Goal: Task Accomplishment & Management: Use online tool/utility

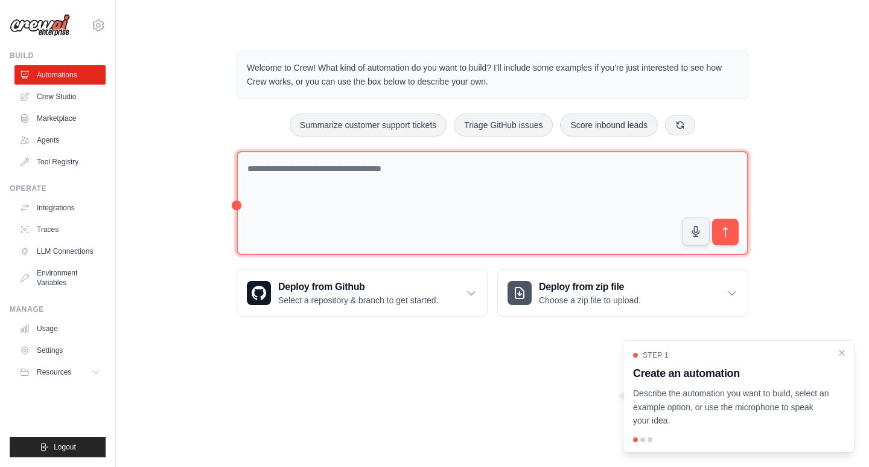
click at [327, 176] on textarea at bounding box center [493, 203] width 512 height 104
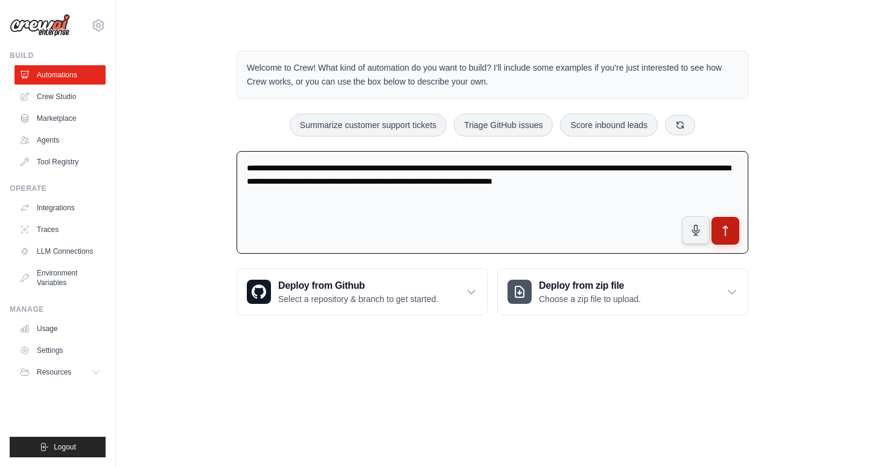
type textarea "**********"
click at [728, 231] on icon "submit" at bounding box center [725, 231] width 13 height 13
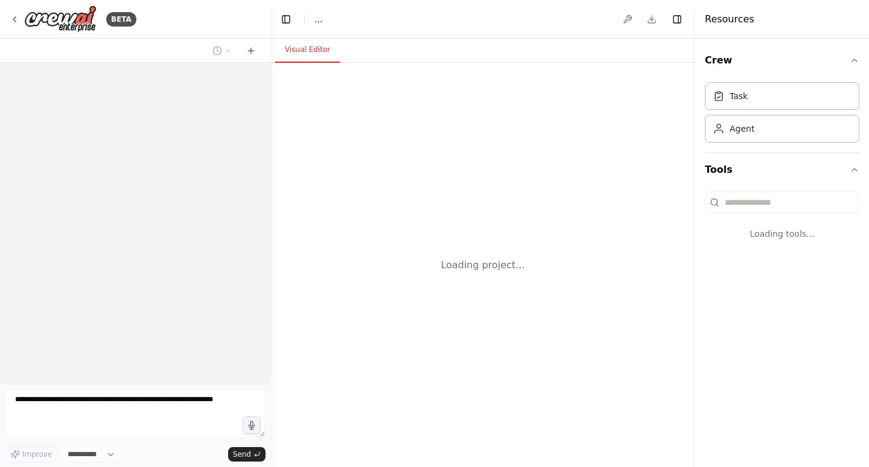
select select "****"
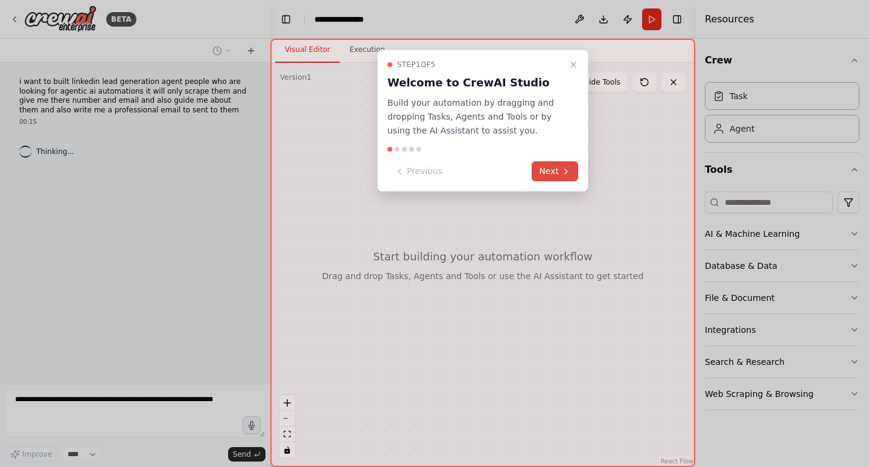
click at [553, 174] on button "Next" at bounding box center [555, 171] width 46 height 20
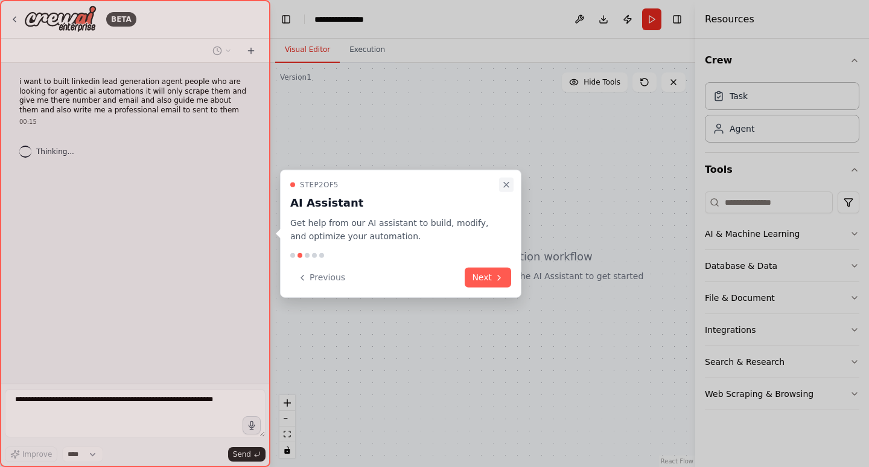
click at [504, 180] on icon "Close walkthrough" at bounding box center [507, 184] width 10 height 10
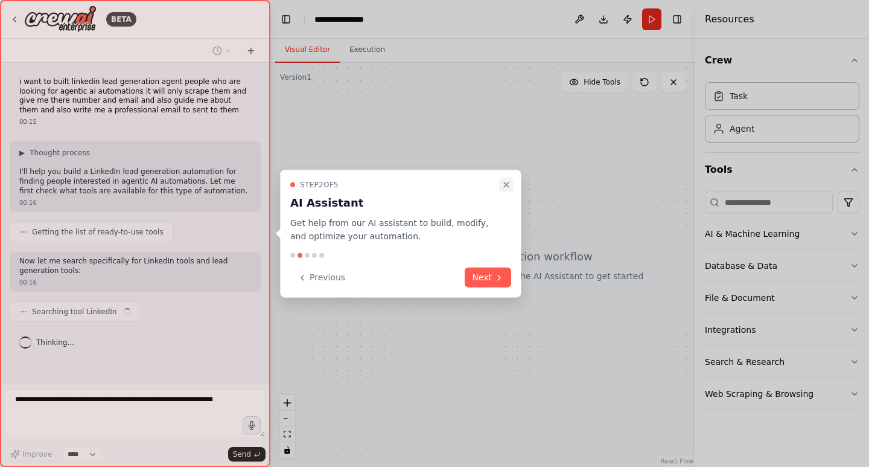
click at [507, 184] on icon "Close walkthrough" at bounding box center [507, 184] width 10 height 10
click at [508, 184] on icon "Close walkthrough" at bounding box center [507, 184] width 10 height 10
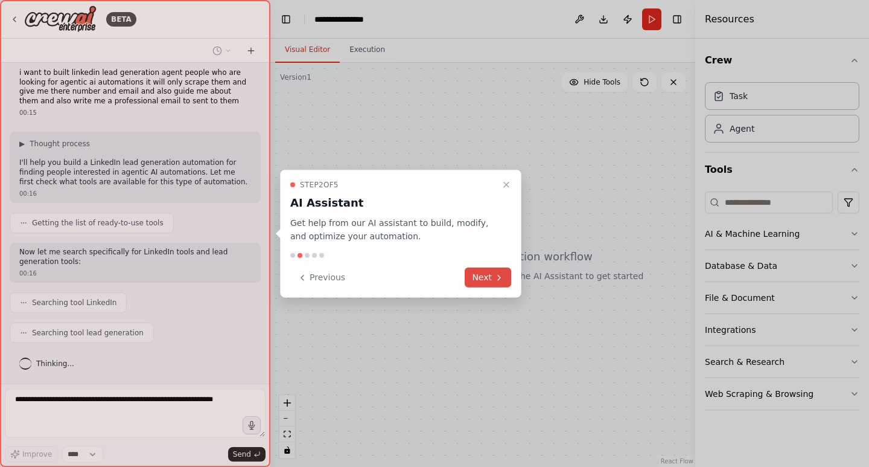
scroll to position [39, 0]
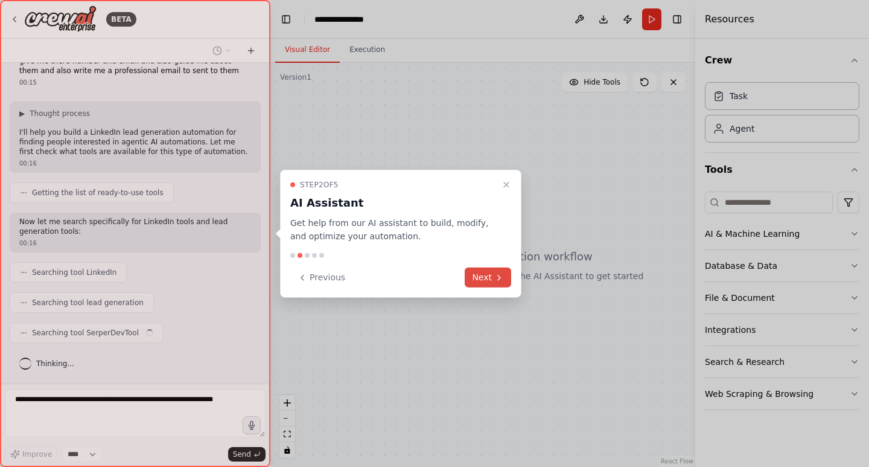
click at [500, 282] on icon at bounding box center [499, 277] width 10 height 10
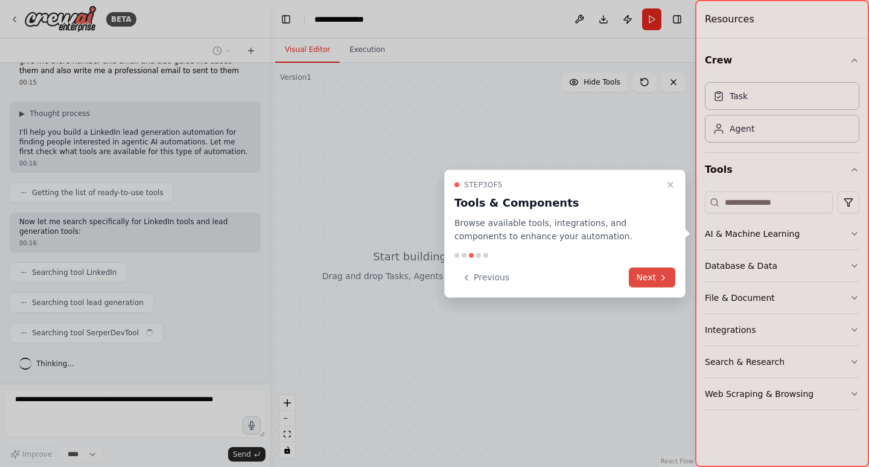
click at [646, 275] on button "Next" at bounding box center [652, 277] width 46 height 20
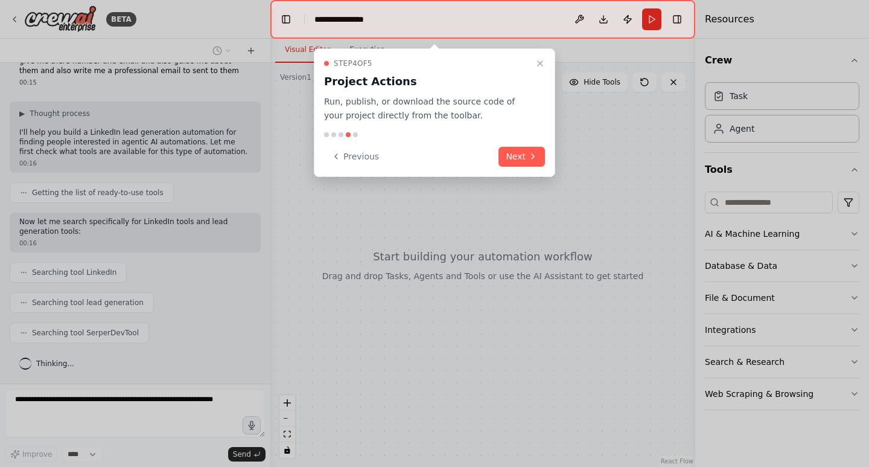
click at [514, 142] on div "Step 4 of 5 Project Actions Run, publish, or download the source code of your p…" at bounding box center [434, 112] width 241 height 129
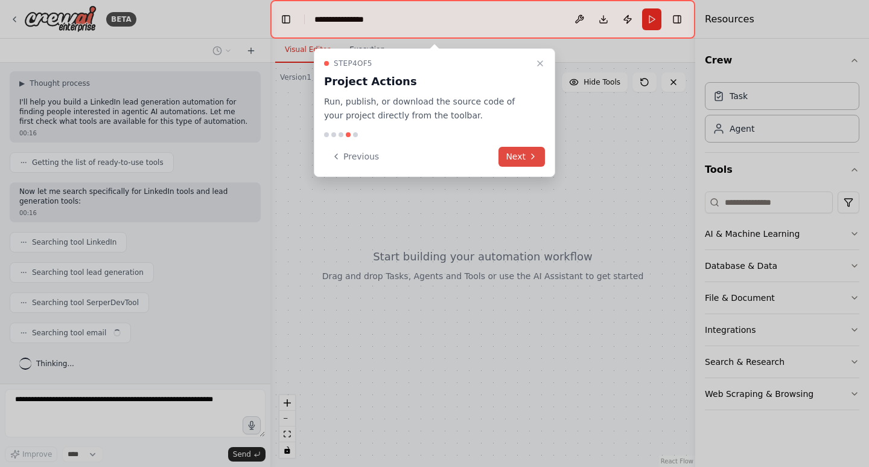
click at [521, 150] on button "Next" at bounding box center [522, 157] width 46 height 20
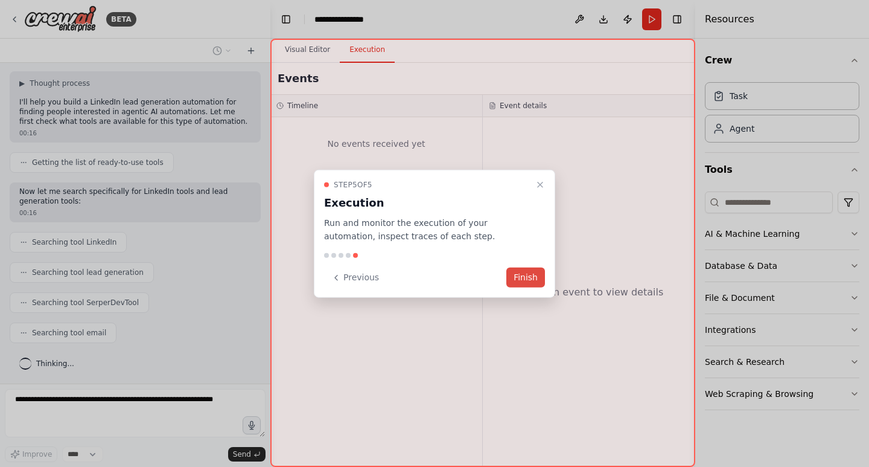
click at [521, 275] on button "Finish" at bounding box center [525, 277] width 39 height 20
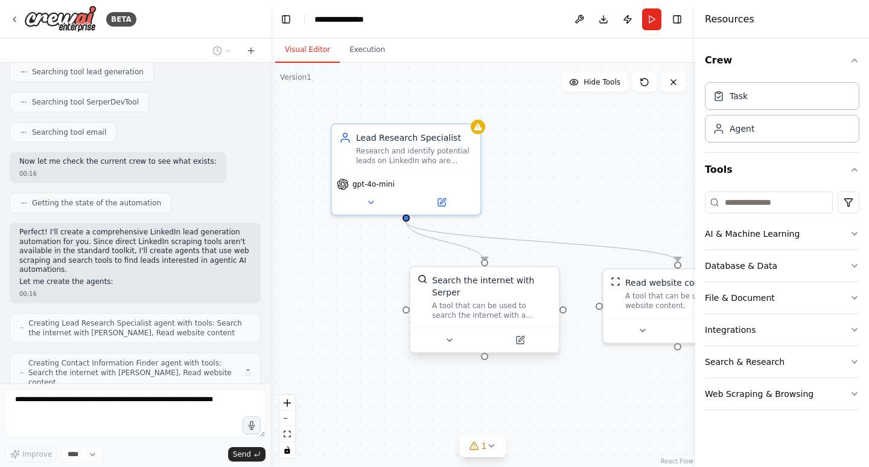
scroll to position [310, 0]
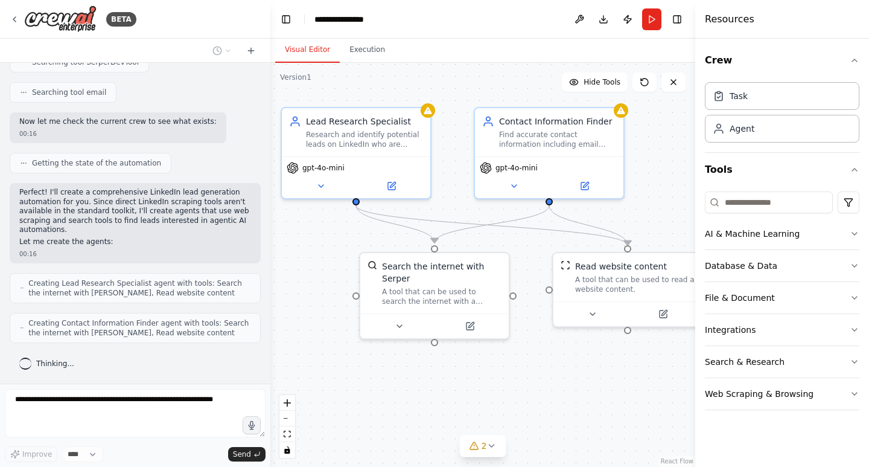
drag, startPoint x: 585, startPoint y: 374, endPoint x: 535, endPoint y: 358, distance: 52.7
click at [535, 358] on div ".deletable-edge-delete-btn { width: 20px; height: 20px; border: 0px solid #ffff…" at bounding box center [482, 265] width 425 height 404
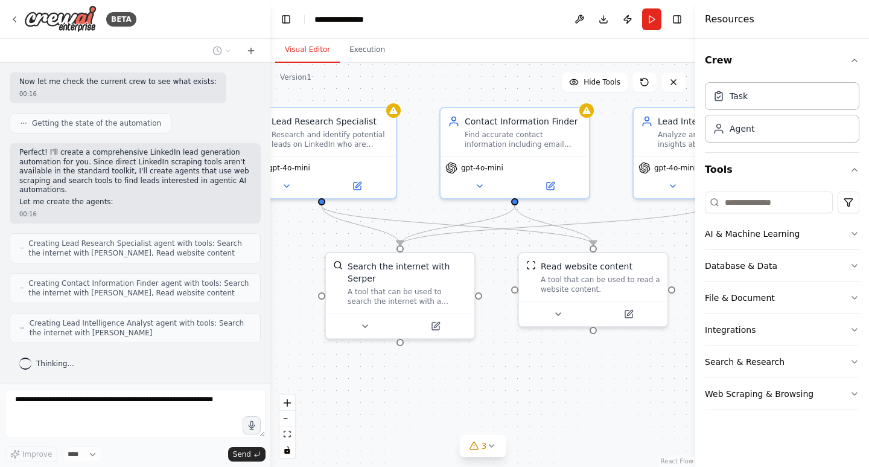
scroll to position [380, 0]
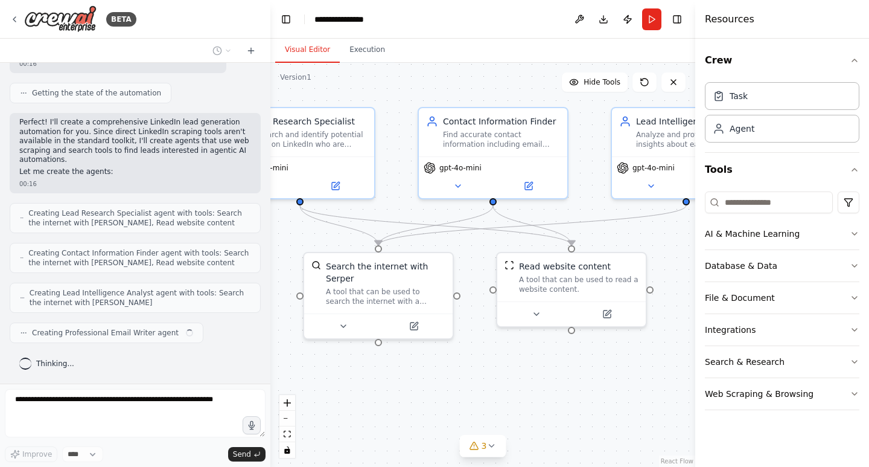
drag, startPoint x: 581, startPoint y: 365, endPoint x: 525, endPoint y: 365, distance: 56.1
click at [525, 365] on div ".deletable-edge-delete-btn { width: 20px; height: 20px; border: 0px solid #ffff…" at bounding box center [482, 265] width 425 height 404
click at [540, 312] on icon at bounding box center [537, 312] width 10 height 10
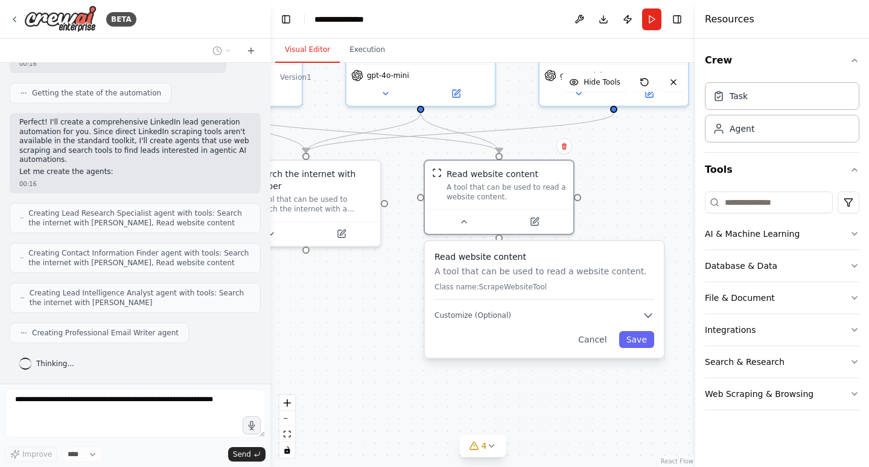
drag, startPoint x: 464, startPoint y: 368, endPoint x: 391, endPoint y: 276, distance: 117.4
click at [391, 276] on div ".deletable-edge-delete-btn { width: 20px; height: 20px; border: 0px solid #ffff…" at bounding box center [482, 265] width 425 height 404
click at [484, 317] on span "Customize (Optional)" at bounding box center [473, 315] width 77 height 10
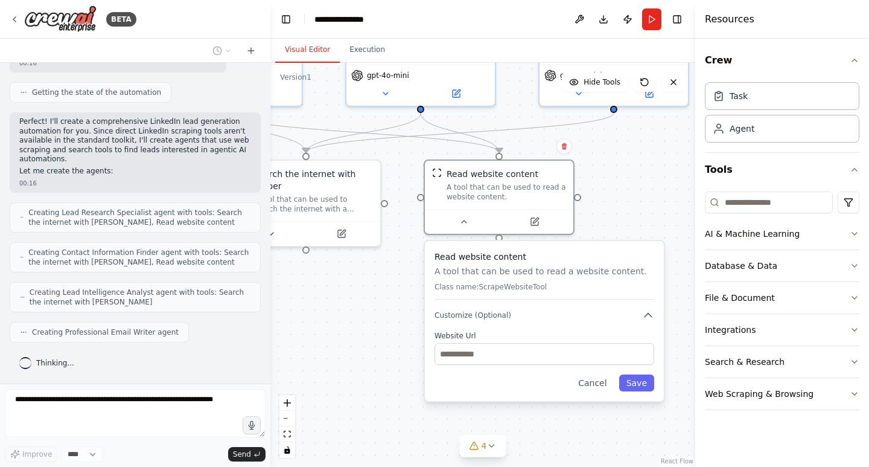
scroll to position [450, 0]
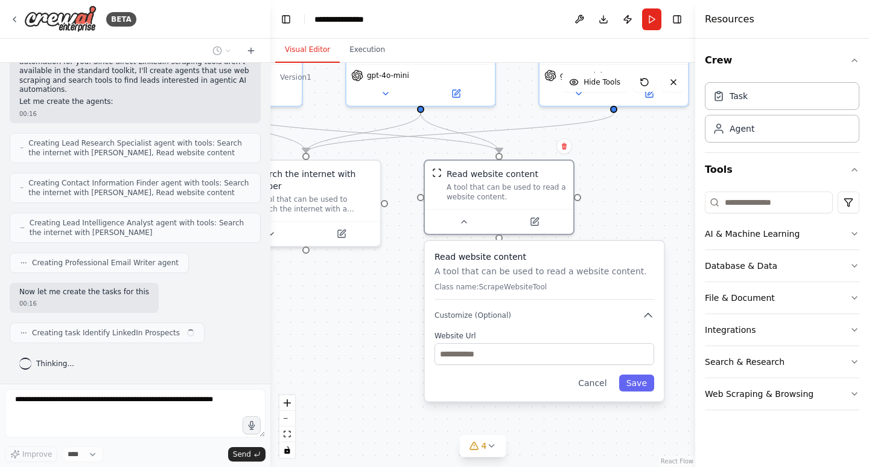
click at [468, 322] on div "Read website content A tool that can be used to read a website content. Class n…" at bounding box center [544, 321] width 239 height 160
click at [648, 314] on icon "button" at bounding box center [648, 315] width 7 height 4
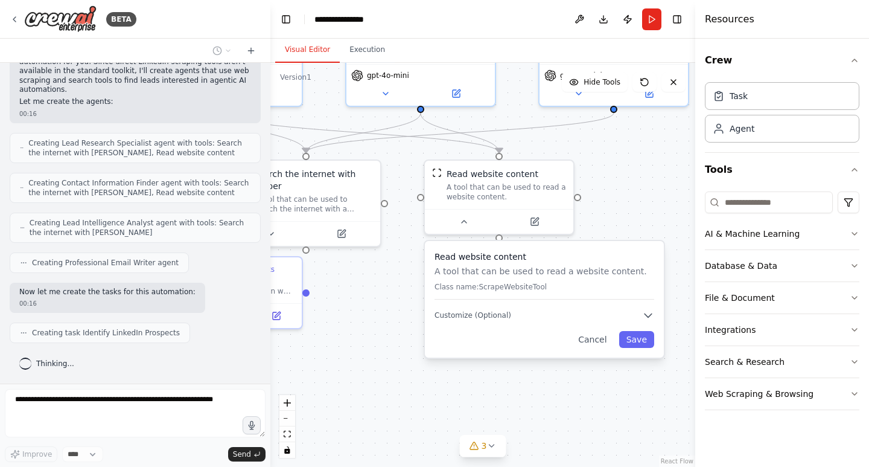
click at [395, 303] on div ".deletable-edge-delete-btn { width: 20px; height: 20px; border: 0px solid #ffff…" at bounding box center [482, 265] width 425 height 404
drag, startPoint x: 462, startPoint y: 217, endPoint x: 467, endPoint y: 223, distance: 7.7
click at [462, 218] on icon at bounding box center [464, 219] width 10 height 10
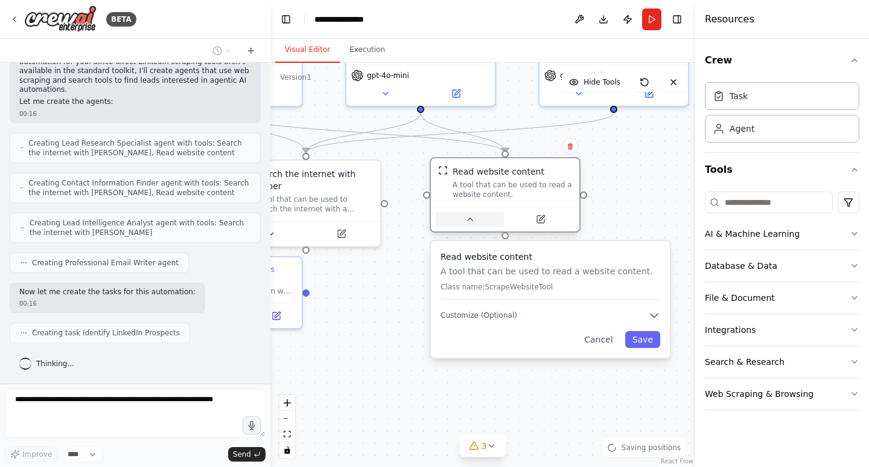
click at [475, 218] on button at bounding box center [470, 219] width 68 height 14
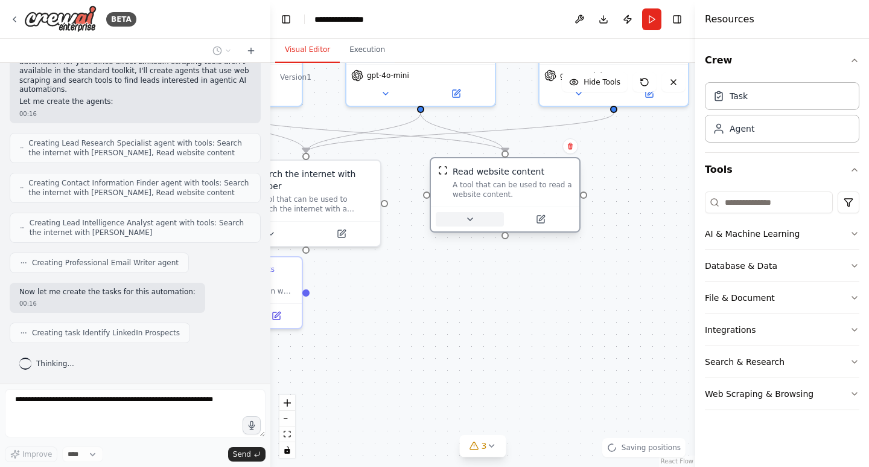
scroll to position [480, 0]
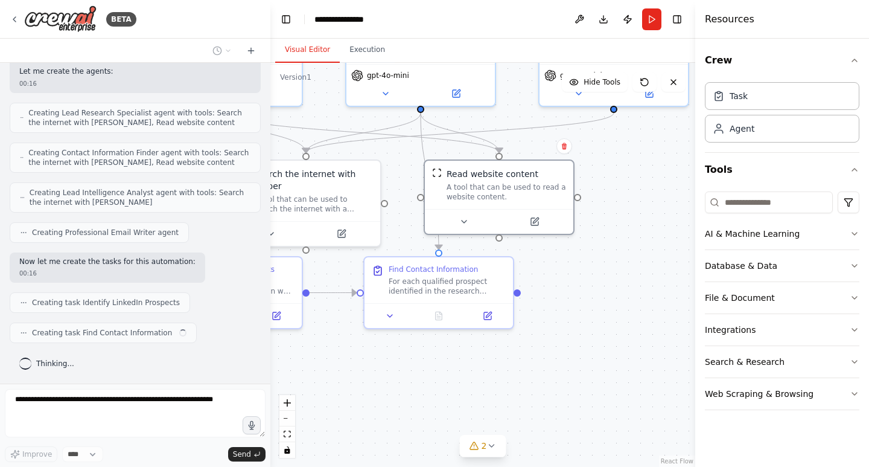
click at [430, 214] on button at bounding box center [464, 221] width 68 height 14
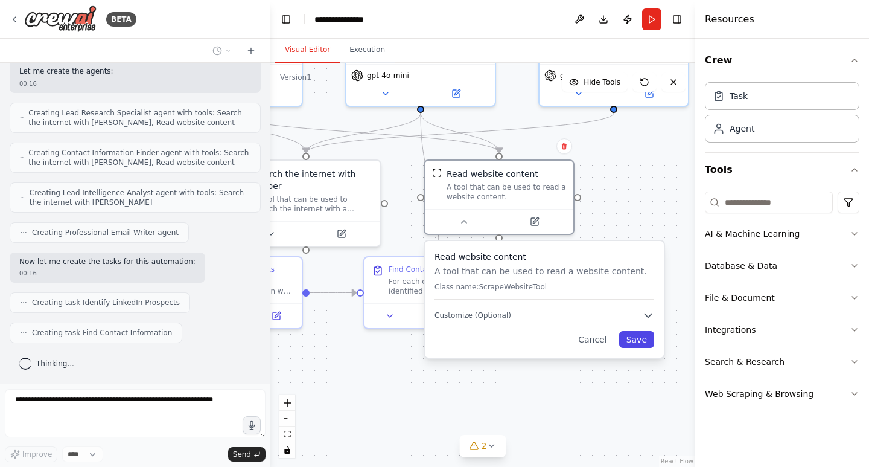
click at [645, 342] on button "Save" at bounding box center [636, 339] width 35 height 17
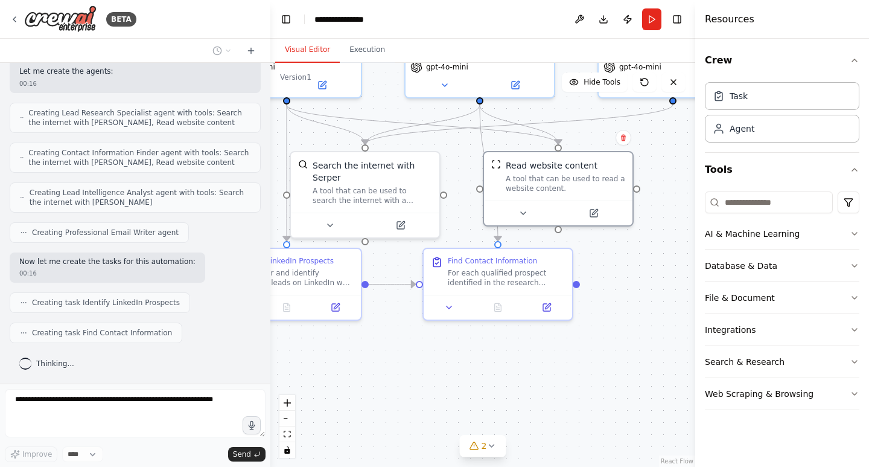
scroll to position [510, 0]
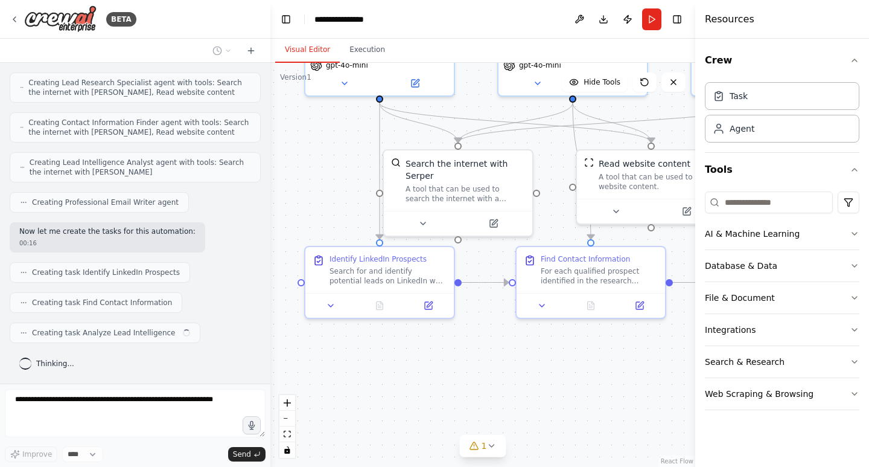
drag, startPoint x: 461, startPoint y: 391, endPoint x: 581, endPoint y: 385, distance: 120.3
click at [581, 385] on div ".deletable-edge-delete-btn { width: 20px; height: 20px; border: 0px solid #ffff…" at bounding box center [482, 265] width 425 height 404
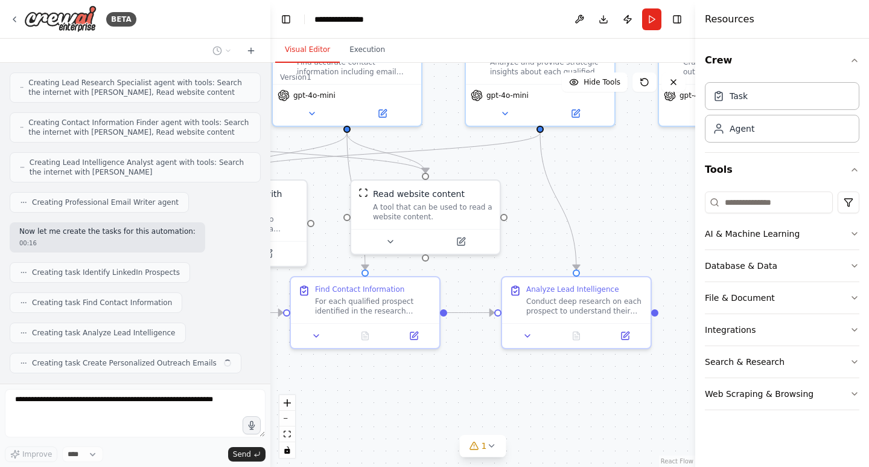
scroll to position [540, 0]
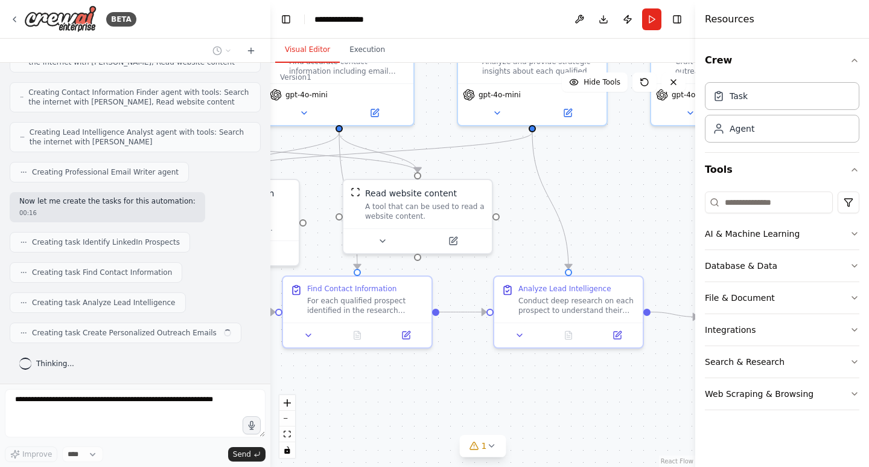
drag, startPoint x: 627, startPoint y: 371, endPoint x: 393, endPoint y: 401, distance: 235.4
click at [393, 401] on div ".deletable-edge-delete-btn { width: 20px; height: 20px; border: 0px solid #ffff…" at bounding box center [482, 265] width 425 height 404
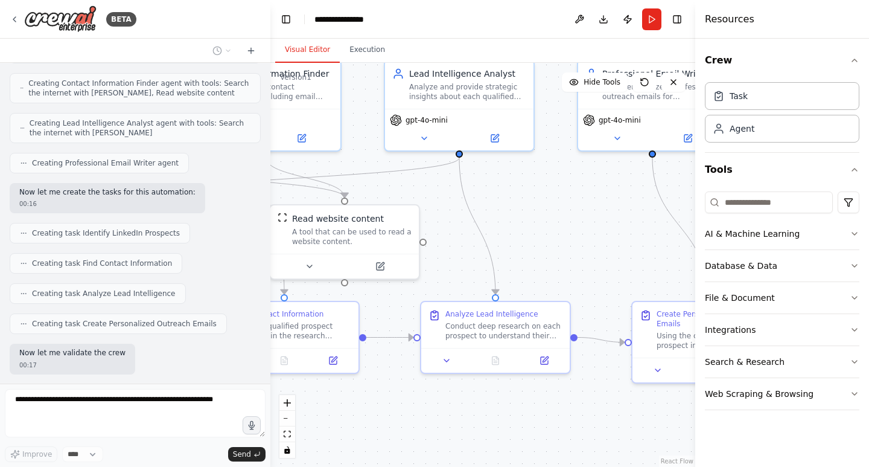
scroll to position [611, 0]
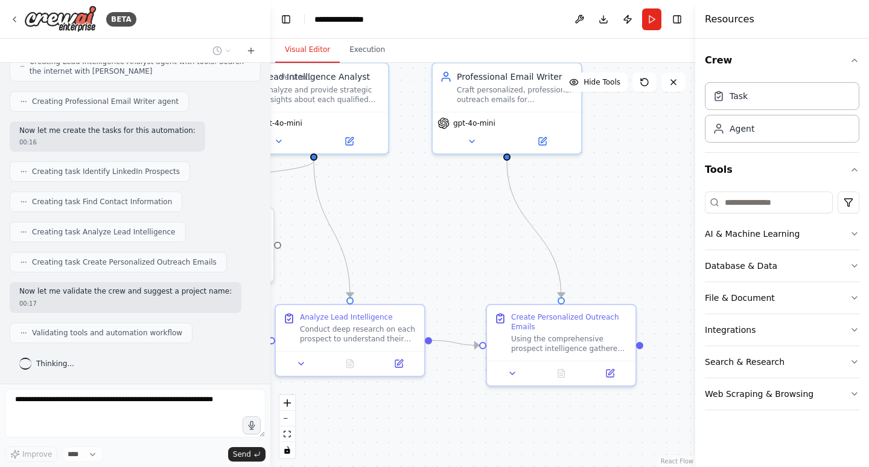
drag, startPoint x: 627, startPoint y: 389, endPoint x: 408, endPoint y: 418, distance: 220.3
click at [408, 418] on div ".deletable-edge-delete-btn { width: 20px; height: 20px; border: 0px solid #ffff…" at bounding box center [482, 265] width 425 height 404
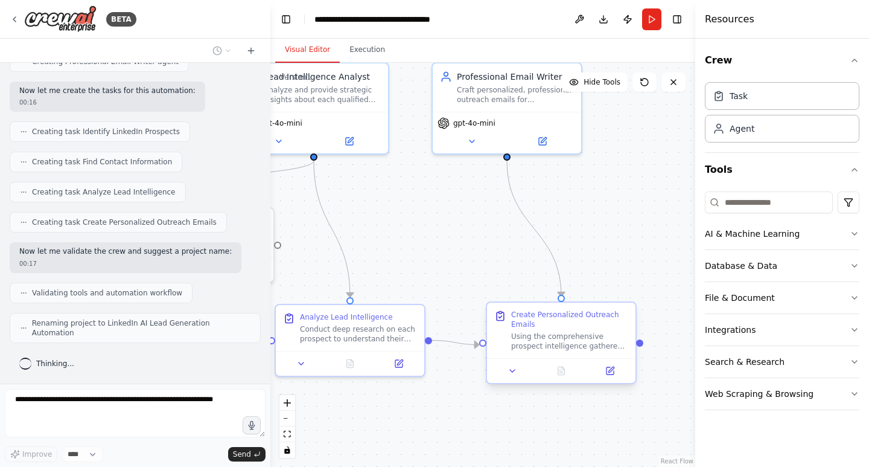
scroll to position [641, 0]
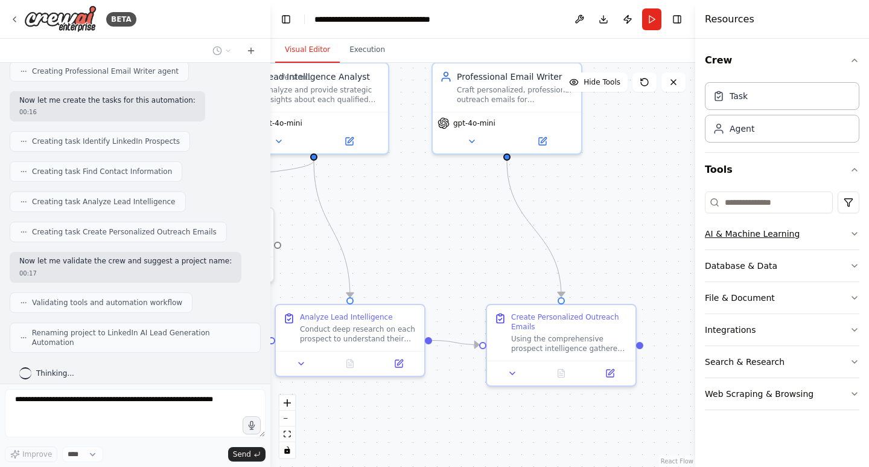
click at [855, 231] on icon "button" at bounding box center [855, 234] width 10 height 10
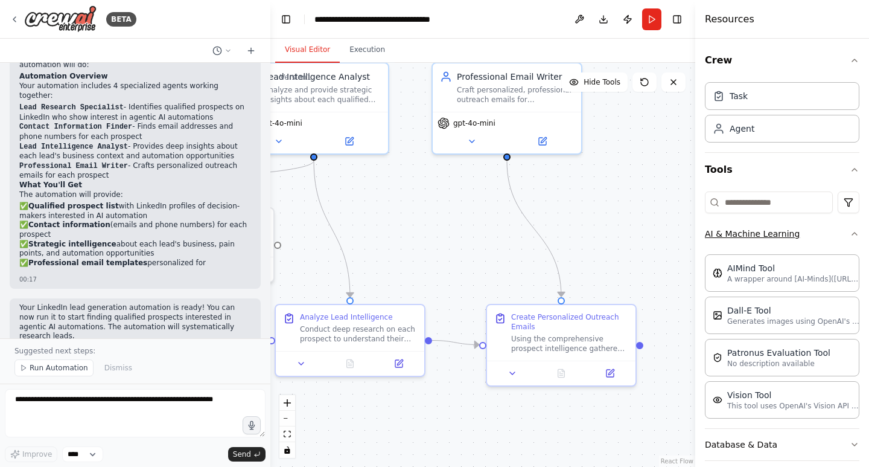
click at [850, 230] on icon "button" at bounding box center [855, 234] width 10 height 10
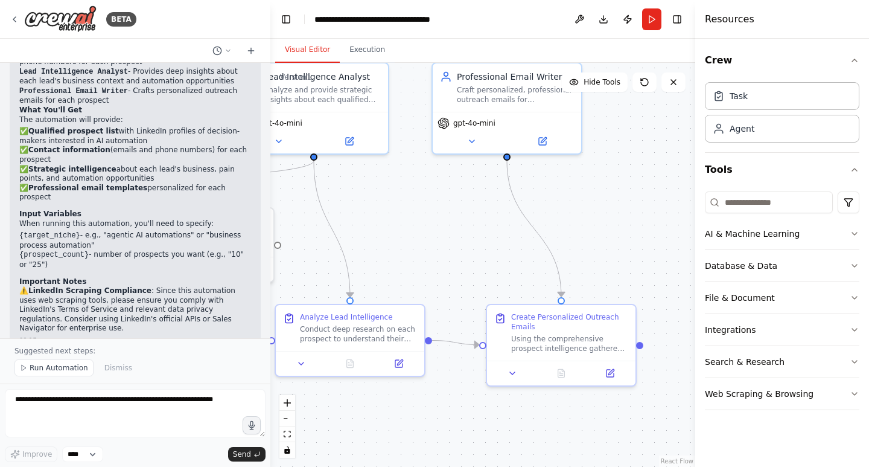
scroll to position [1102, 0]
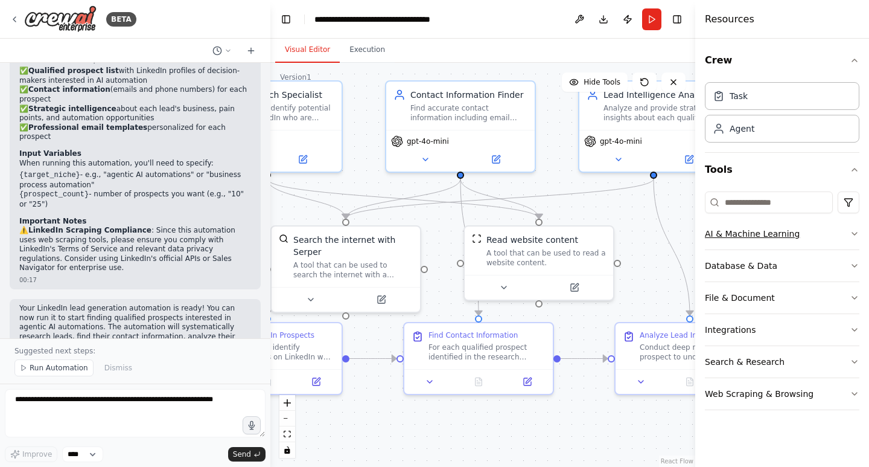
drag, startPoint x: 404, startPoint y: 225, endPoint x: 745, endPoint y: 243, distance: 340.9
click at [745, 243] on div "BETA i want to built linkedin lead generation agent people who are looking for …" at bounding box center [434, 233] width 869 height 467
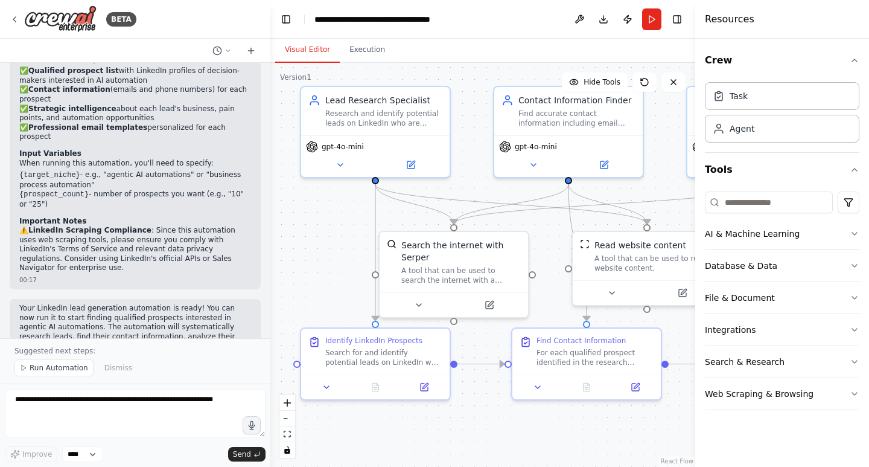
drag, startPoint x: 371, startPoint y: 176, endPoint x: 479, endPoint y: 182, distance: 107.6
click at [479, 182] on div ".deletable-edge-delete-btn { width: 20px; height: 20px; border: 0px solid #ffff…" at bounding box center [482, 265] width 425 height 404
click at [538, 161] on button at bounding box center [533, 162] width 68 height 14
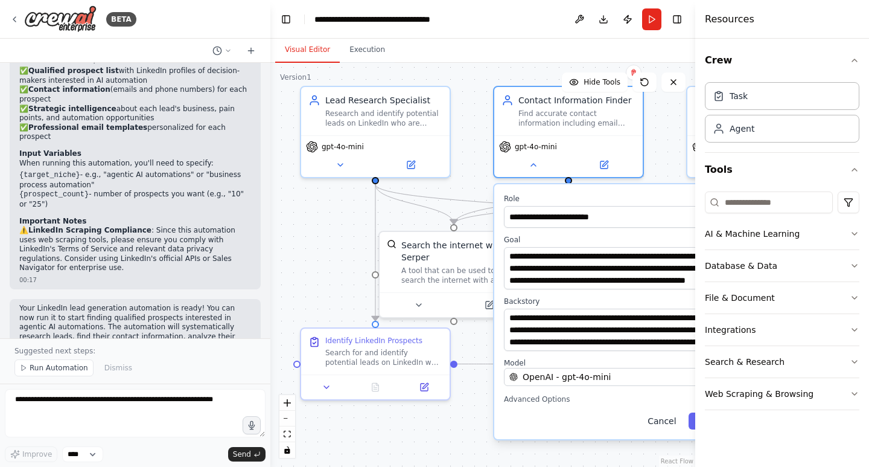
click at [666, 426] on button "Cancel" at bounding box center [661, 420] width 43 height 17
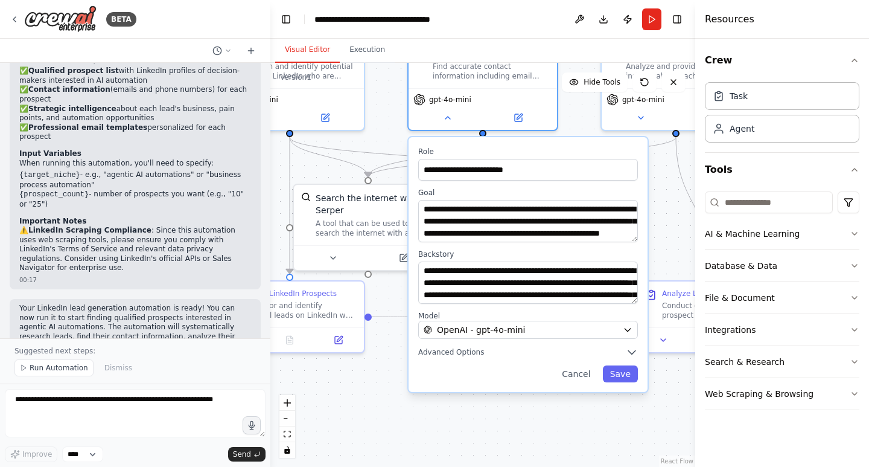
drag, startPoint x: 352, startPoint y: 261, endPoint x: 266, endPoint y: 214, distance: 97.8
click at [266, 214] on div "BETA i want to built linkedin lead generation agent people who are looking for …" at bounding box center [434, 233] width 869 height 467
click at [614, 371] on button "Save" at bounding box center [620, 373] width 35 height 17
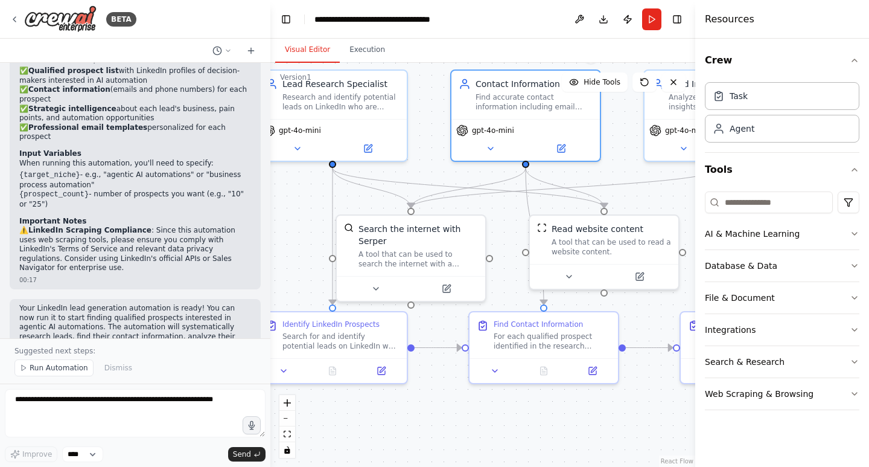
drag, startPoint x: 381, startPoint y: 139, endPoint x: 427, endPoint y: 179, distance: 60.3
click at [427, 179] on div ".deletable-edge-delete-btn { width: 20px; height: 20px; border: 0px solid #ffff…" at bounding box center [482, 265] width 425 height 404
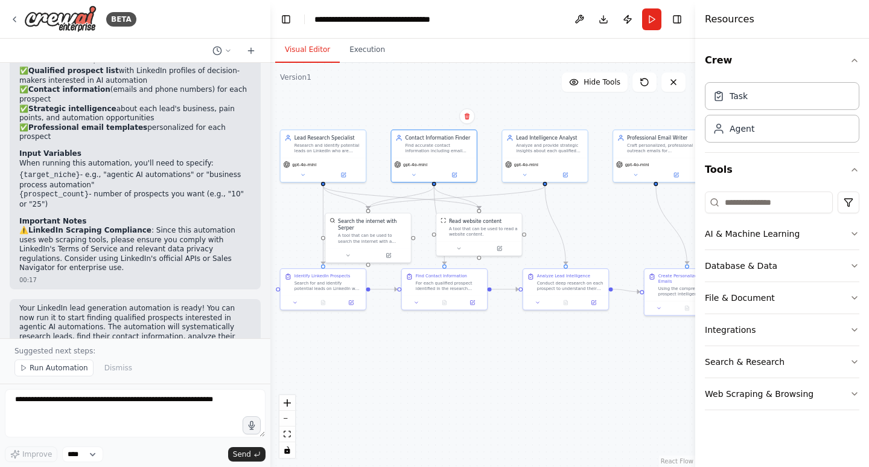
drag, startPoint x: 658, startPoint y: 227, endPoint x: 595, endPoint y: 220, distance: 64.3
click at [595, 220] on div ".deletable-edge-delete-btn { width: 20px; height: 20px; border: 0px solid #ffff…" at bounding box center [482, 265] width 425 height 404
click at [605, 23] on button "Download" at bounding box center [603, 19] width 19 height 22
click at [840, 51] on button "Crew" at bounding box center [782, 60] width 155 height 34
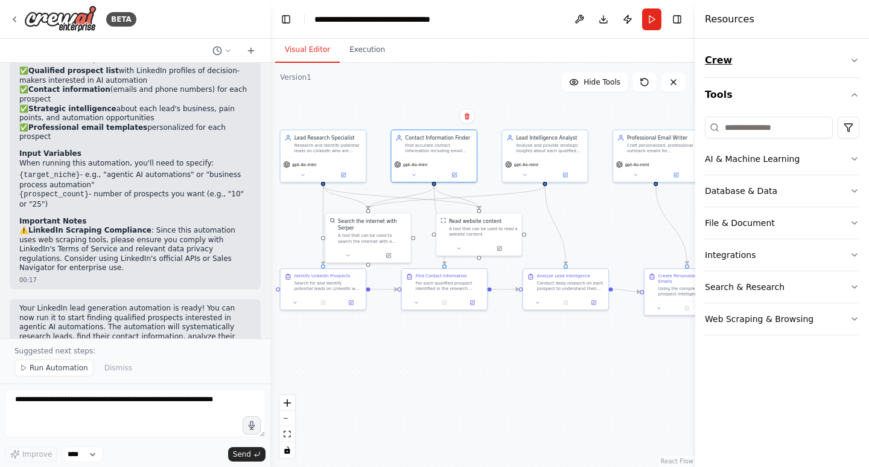
click at [741, 57] on button "Crew" at bounding box center [782, 60] width 155 height 34
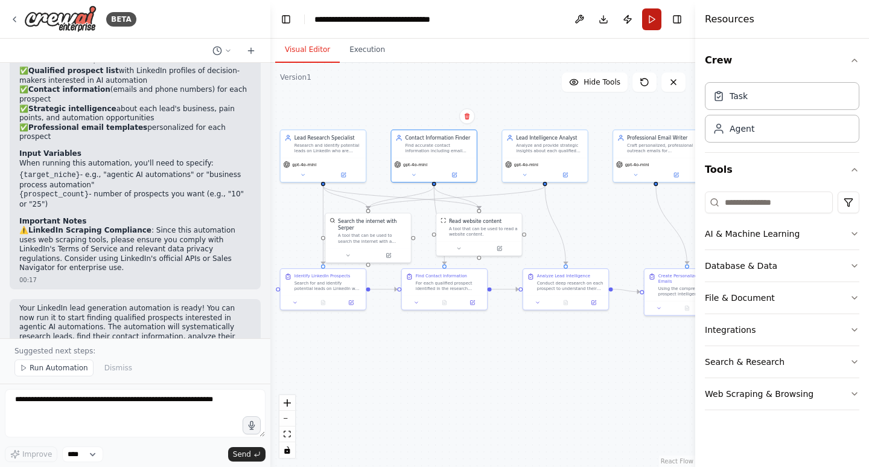
click at [653, 26] on button "Run" at bounding box center [651, 19] width 19 height 22
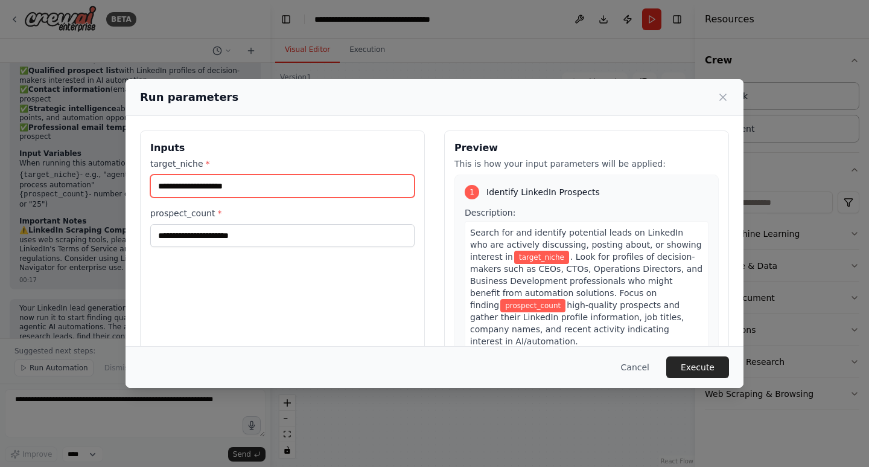
click at [242, 188] on input "target_niche *" at bounding box center [282, 185] width 264 height 23
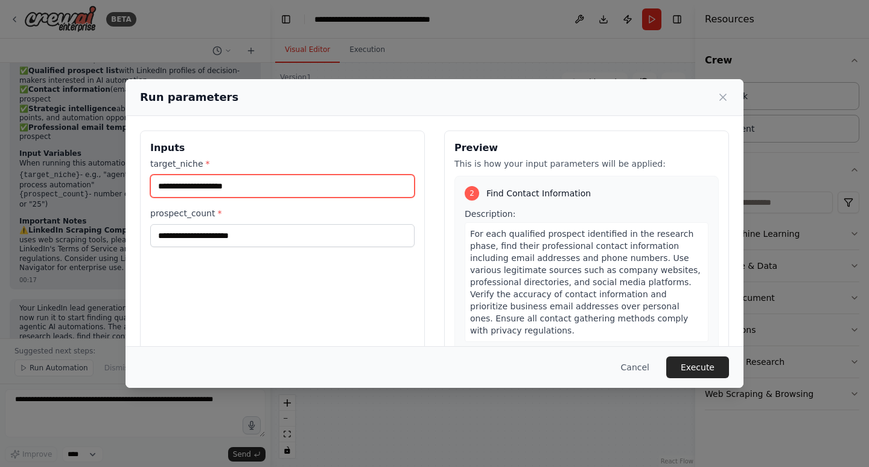
scroll to position [0, 0]
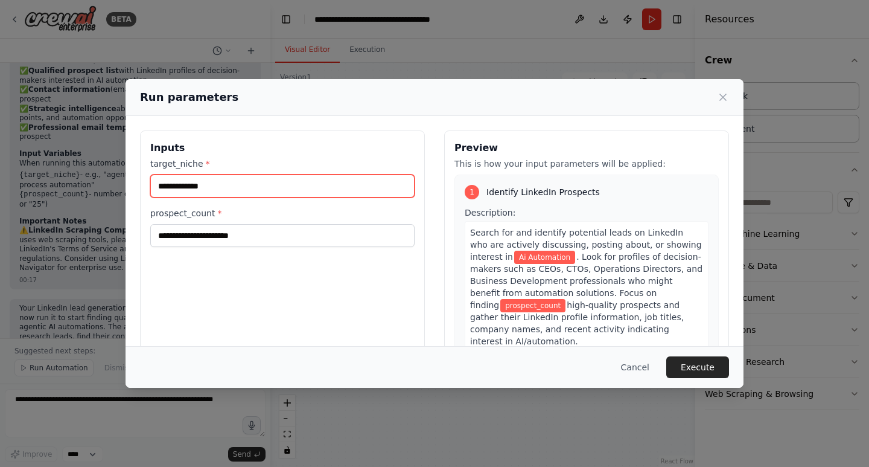
type input "**********"
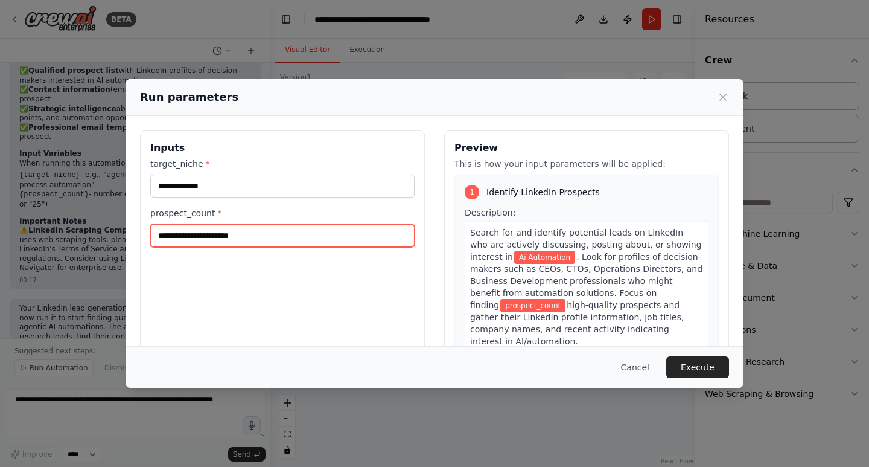
click at [249, 235] on input "prospect_count *" at bounding box center [282, 235] width 264 height 23
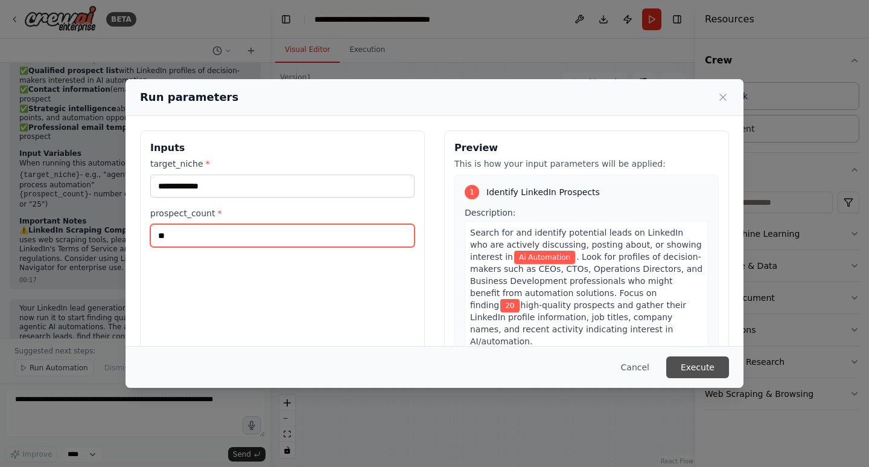
type input "**"
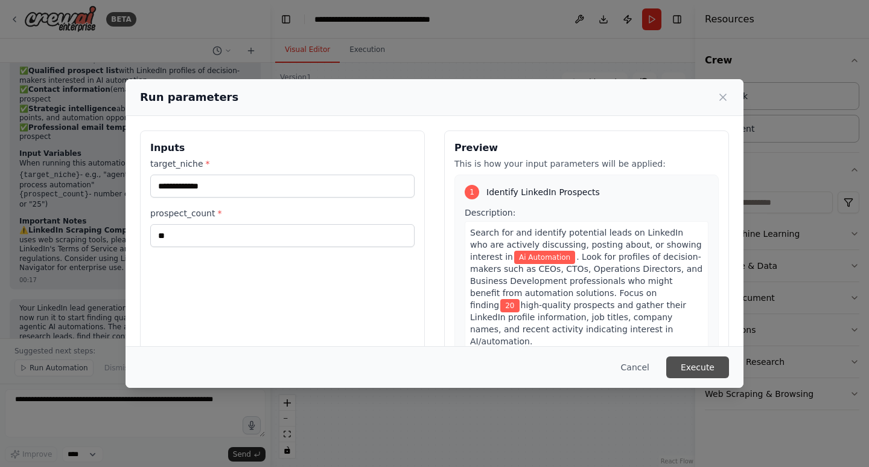
click at [706, 369] on button "Execute" at bounding box center [697, 367] width 63 height 22
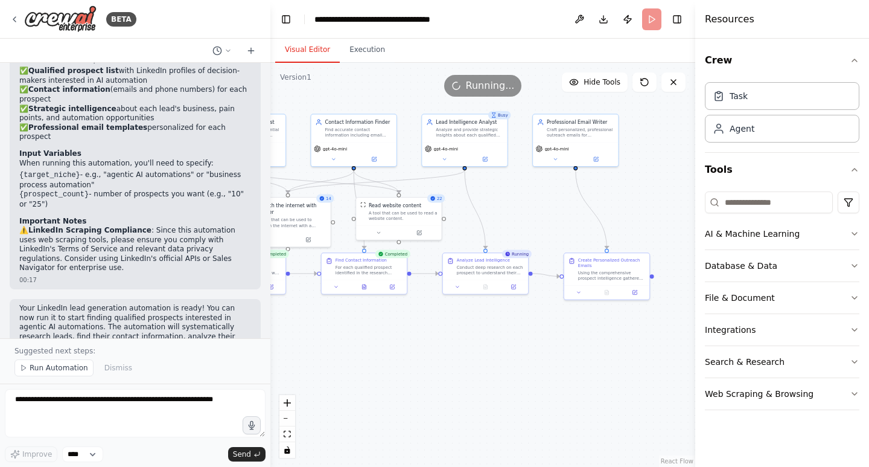
drag, startPoint x: 633, startPoint y: 247, endPoint x: 552, endPoint y: 232, distance: 81.8
click at [552, 232] on div ".deletable-edge-delete-btn { width: 20px; height: 20px; border: 0px solid #ffff…" at bounding box center [482, 265] width 425 height 404
click at [366, 45] on button "Execution" at bounding box center [367, 49] width 55 height 25
click at [308, 50] on button "Visual Editor" at bounding box center [307, 49] width 65 height 25
click at [855, 60] on icon "button" at bounding box center [854, 60] width 5 height 2
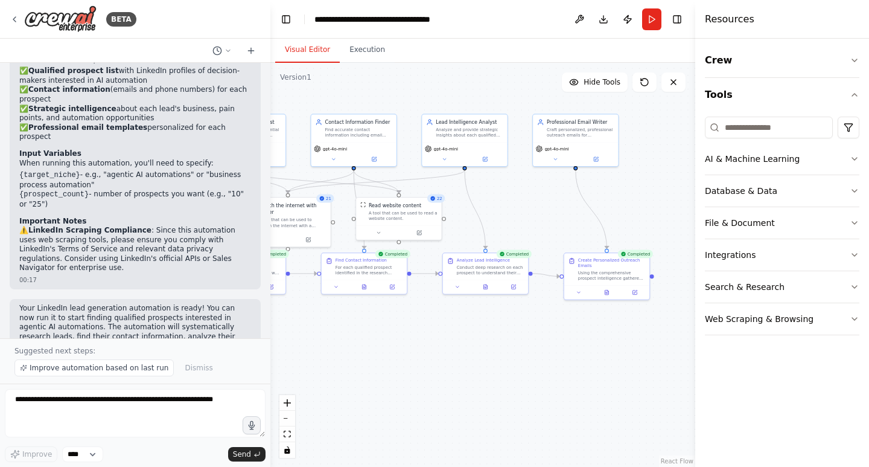
click at [864, 98] on div "Crew Tools AI & Machine Learning Database & Data File & Document Integrations S…" at bounding box center [782, 253] width 174 height 428
click at [859, 94] on div "Crew Tools AI & Machine Learning Database & Data File & Document Integrations S…" at bounding box center [782, 253] width 174 height 428
click at [852, 94] on icon "button" at bounding box center [855, 95] width 10 height 10
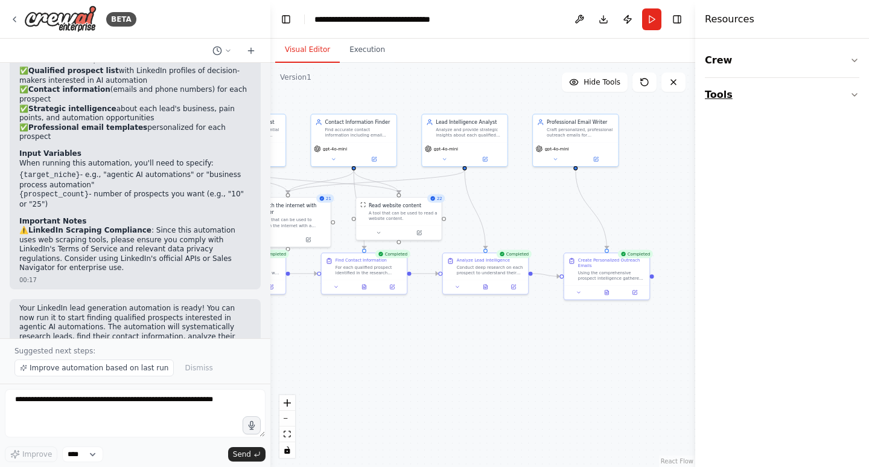
click at [852, 94] on icon "button" at bounding box center [855, 95] width 10 height 10
click at [859, 60] on div "Crew Tools" at bounding box center [782, 253] width 174 height 428
click at [853, 60] on icon "button" at bounding box center [855, 61] width 10 height 10
click at [777, 91] on div "Task" at bounding box center [782, 95] width 155 height 28
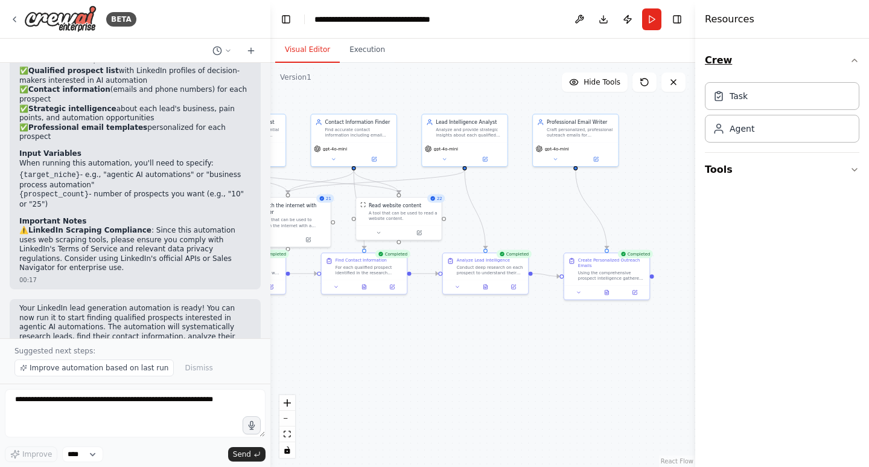
click at [855, 56] on icon "button" at bounding box center [855, 61] width 10 height 10
click at [622, 276] on div "Using the comprehensive prospect intelligence gathered, write personalized prof…" at bounding box center [611, 274] width 67 height 11
click at [624, 276] on div "Using the comprehensive prospect intelligence gathered, write personalized prof…" at bounding box center [611, 274] width 67 height 11
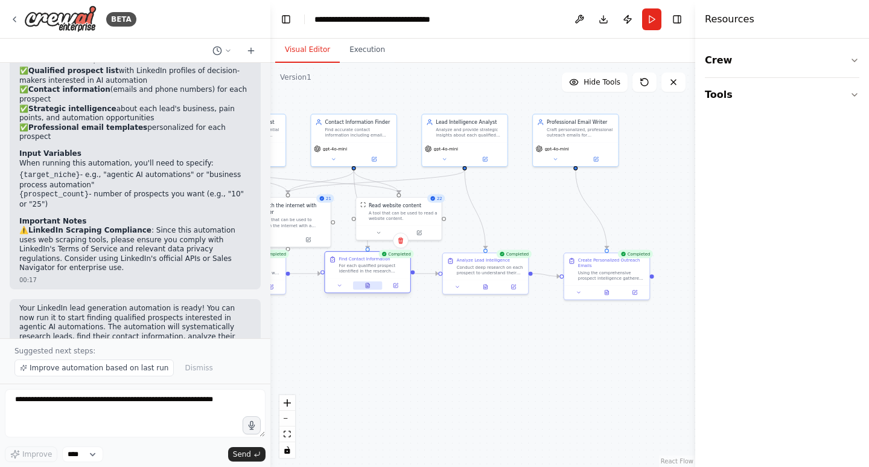
click at [360, 288] on button at bounding box center [368, 285] width 30 height 8
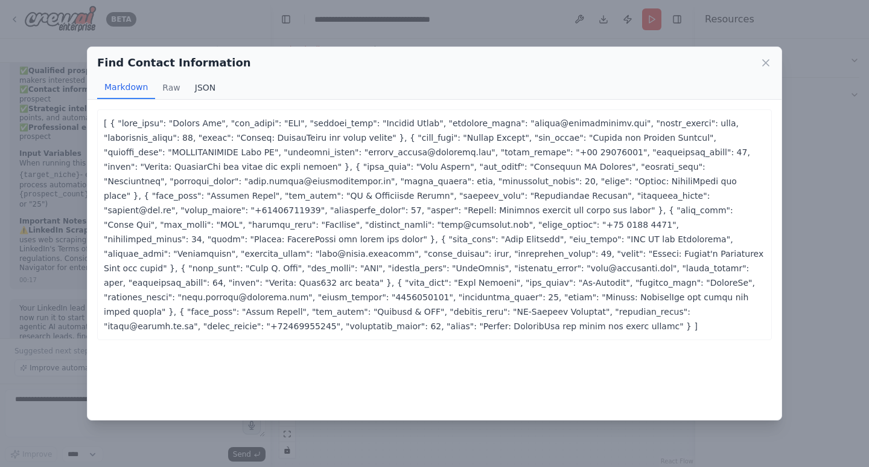
click at [209, 84] on button "JSON" at bounding box center [206, 87] width 36 height 23
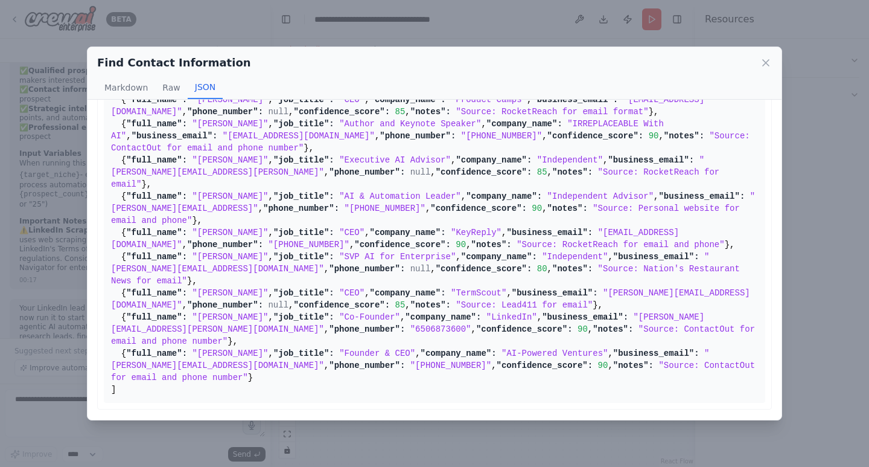
scroll to position [241, 0]
click at [129, 89] on button "Markdown" at bounding box center [126, 87] width 58 height 23
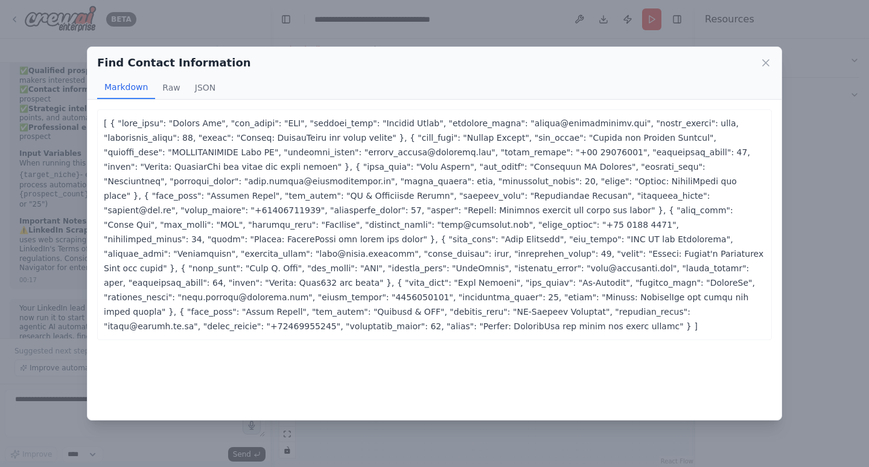
scroll to position [0, 0]
click at [156, 87] on button "Raw" at bounding box center [171, 87] width 32 height 23
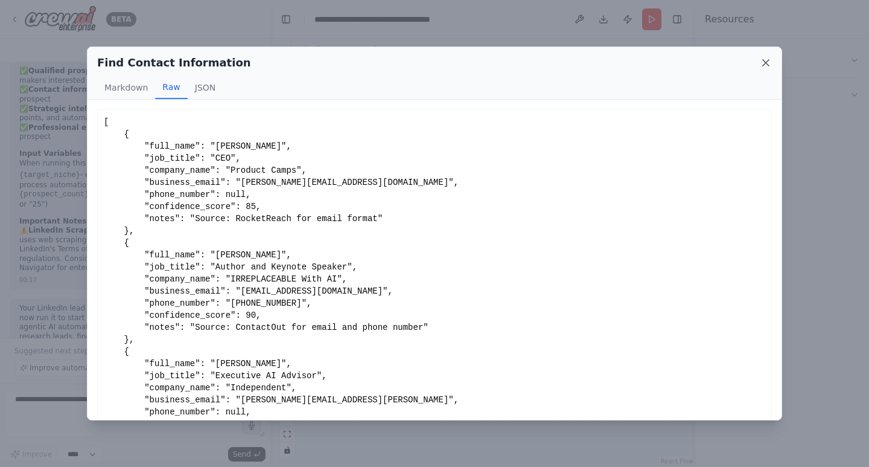
click at [761, 62] on icon at bounding box center [766, 63] width 12 height 12
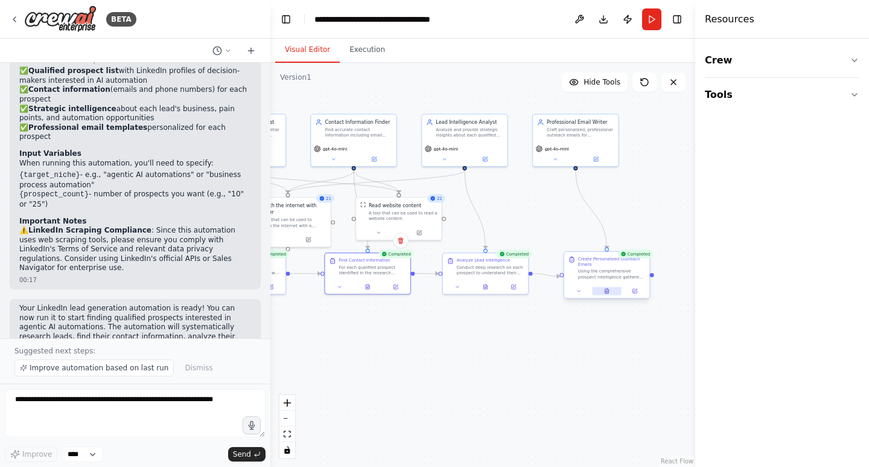
click at [609, 291] on icon at bounding box center [606, 290] width 5 height 5
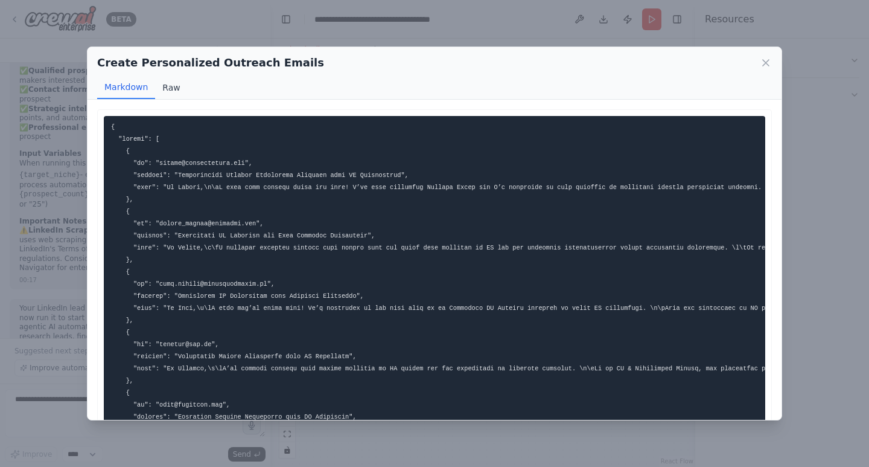
click at [163, 76] on button "Raw" at bounding box center [171, 87] width 32 height 23
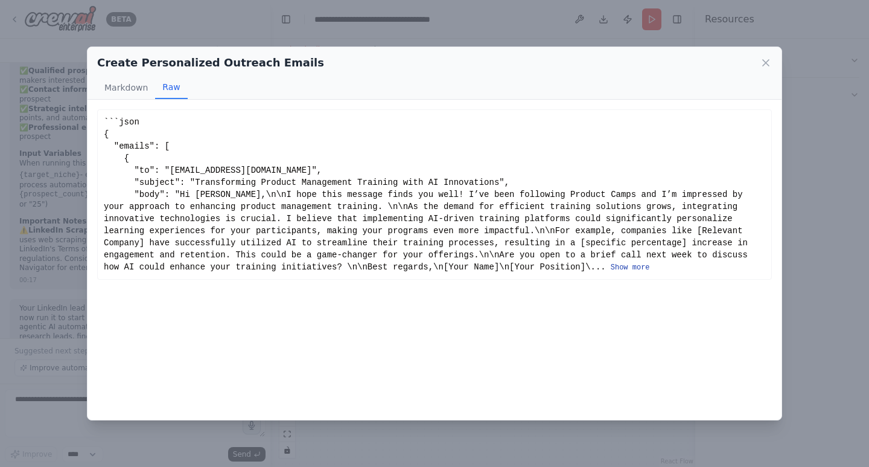
click at [611, 267] on button "Show more" at bounding box center [630, 268] width 39 height 10
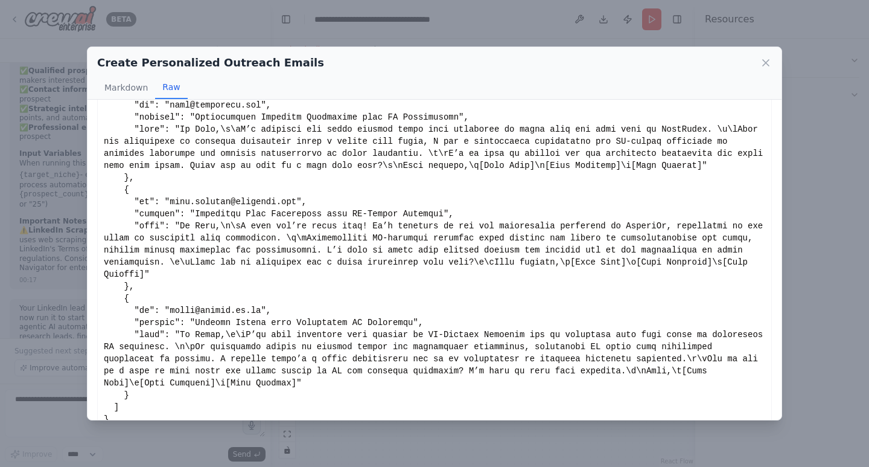
scroll to position [763, 0]
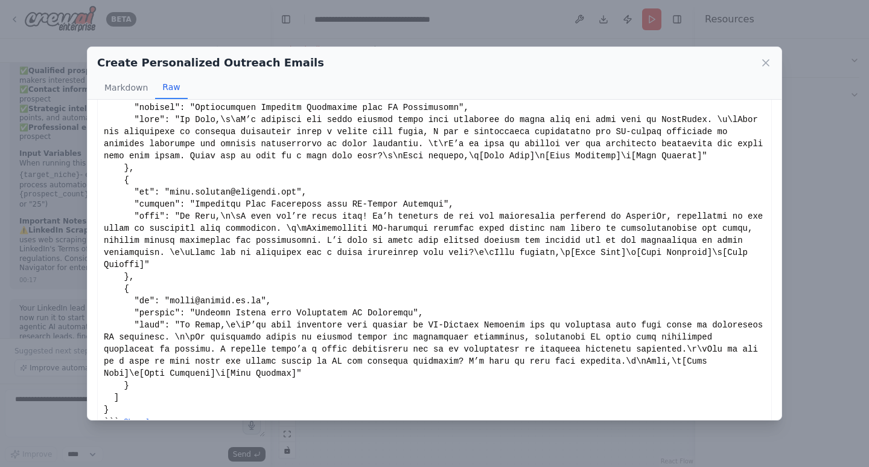
click at [773, 65] on div "Create Personalized Outreach Emails Markdown Raw" at bounding box center [435, 73] width 694 height 53
click at [764, 60] on icon at bounding box center [766, 63] width 6 height 6
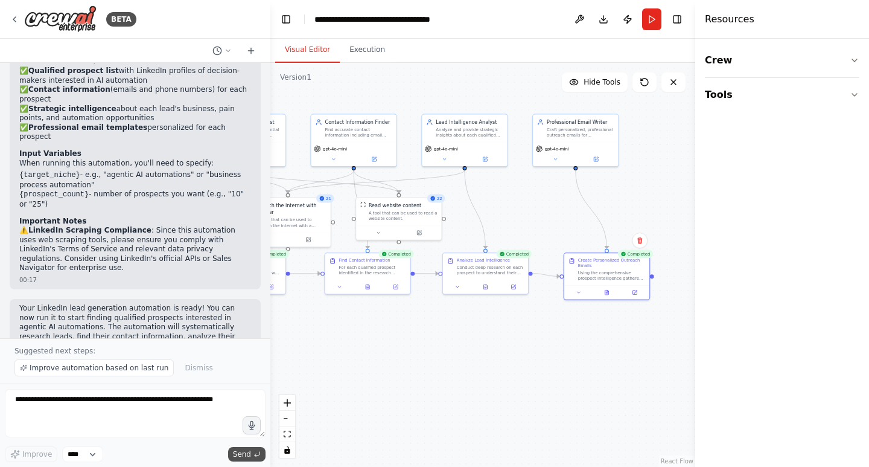
click at [243, 456] on span "Send" at bounding box center [242, 454] width 18 height 10
click at [89, 456] on select "****" at bounding box center [82, 454] width 41 height 16
drag, startPoint x: 650, startPoint y: 22, endPoint x: 596, endPoint y: 47, distance: 59.9
click at [596, 47] on div "Visual Editor Execution" at bounding box center [482, 51] width 425 height 24
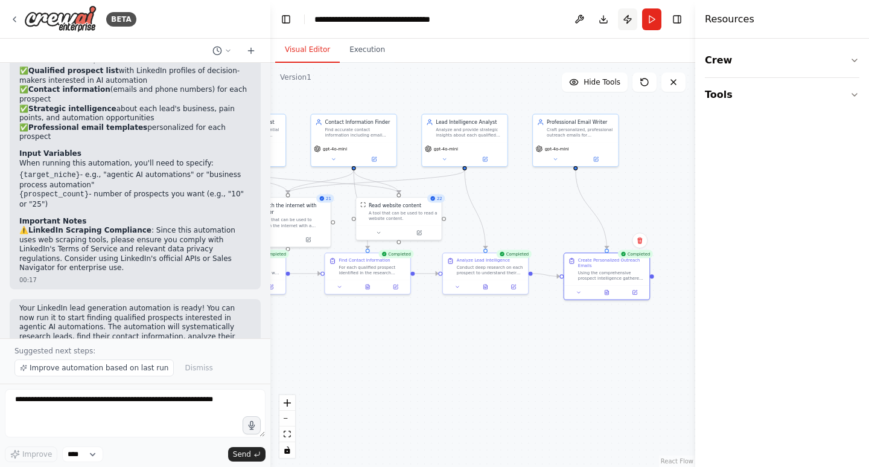
click at [628, 21] on button "Publish" at bounding box center [627, 19] width 19 height 22
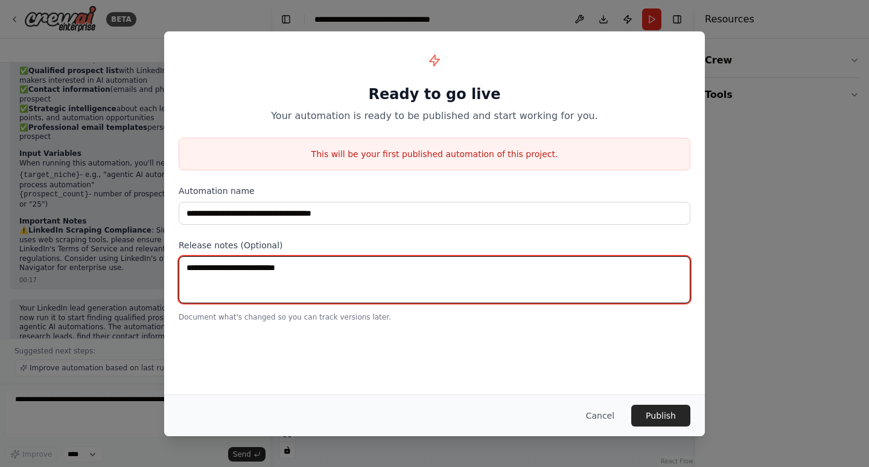
drag, startPoint x: 305, startPoint y: 271, endPoint x: 214, endPoint y: 270, distance: 91.1
click at [214, 270] on textarea at bounding box center [435, 279] width 512 height 47
click at [275, 269] on textarea "**********" at bounding box center [435, 279] width 512 height 47
click at [241, 270] on textarea "**********" at bounding box center [435, 279] width 512 height 47
click at [346, 267] on textarea "**********" at bounding box center [435, 279] width 512 height 47
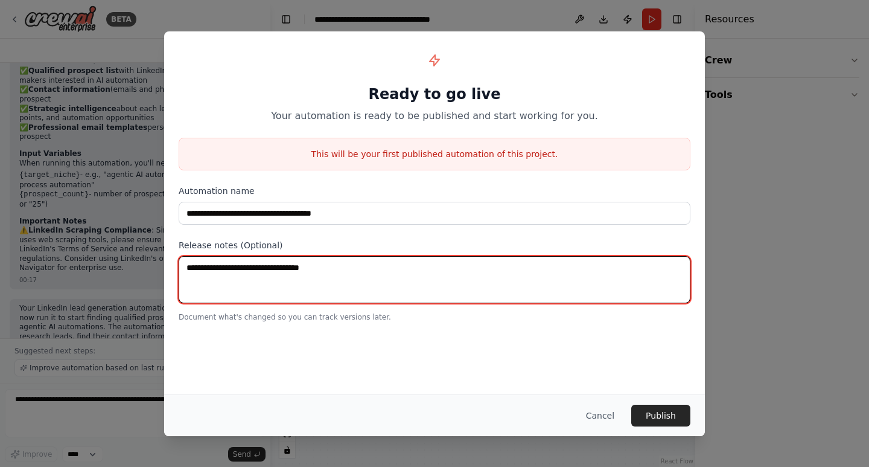
click at [206, 266] on textarea "**********" at bounding box center [435, 279] width 512 height 47
click at [217, 266] on textarea "**********" at bounding box center [435, 279] width 512 height 47
click at [225, 267] on textarea "**********" at bounding box center [435, 279] width 512 height 47
click at [228, 267] on textarea "**********" at bounding box center [435, 279] width 512 height 47
click at [324, 265] on textarea "**********" at bounding box center [435, 279] width 512 height 47
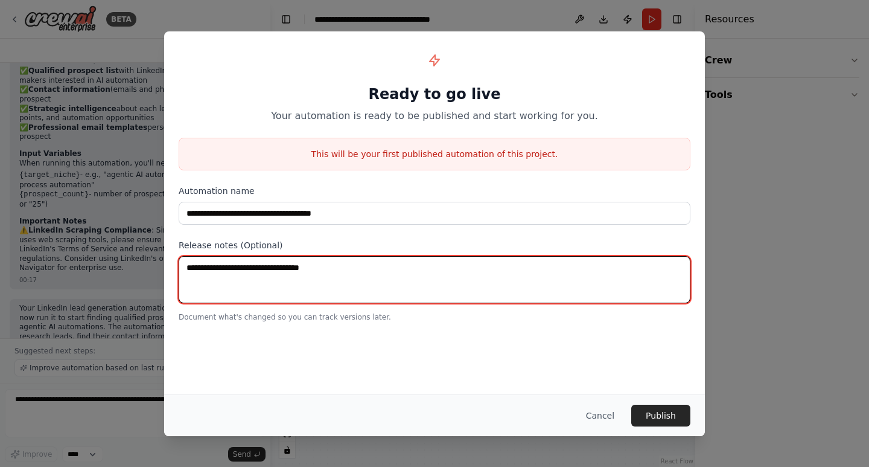
click at [347, 266] on textarea "**********" at bounding box center [435, 279] width 512 height 47
type textarea "**********"
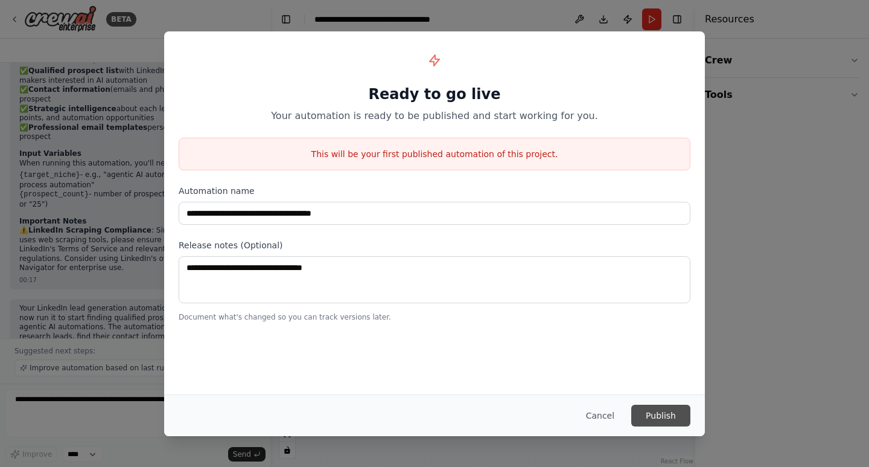
click at [646, 407] on button "Publish" at bounding box center [660, 415] width 59 height 22
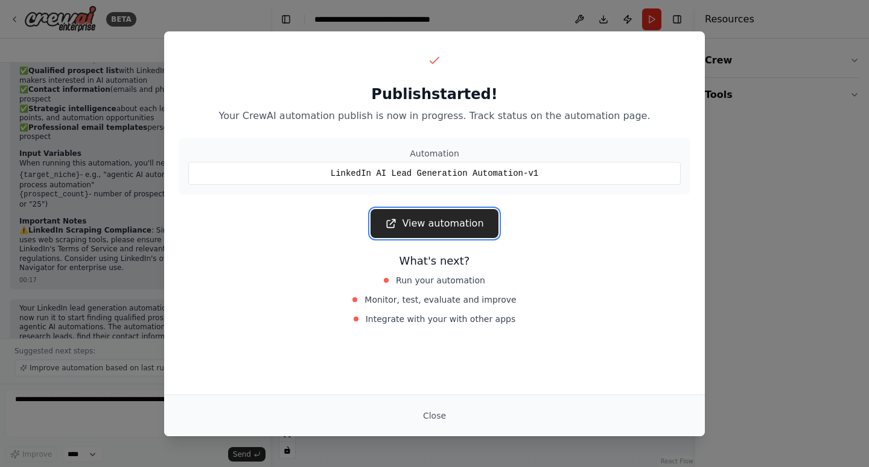
click at [436, 226] on link "View automation" at bounding box center [434, 223] width 127 height 29
click at [749, 110] on div "Publish started! Your CrewAI automation publish is now in progress. Track statu…" at bounding box center [434, 233] width 869 height 467
click at [436, 415] on button "Close" at bounding box center [434, 415] width 42 height 22
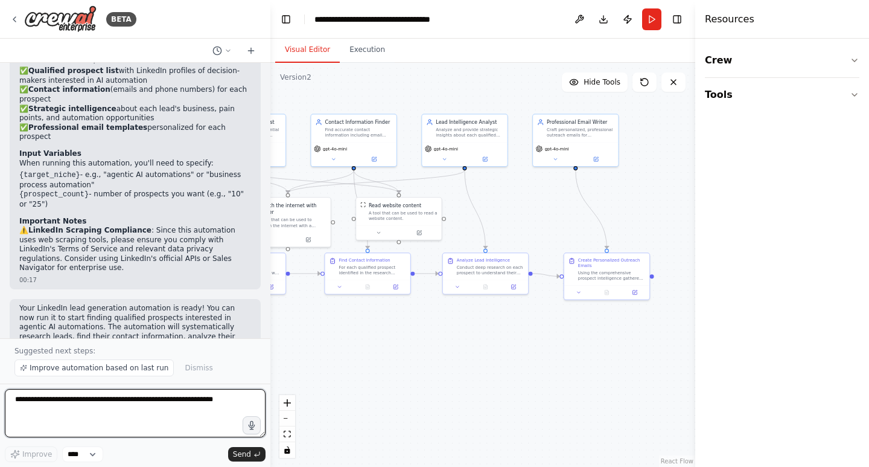
click at [110, 395] on textarea at bounding box center [135, 413] width 261 height 48
click at [92, 403] on textarea at bounding box center [135, 413] width 261 height 48
click at [120, 415] on textarea at bounding box center [135, 413] width 261 height 48
type textarea "******"
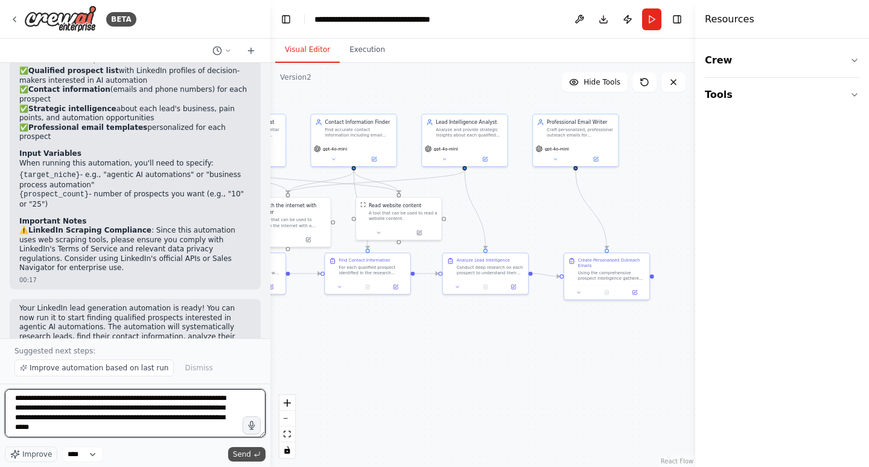
type textarea "**********"
click at [247, 454] on span "Send" at bounding box center [242, 454] width 18 height 10
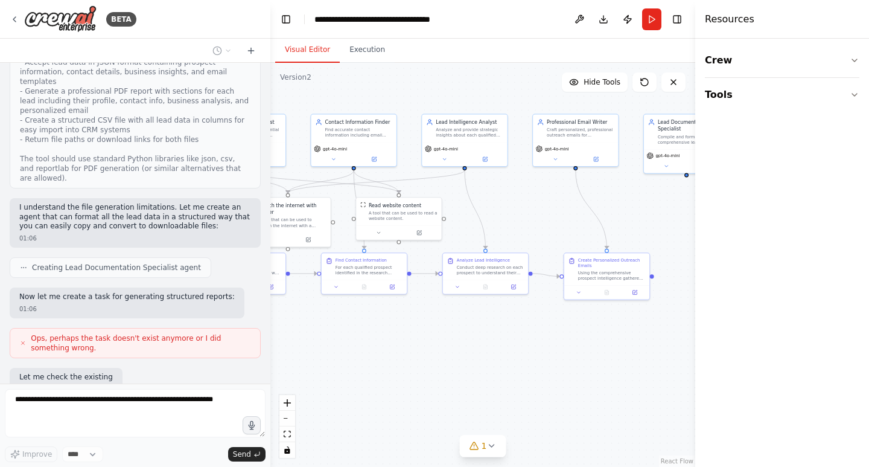
scroll to position [1817, 0]
click at [25, 339] on icon at bounding box center [23, 342] width 6 height 7
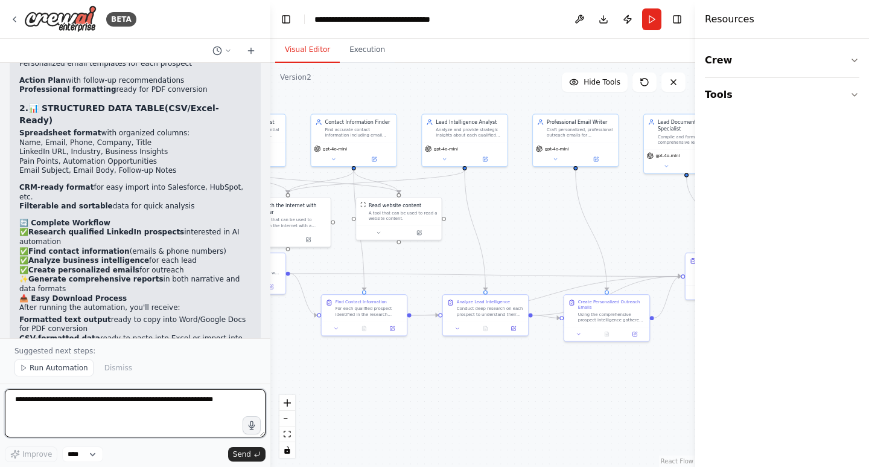
scroll to position [2515, 0]
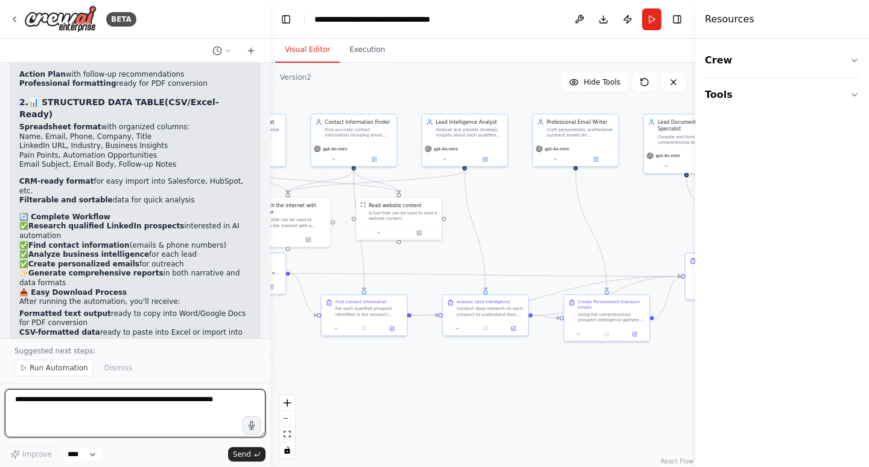
click at [101, 402] on textarea at bounding box center [135, 413] width 261 height 48
click at [625, 11] on button "Publish" at bounding box center [627, 19] width 19 height 22
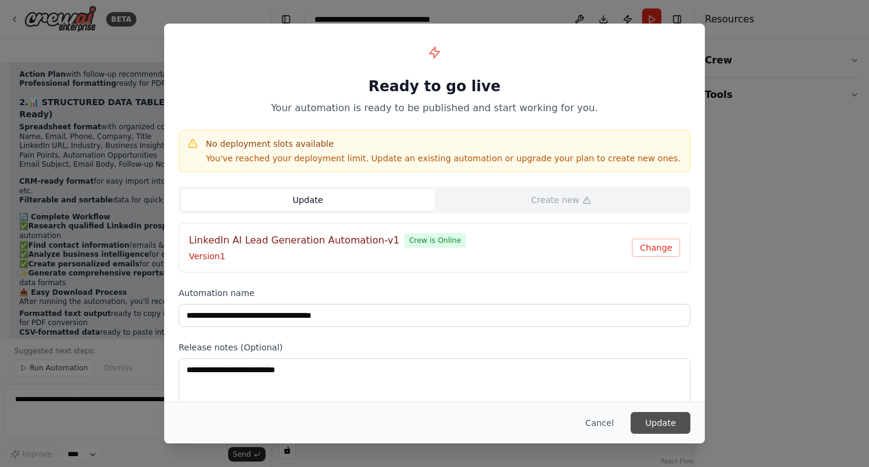
click at [660, 422] on button "Update" at bounding box center [661, 423] width 60 height 22
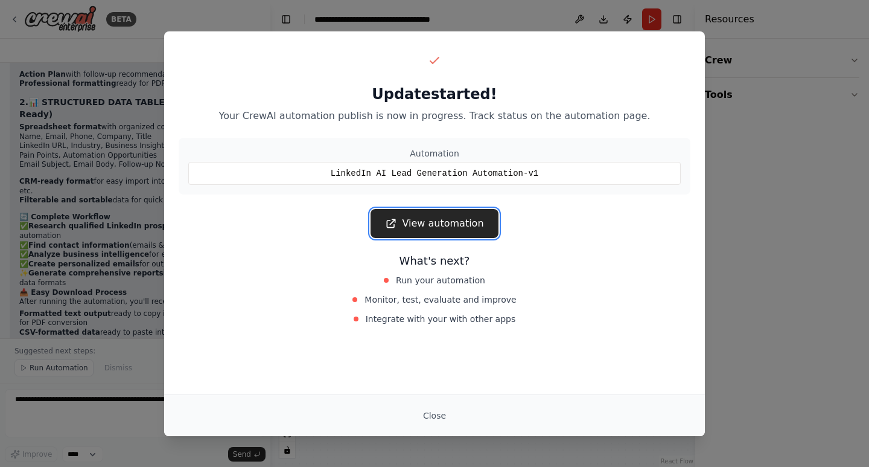
click at [447, 222] on link "View automation" at bounding box center [434, 223] width 127 height 29
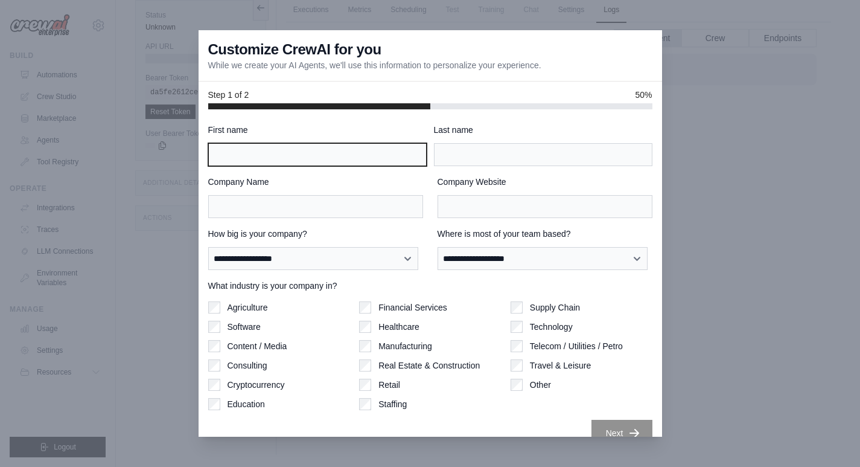
click at [276, 150] on input "First name" at bounding box center [317, 154] width 218 height 23
type input "*******"
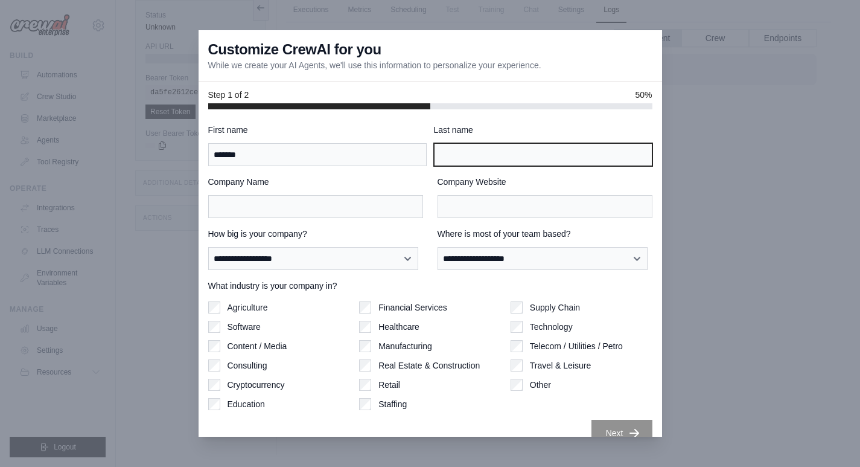
click at [513, 144] on input "Last name" at bounding box center [543, 154] width 218 height 23
type input "******"
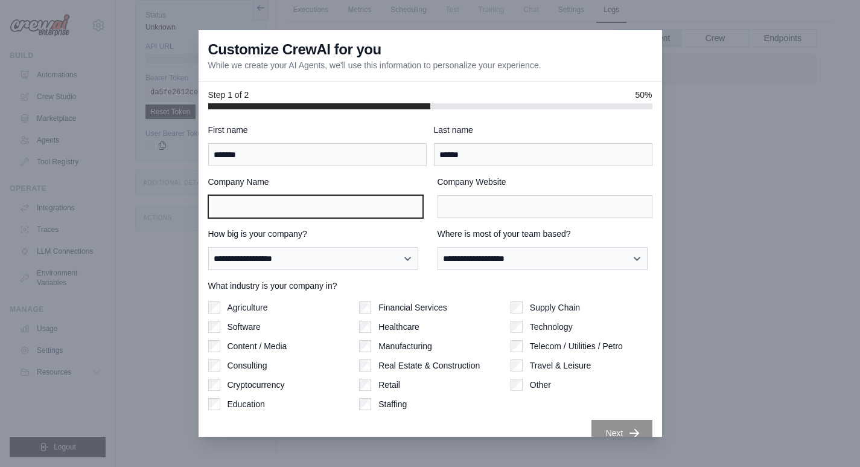
click at [243, 214] on input "Company Name" at bounding box center [315, 206] width 215 height 23
click at [213, 205] on input "********" at bounding box center [315, 206] width 215 height 23
type input "********"
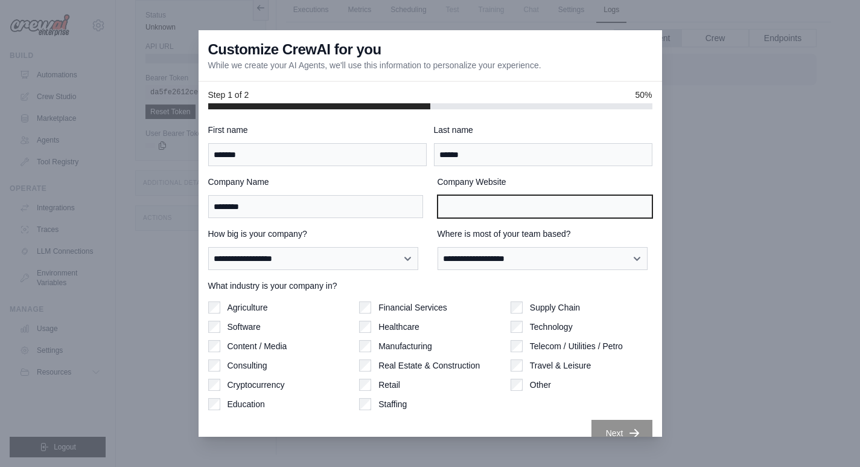
click at [448, 209] on input "Company Website" at bounding box center [545, 206] width 215 height 23
type input "**********"
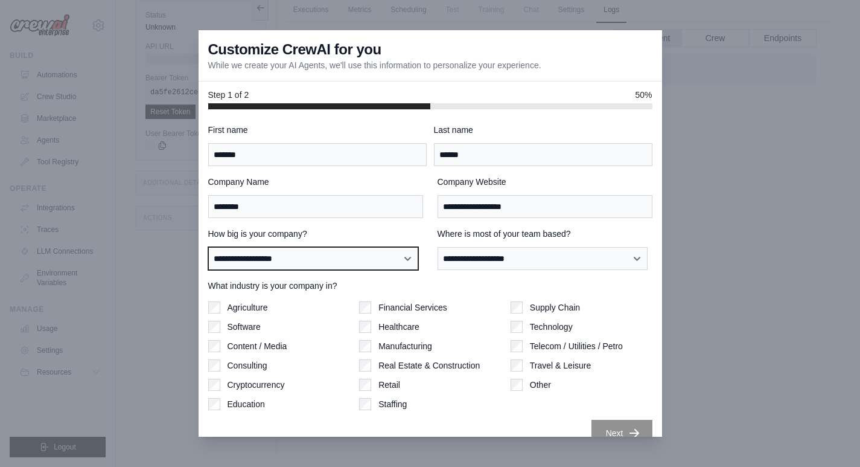
click at [347, 266] on select "**********" at bounding box center [313, 258] width 211 height 23
select select "**********"
click at [208, 247] on select "**********" at bounding box center [313, 258] width 211 height 23
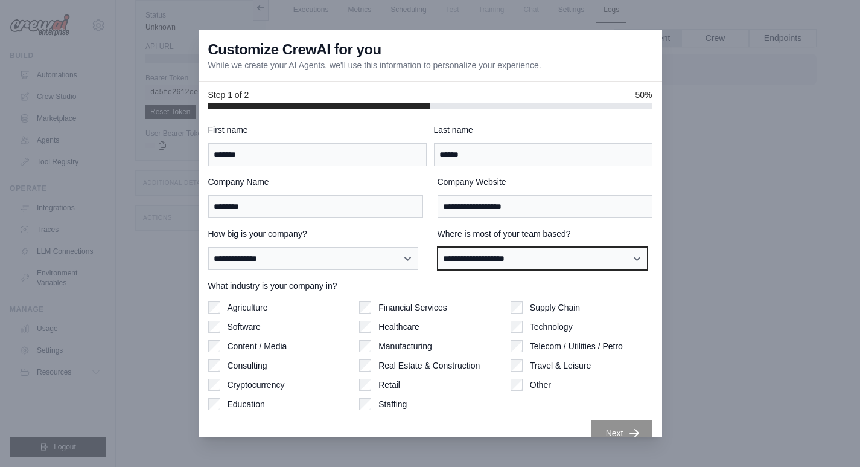
click at [455, 256] on select "**********" at bounding box center [543, 258] width 211 height 23
select select "**********"
click at [438, 247] on select "**********" at bounding box center [543, 258] width 211 height 23
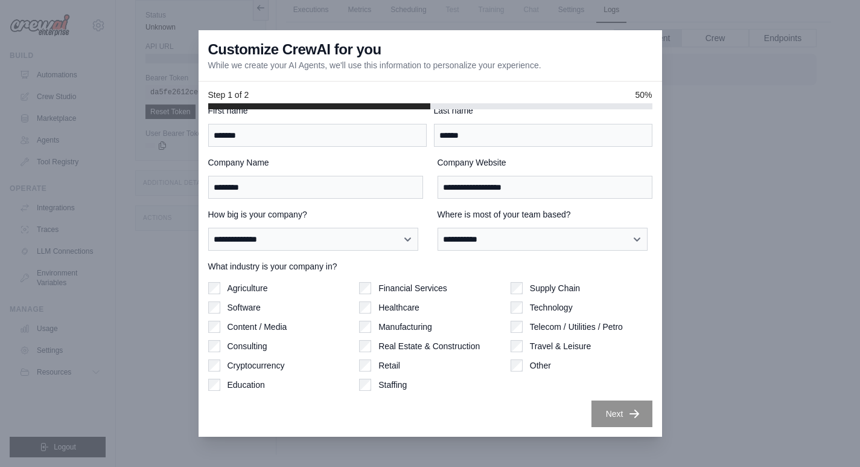
click at [244, 306] on label "Software" at bounding box center [244, 307] width 33 height 12
click at [234, 343] on label "Consulting" at bounding box center [248, 346] width 40 height 12
click at [532, 364] on label "Other" at bounding box center [540, 365] width 21 height 12
click at [613, 411] on button "Next" at bounding box center [621, 413] width 61 height 27
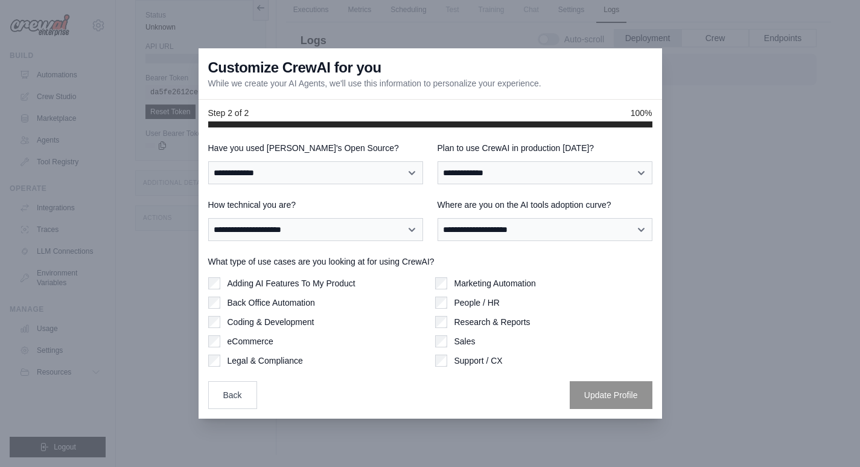
scroll to position [0, 0]
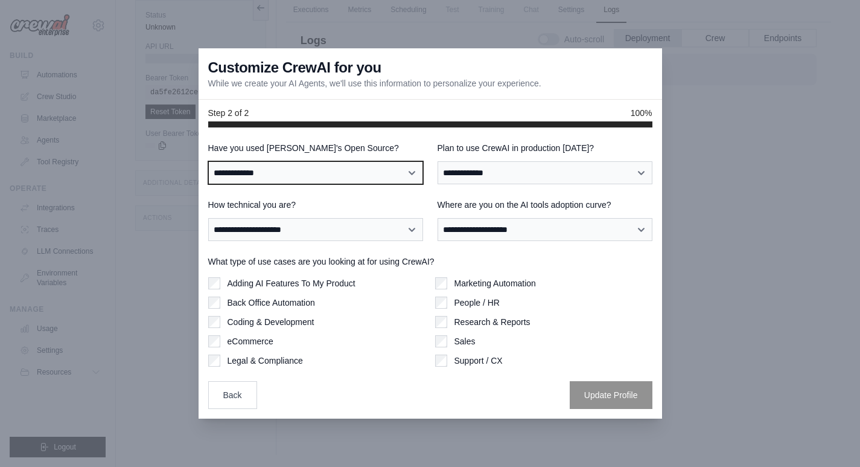
click at [293, 177] on select "**********" at bounding box center [315, 172] width 215 height 23
select select "**********"
click at [208, 161] on select "**********" at bounding box center [315, 172] width 215 height 23
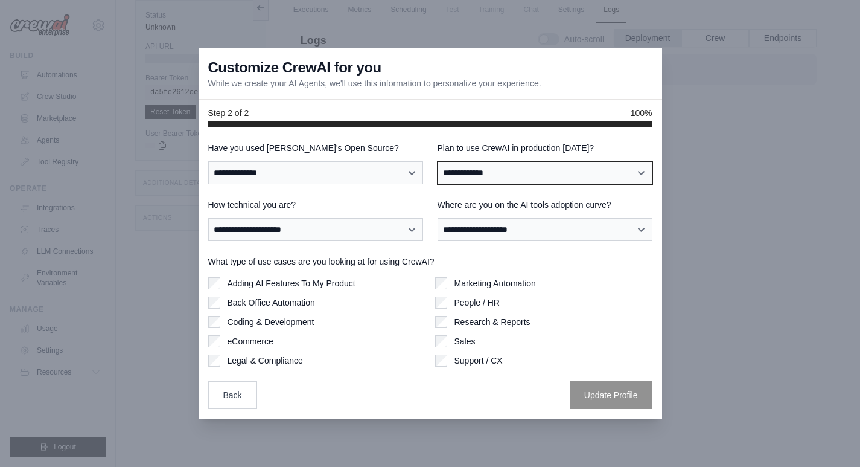
click at [511, 173] on select "**********" at bounding box center [545, 172] width 215 height 23
select select "****"
click at [438, 161] on select "**********" at bounding box center [545, 172] width 215 height 23
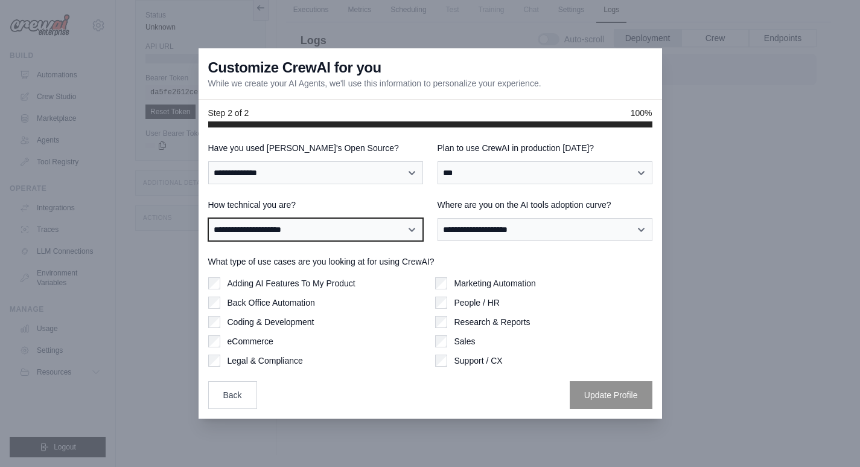
click at [276, 235] on select "**********" at bounding box center [315, 229] width 215 height 23
click at [208, 218] on select "**********" at bounding box center [315, 229] width 215 height 23
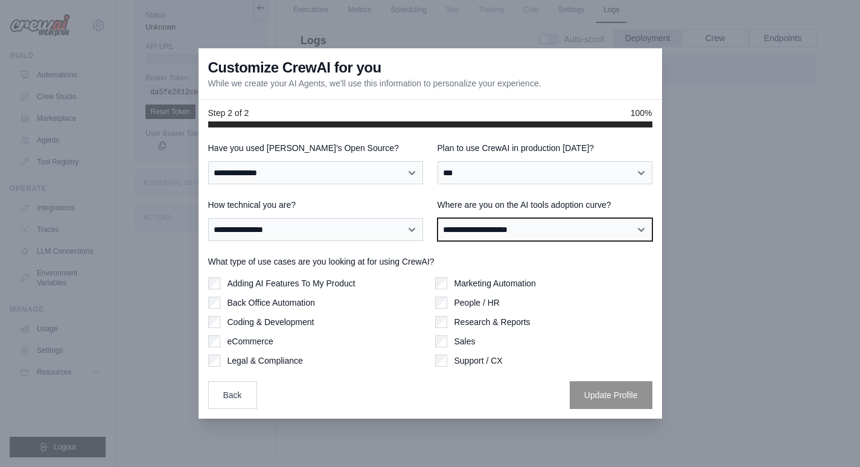
click at [495, 224] on select "**********" at bounding box center [545, 229] width 215 height 23
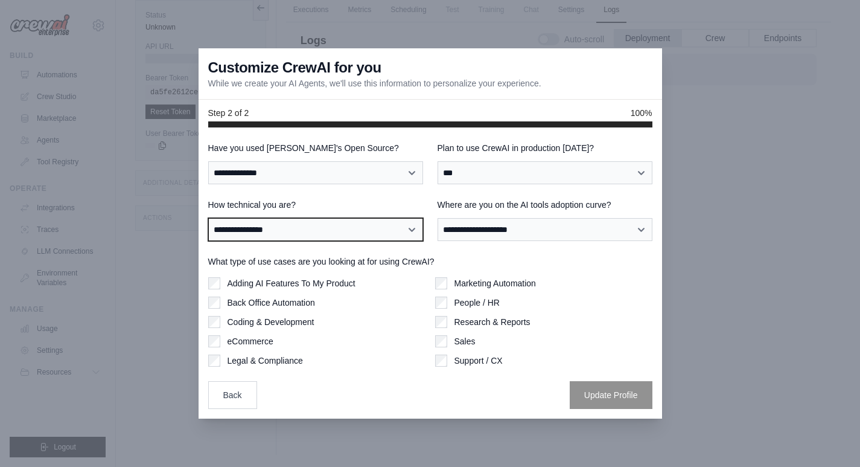
click at [275, 222] on select "**********" at bounding box center [315, 229] width 215 height 23
select select "**********"
click at [208, 218] on select "**********" at bounding box center [315, 229] width 215 height 23
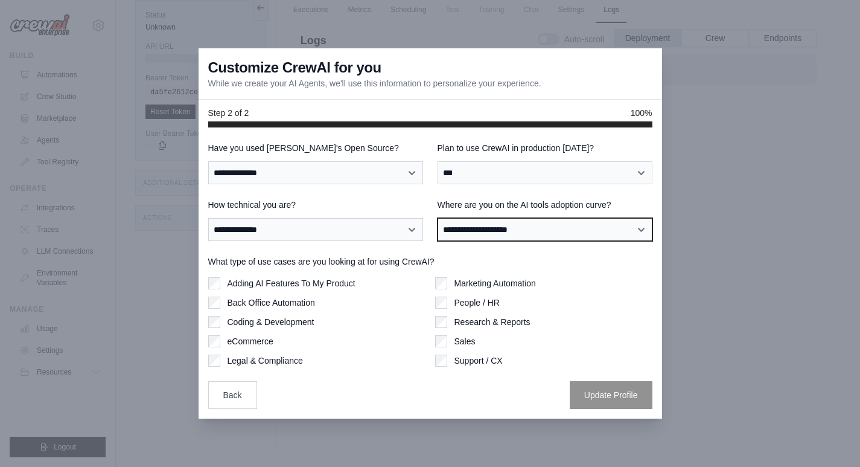
click at [501, 237] on select "**********" at bounding box center [545, 229] width 215 height 23
select select "**********"
click at [438, 218] on select "**********" at bounding box center [545, 229] width 215 height 23
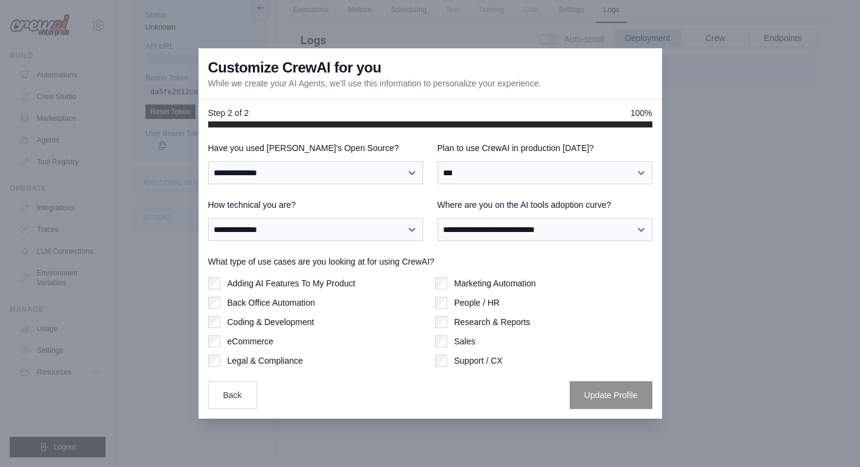
click at [301, 285] on label "Adding AI Features To My Product" at bounding box center [292, 283] width 128 height 12
click at [284, 298] on label "Back Office Automation" at bounding box center [272, 302] width 88 height 12
click at [450, 305] on div "People / HR" at bounding box center [543, 302] width 217 height 12
click at [261, 321] on label "Coding & Development" at bounding box center [271, 322] width 87 height 12
click at [232, 346] on label "eCommerce" at bounding box center [251, 341] width 46 height 12
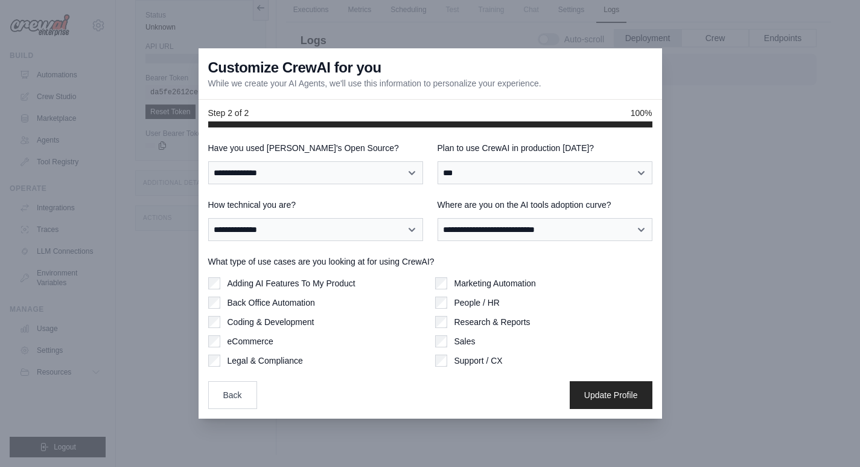
click at [248, 359] on label "Legal & Compliance" at bounding box center [265, 360] width 75 height 12
click at [450, 365] on div "Support / CX" at bounding box center [543, 360] width 217 height 12
click at [628, 397] on button "Update Profile" at bounding box center [611, 394] width 83 height 28
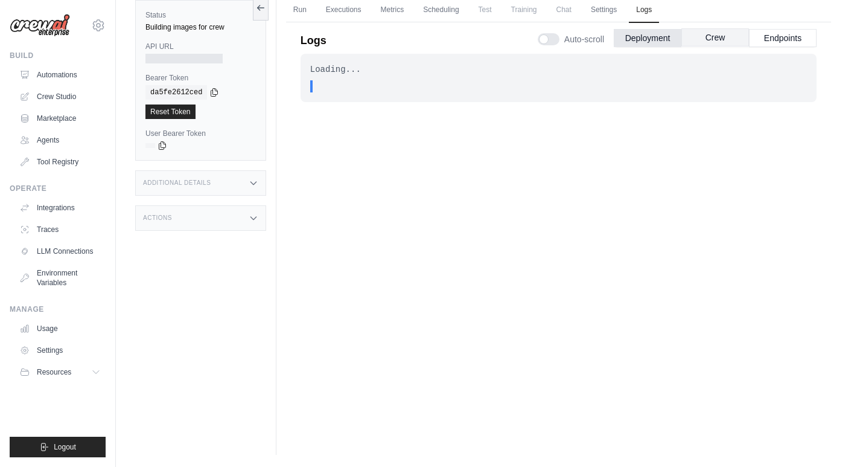
click at [721, 38] on button "Crew" at bounding box center [715, 37] width 68 height 18
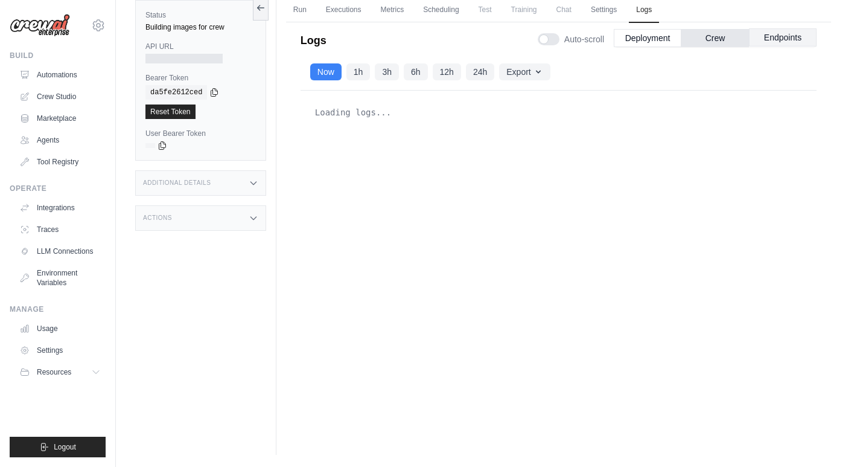
click at [759, 36] on button "Endpoints" at bounding box center [783, 37] width 68 height 18
click at [655, 36] on button "Deployment" at bounding box center [648, 37] width 68 height 18
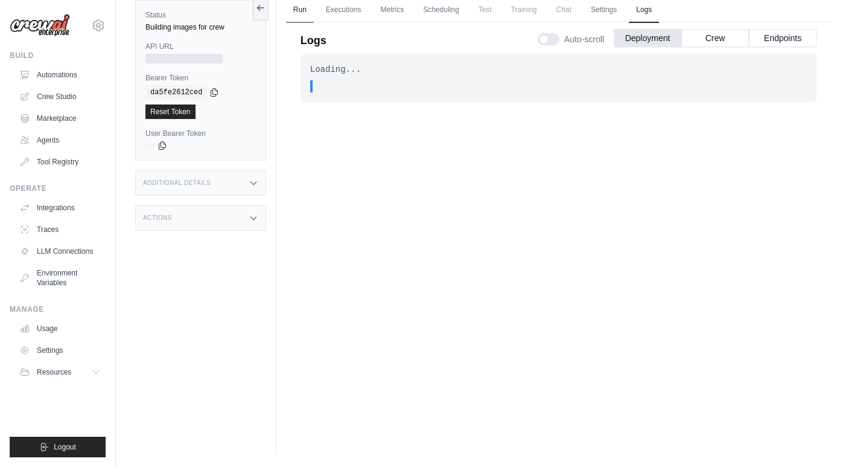
click at [306, 14] on link "Run" at bounding box center [300, 10] width 28 height 25
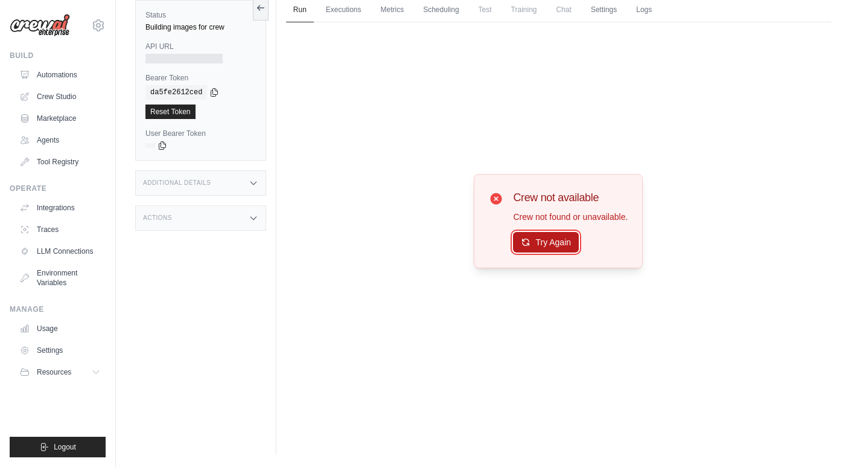
click at [559, 246] on button "Try Again" at bounding box center [546, 242] width 66 height 21
click at [605, 7] on link "Settings" at bounding box center [604, 10] width 40 height 25
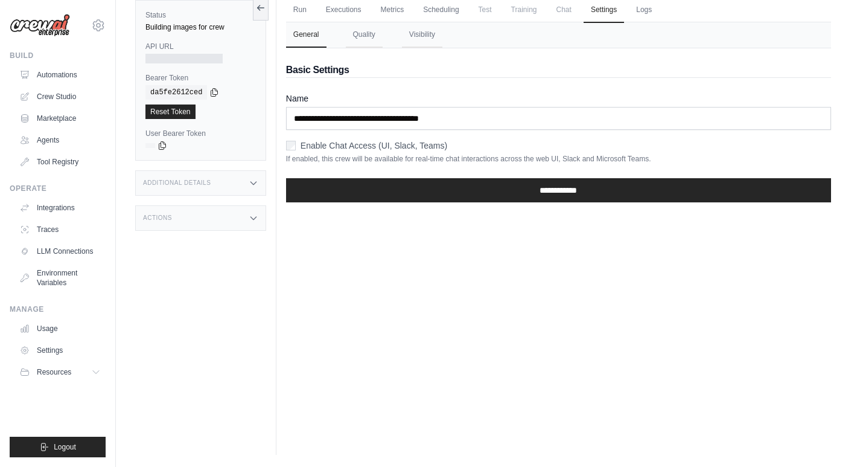
click at [334, 145] on label "Enable Chat Access (UI, Slack, Teams)" at bounding box center [374, 145] width 147 height 12
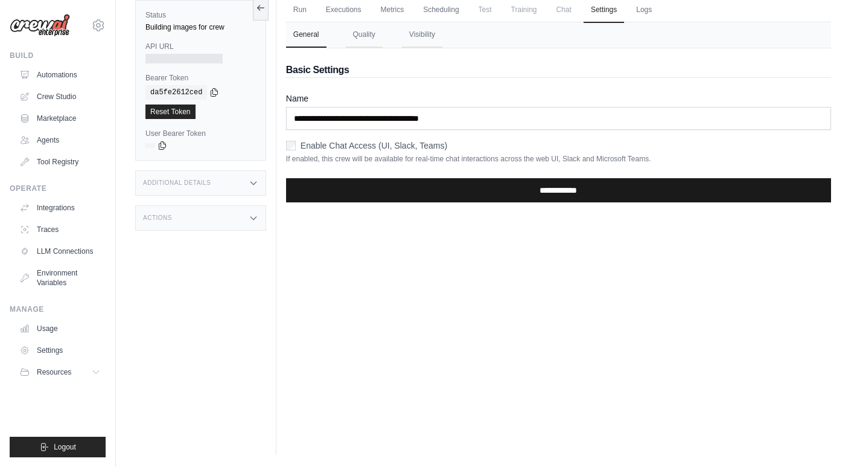
click at [591, 191] on input "**********" at bounding box center [558, 190] width 545 height 24
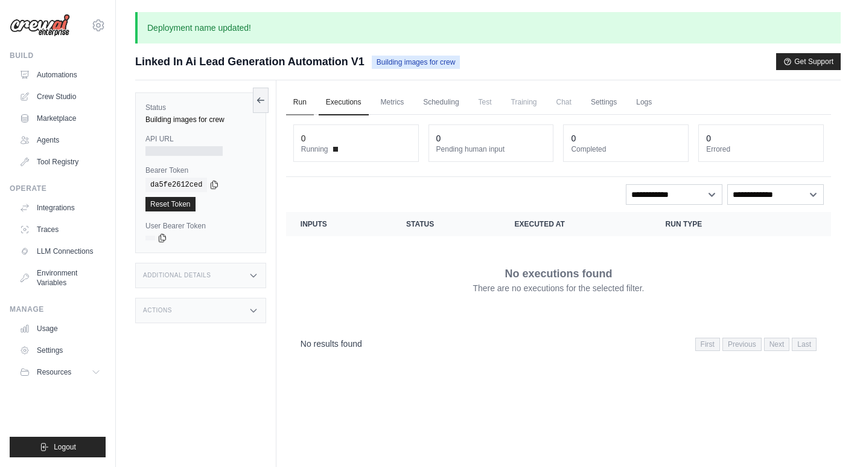
click at [312, 106] on link "Run" at bounding box center [300, 102] width 28 height 25
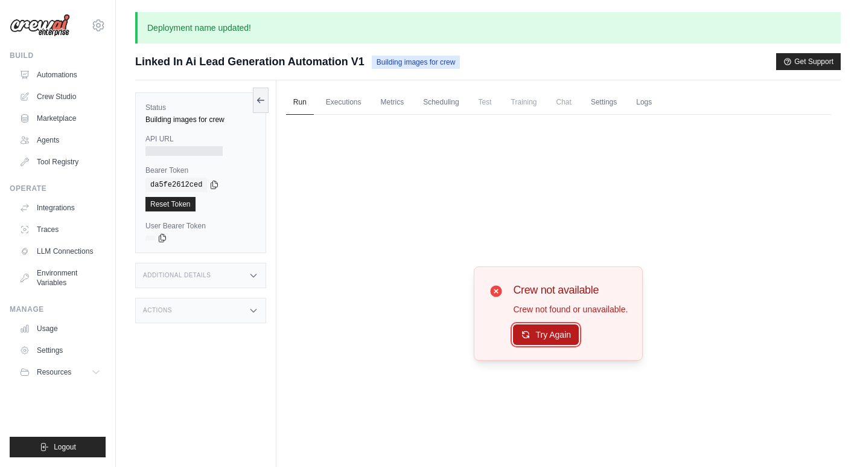
click at [549, 342] on button "Try Again" at bounding box center [546, 334] width 66 height 21
click at [549, 336] on button "Try Again" at bounding box center [546, 334] width 66 height 21
click at [188, 152] on div at bounding box center [183, 151] width 77 height 10
click at [342, 104] on link "Executions" at bounding box center [344, 102] width 50 height 25
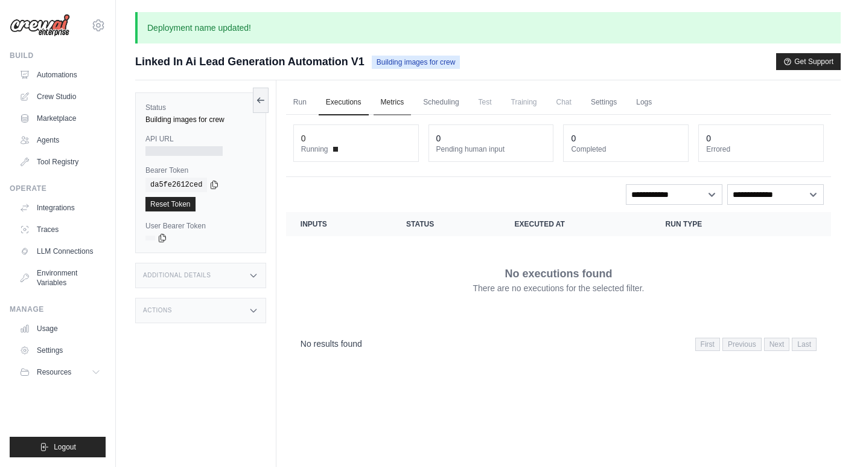
click at [397, 113] on link "Metrics" at bounding box center [393, 102] width 38 height 25
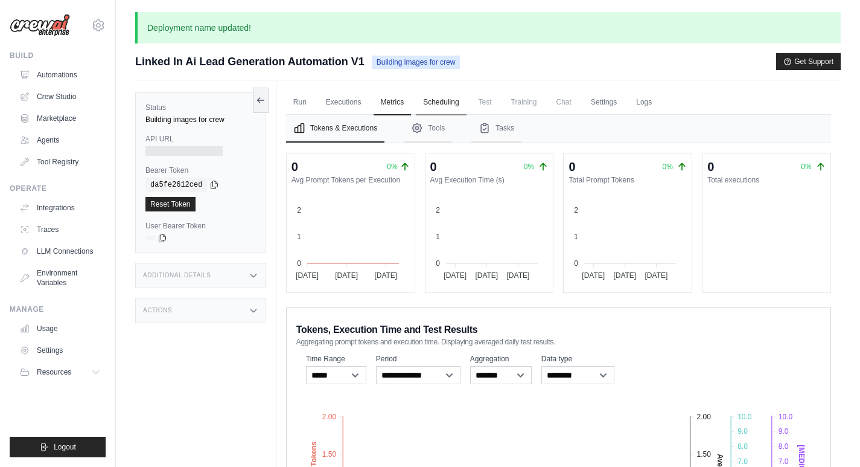
click at [449, 106] on link "Scheduling" at bounding box center [441, 102] width 50 height 25
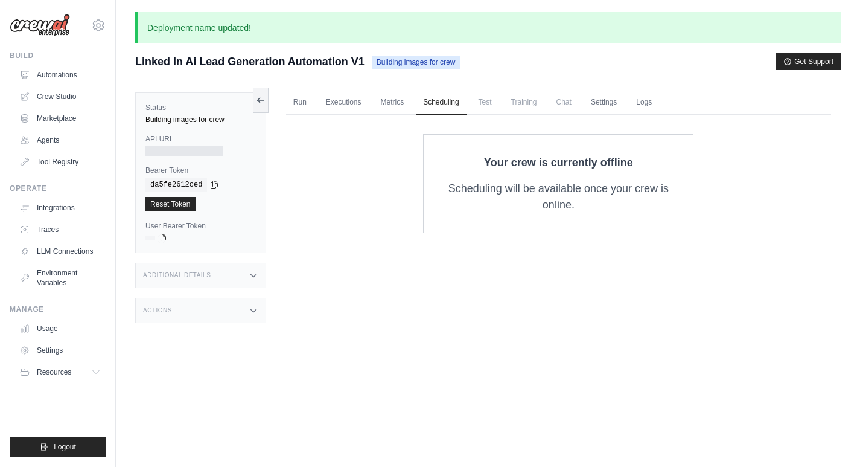
click at [499, 102] on span "Test" at bounding box center [485, 102] width 28 height 24
click at [568, 105] on span "Chat" at bounding box center [564, 102] width 30 height 24
click at [617, 104] on link "Settings" at bounding box center [604, 102] width 40 height 25
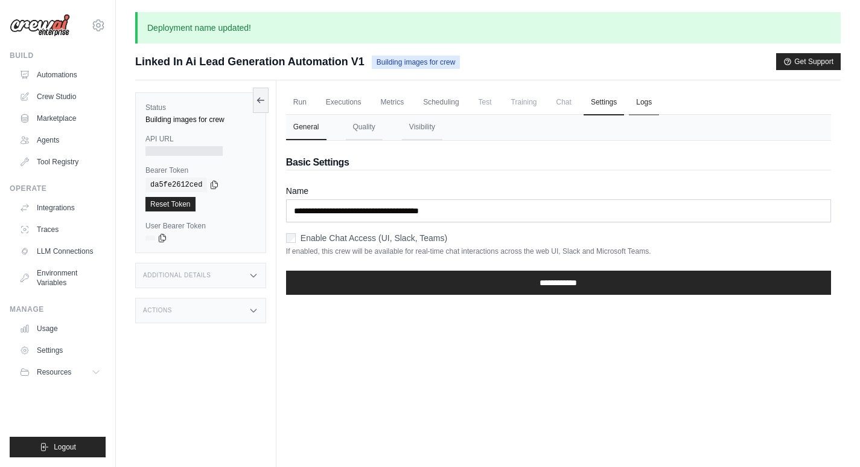
click at [647, 109] on link "Logs" at bounding box center [644, 102] width 30 height 25
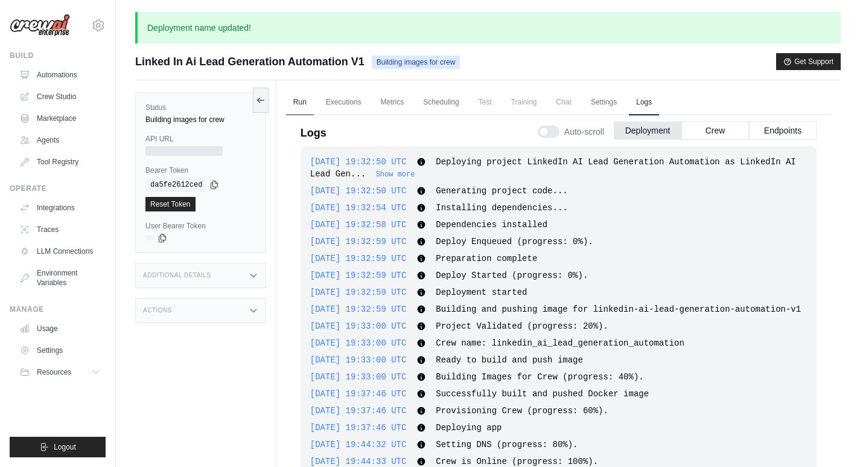
click at [305, 103] on link "Run" at bounding box center [300, 102] width 28 height 25
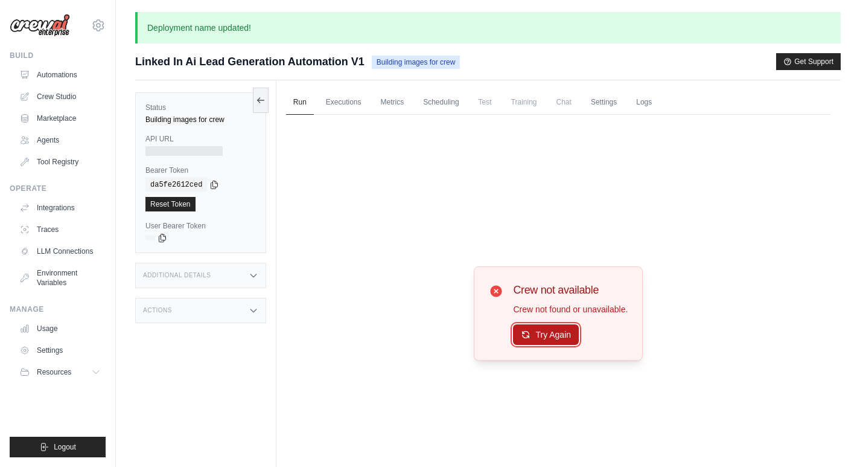
click at [552, 336] on button "Try Again" at bounding box center [546, 334] width 66 height 21
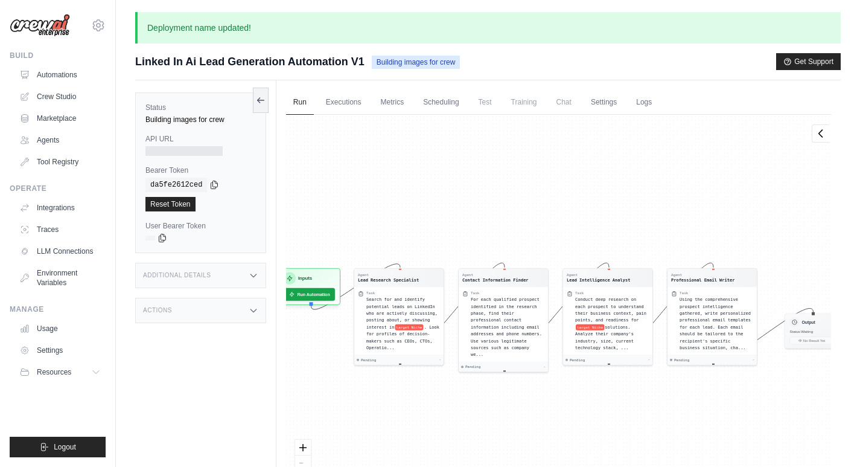
click at [570, 106] on span "Chat" at bounding box center [564, 102] width 30 height 24
click at [439, 103] on link "Scheduling" at bounding box center [441, 102] width 50 height 25
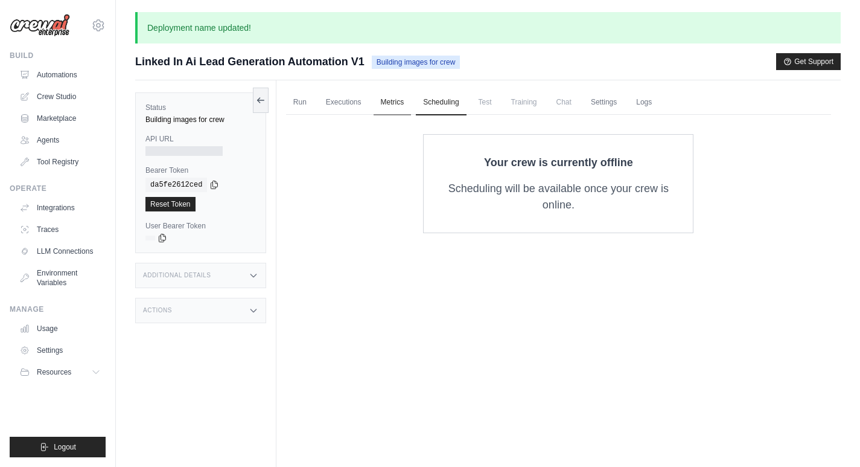
click at [401, 104] on link "Metrics" at bounding box center [393, 102] width 38 height 25
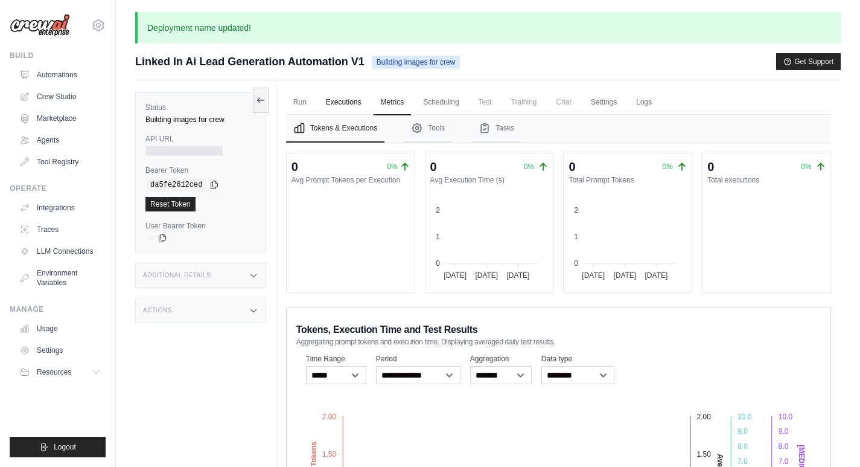
click at [345, 104] on link "Executions" at bounding box center [344, 102] width 50 height 25
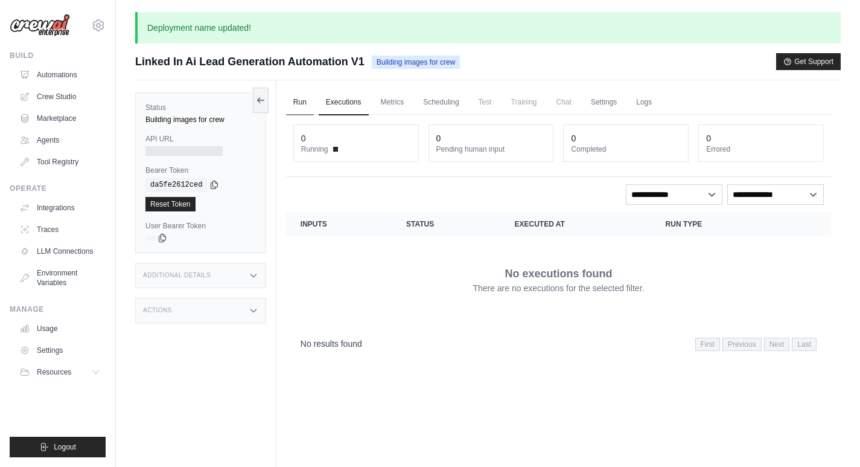
click at [301, 104] on link "Run" at bounding box center [300, 102] width 28 height 25
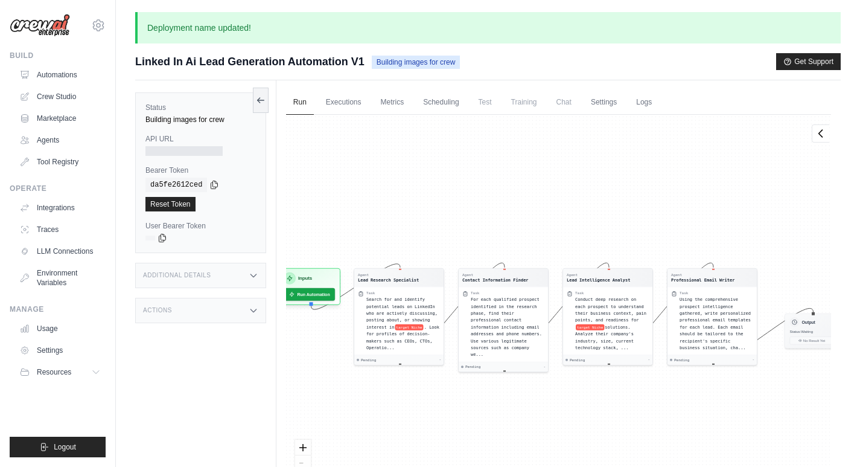
click at [174, 149] on div at bounding box center [183, 151] width 77 height 10
click at [239, 278] on div "Additional Details" at bounding box center [200, 275] width 131 height 25
click at [244, 278] on div "Additional Details" at bounding box center [200, 275] width 131 height 25
click at [239, 301] on div "Actions" at bounding box center [200, 310] width 131 height 25
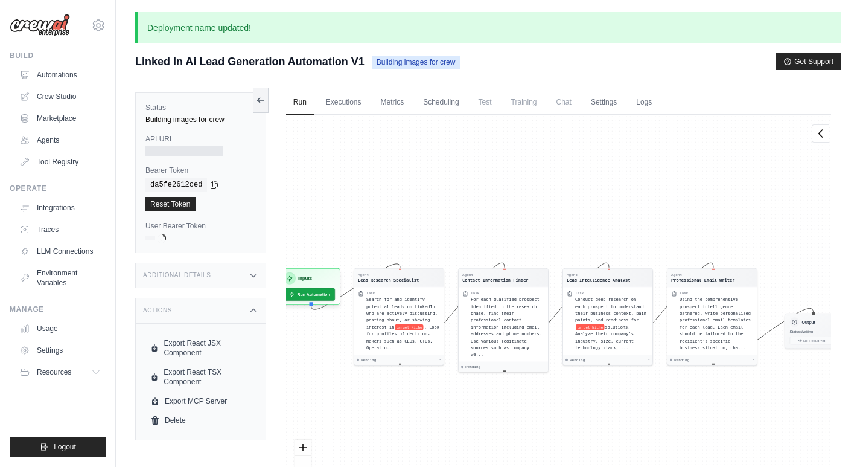
click at [232, 311] on div "Actions" at bounding box center [200, 310] width 131 height 25
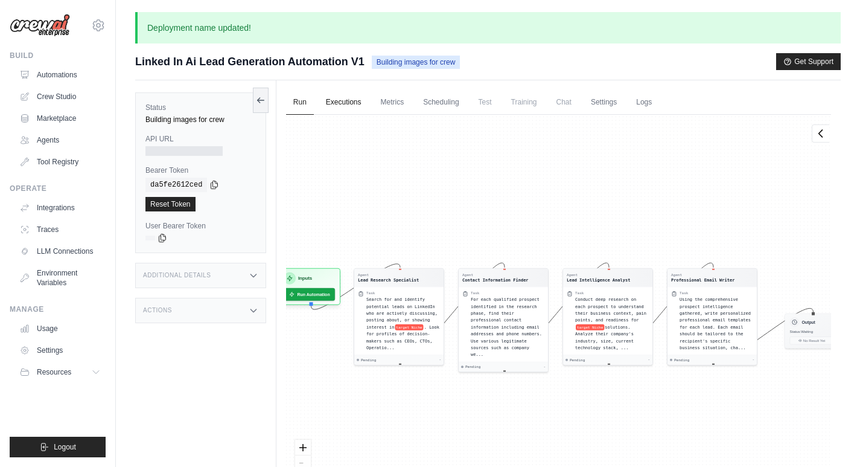
click at [357, 107] on link "Executions" at bounding box center [344, 102] width 50 height 25
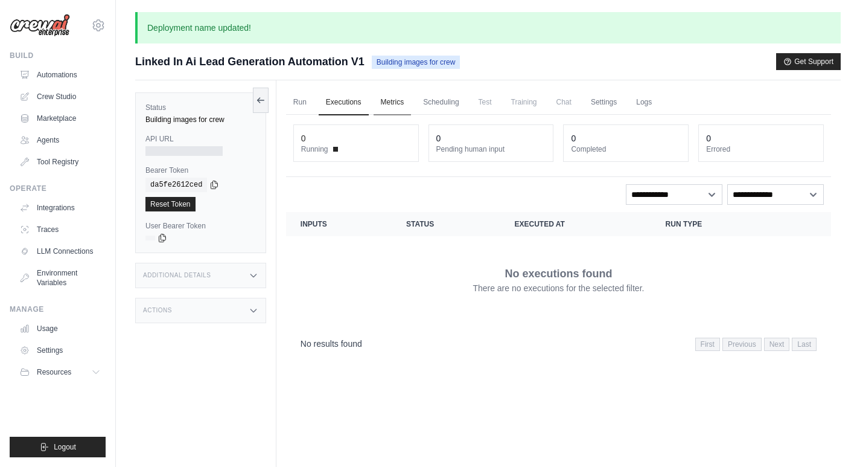
click at [388, 104] on link "Metrics" at bounding box center [393, 102] width 38 height 25
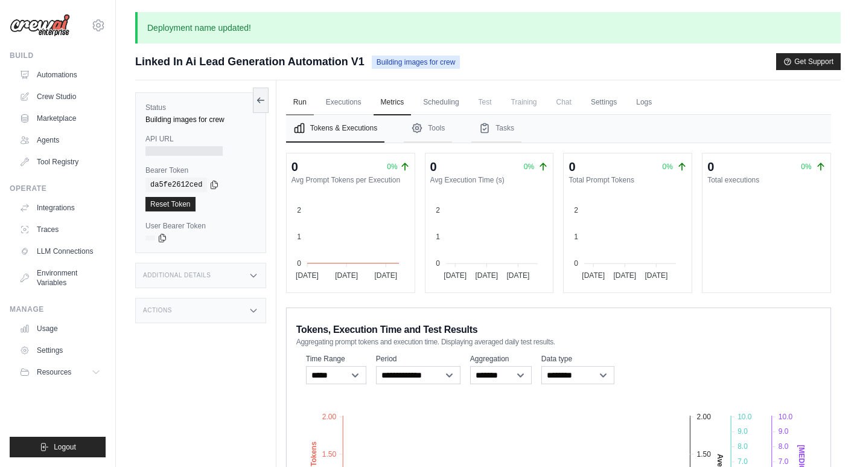
click at [306, 98] on link "Run" at bounding box center [300, 102] width 28 height 25
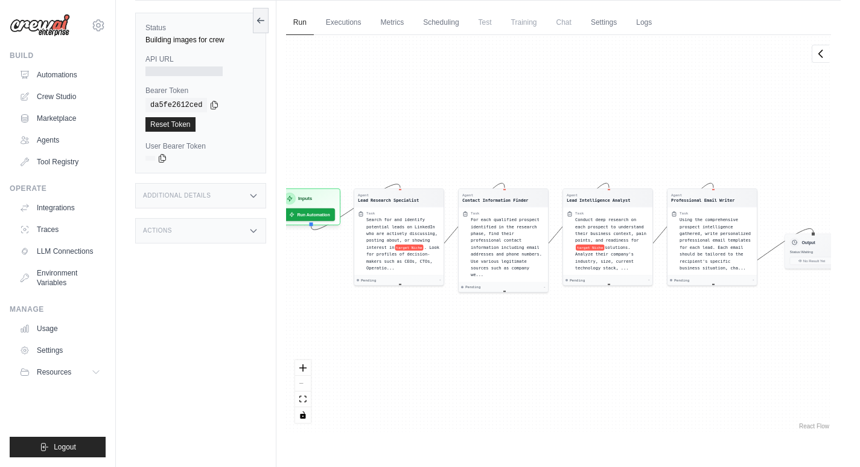
scroll to position [92, 0]
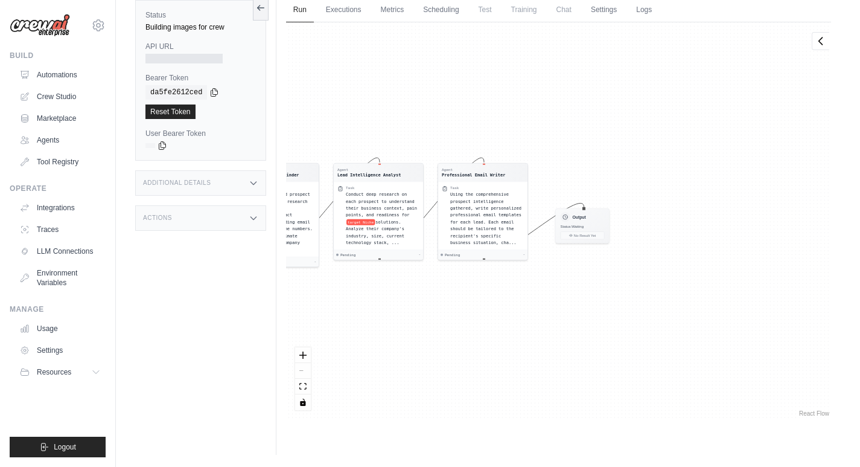
drag, startPoint x: 745, startPoint y: 327, endPoint x: 515, endPoint y: 314, distance: 229.7
click at [515, 314] on div "Agent Lead Research Specialist Task Search for and identify potential leads on …" at bounding box center [558, 220] width 545 height 397
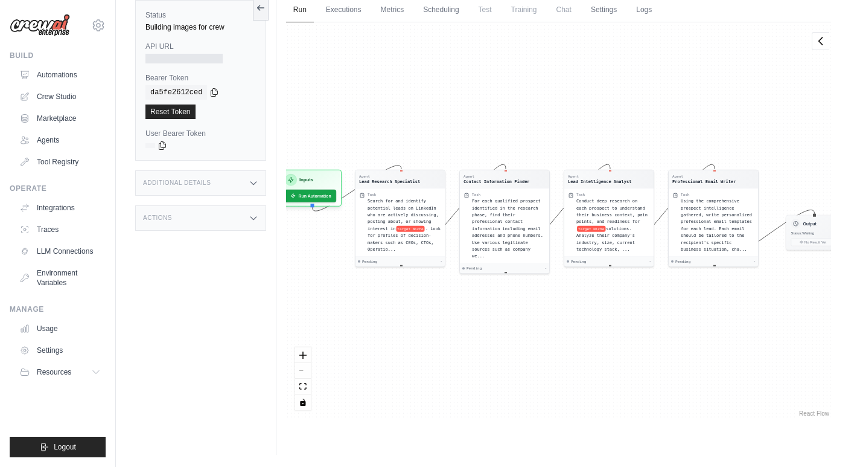
drag, startPoint x: 454, startPoint y: 316, endPoint x: 685, endPoint y: 323, distance: 230.7
click at [685, 323] on div "Agent Lead Research Specialist Task Search for and identify potential leads on …" at bounding box center [558, 220] width 545 height 397
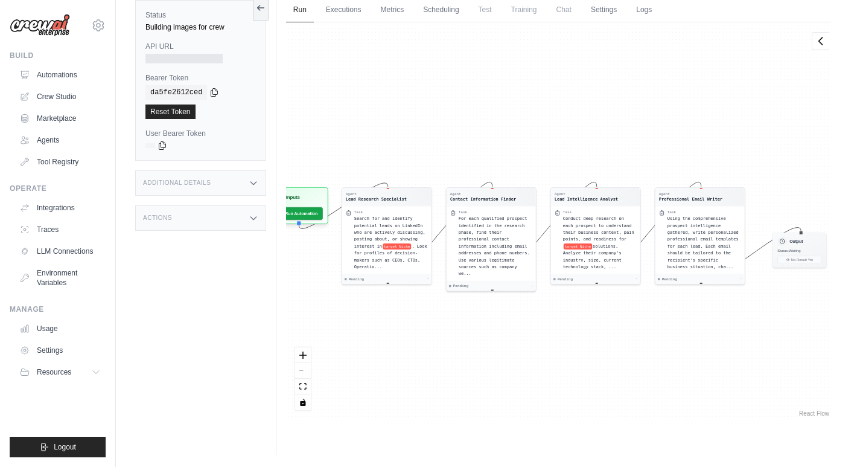
drag, startPoint x: 665, startPoint y: 342, endPoint x: 630, endPoint y: 326, distance: 38.6
click at [630, 326] on div "Agent Lead Research Specialist Task Search for and identify potential leads on …" at bounding box center [558, 220] width 545 height 397
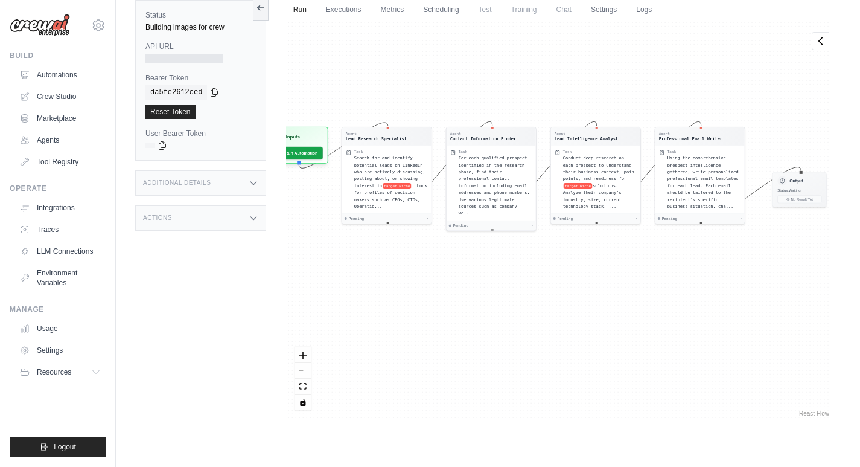
click at [812, 416] on link "React Flow" at bounding box center [814, 413] width 30 height 7
click at [602, 14] on link "Settings" at bounding box center [604, 10] width 40 height 25
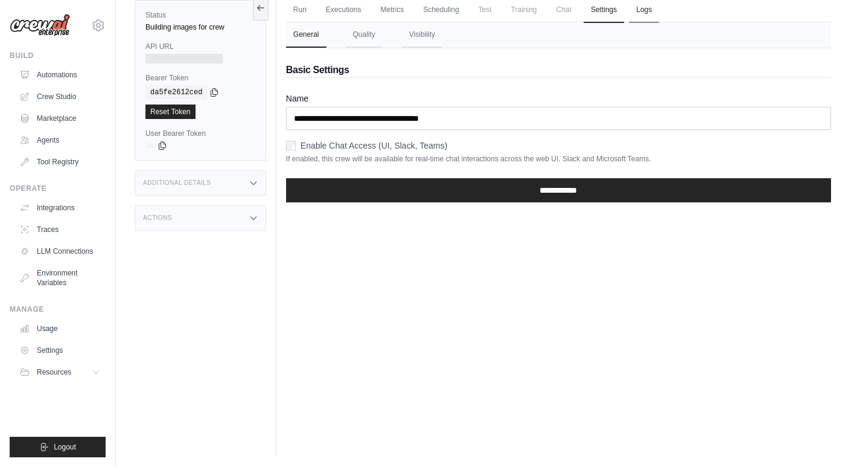
click at [634, 7] on link "Logs" at bounding box center [644, 10] width 30 height 25
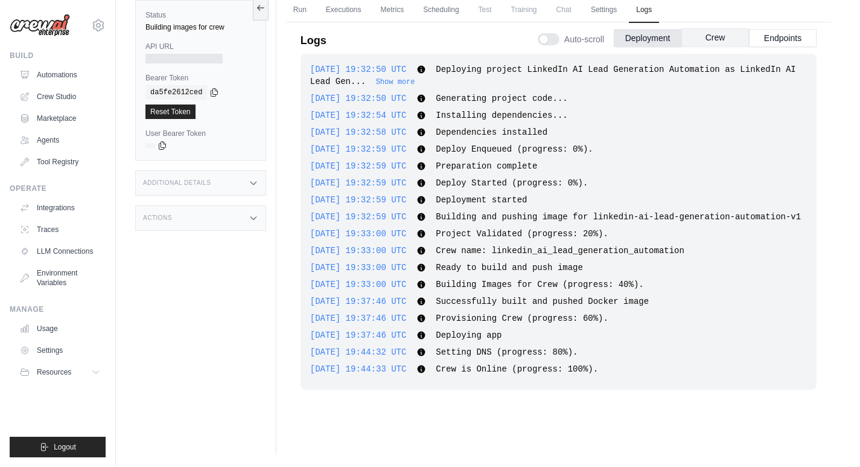
click at [714, 40] on button "Crew" at bounding box center [715, 37] width 68 height 18
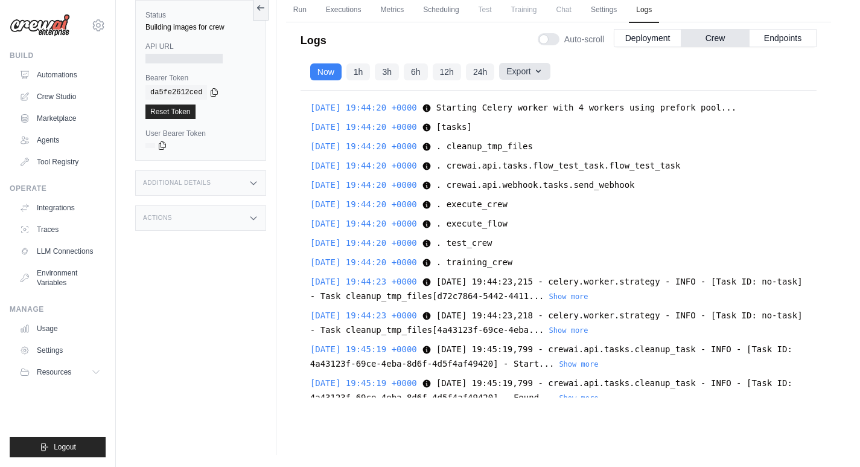
click at [537, 73] on icon "button" at bounding box center [539, 71] width 10 height 10
click at [581, 71] on div "Now 1h 3h 6h 12h 24h Export Export as JSON Export as CSV" at bounding box center [559, 72] width 516 height 37
click at [774, 37] on button "Endpoints" at bounding box center [783, 37] width 68 height 18
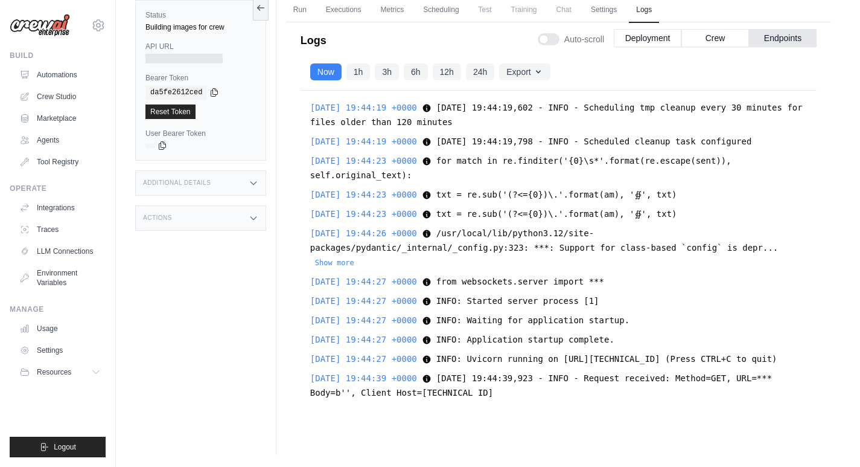
scroll to position [1510, 0]
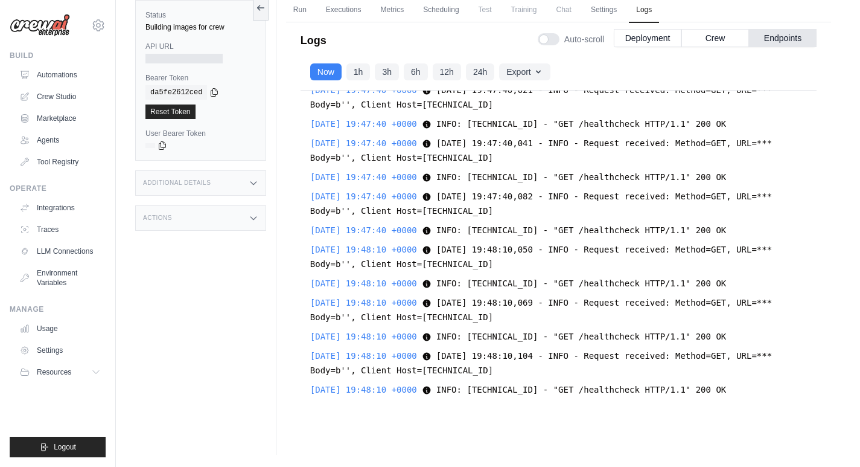
click at [565, 12] on span "Chat" at bounding box center [564, 10] width 30 height 24
click at [297, 8] on link "Run" at bounding box center [300, 10] width 28 height 25
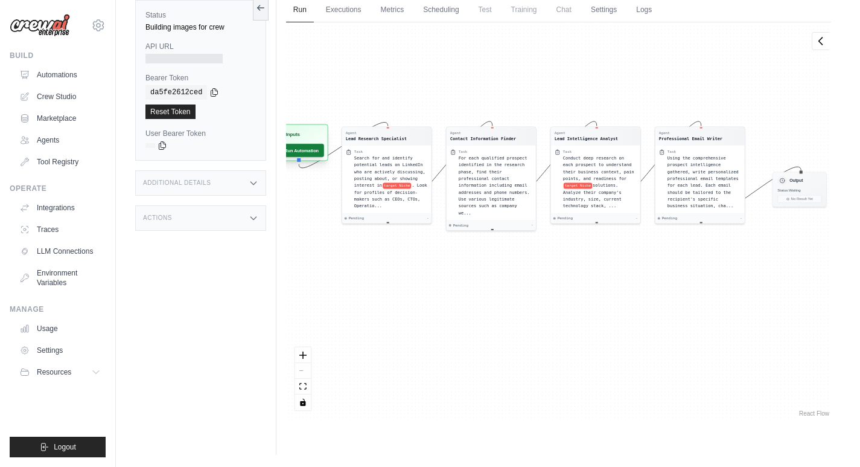
click at [301, 145] on button "Run Automation" at bounding box center [297, 150] width 54 height 13
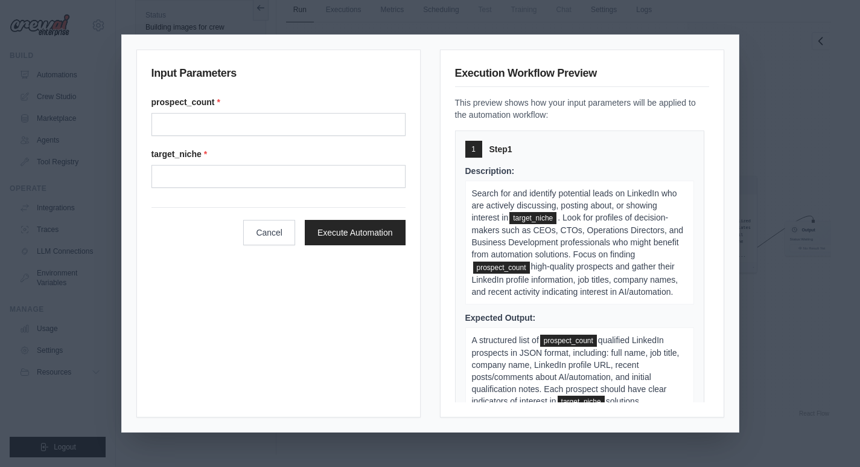
click at [805, 168] on div "Input Parameters prospect_count * target_niche * Cancel Execute Automation Exec…" at bounding box center [430, 233] width 860 height 467
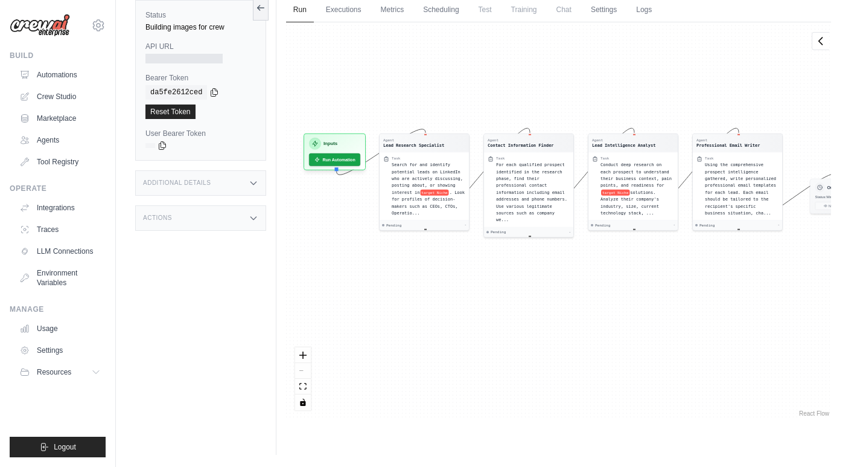
drag, startPoint x: 426, startPoint y: 136, endPoint x: 451, endPoint y: 94, distance: 49.3
click at [451, 94] on div "Agent Lead Research Specialist Task Search for and identify potential leads on …" at bounding box center [558, 220] width 545 height 397
click at [95, 28] on icon at bounding box center [98, 25] width 14 height 14
click at [95, 62] on div "shahzarrayyan123@gmail.com" at bounding box center [98, 52] width 106 height 27
click at [81, 80] on link "Settings" at bounding box center [98, 82] width 106 height 22
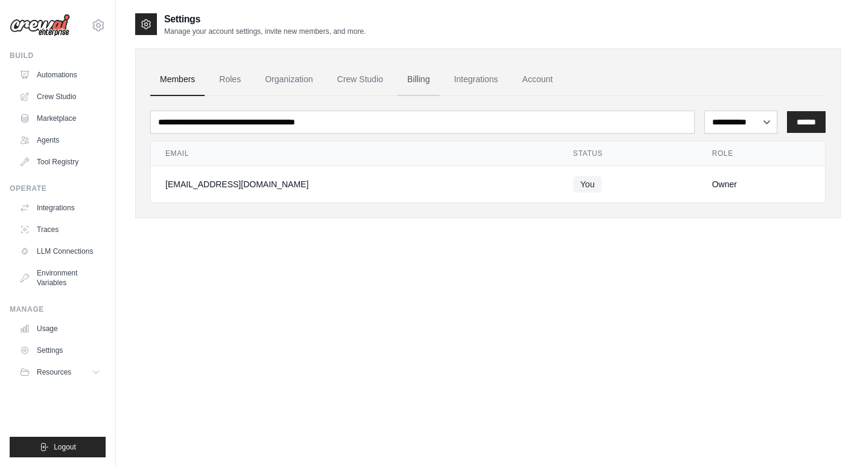
click at [428, 83] on link "Billing" at bounding box center [419, 79] width 42 height 33
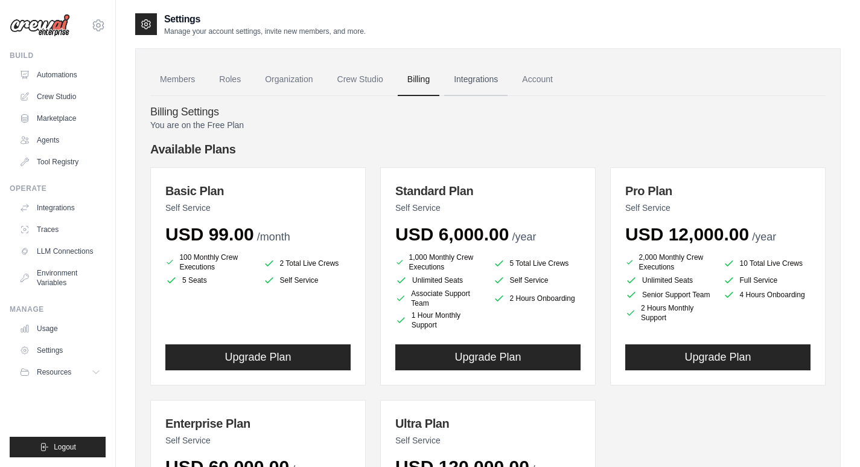
click at [472, 83] on link "Integrations" at bounding box center [475, 79] width 63 height 33
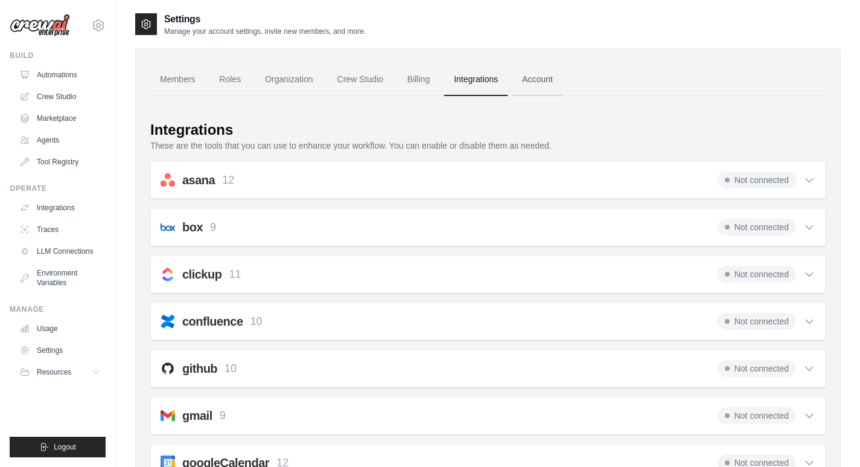
click at [526, 83] on link "Account" at bounding box center [537, 79] width 50 height 33
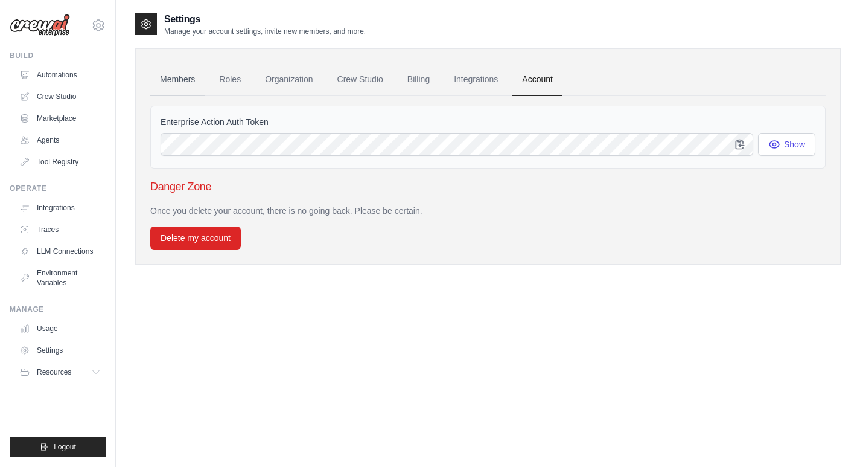
click at [185, 79] on link "Members" at bounding box center [177, 79] width 54 height 33
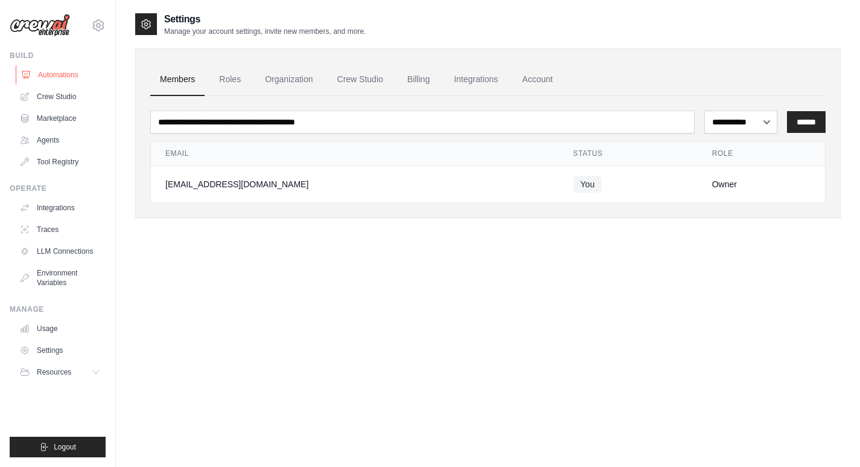
click at [56, 78] on link "Automations" at bounding box center [61, 74] width 91 height 19
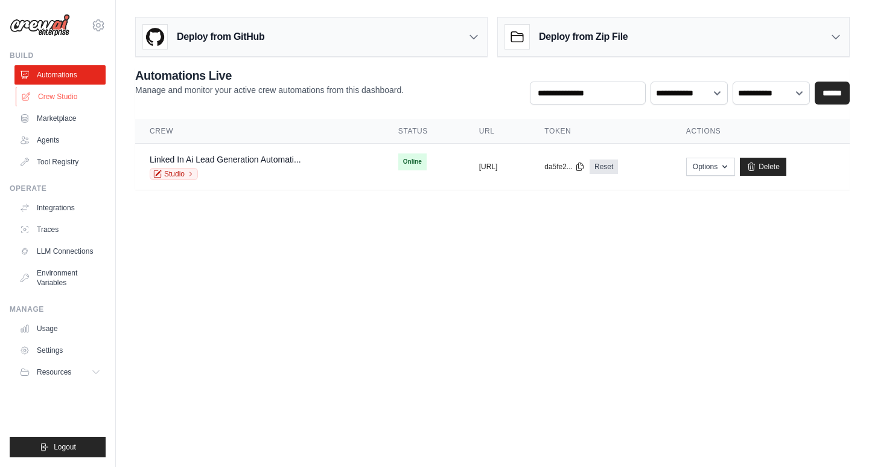
click at [74, 103] on link "Crew Studio" at bounding box center [61, 96] width 91 height 19
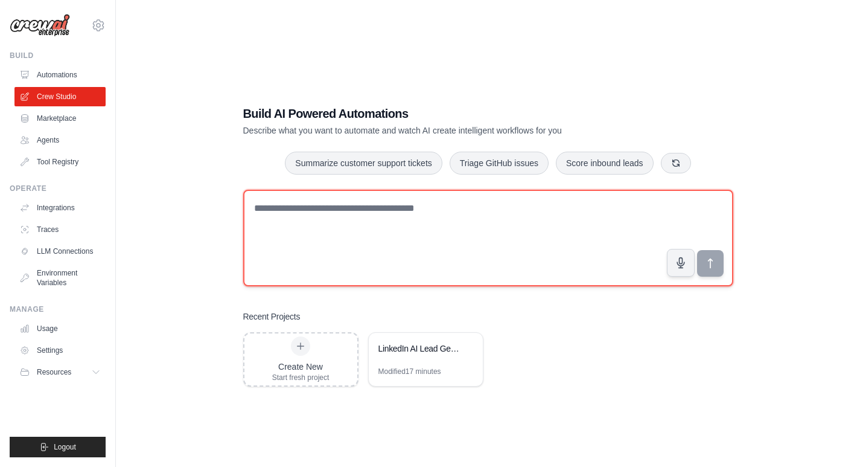
click at [423, 224] on textarea at bounding box center [488, 238] width 490 height 97
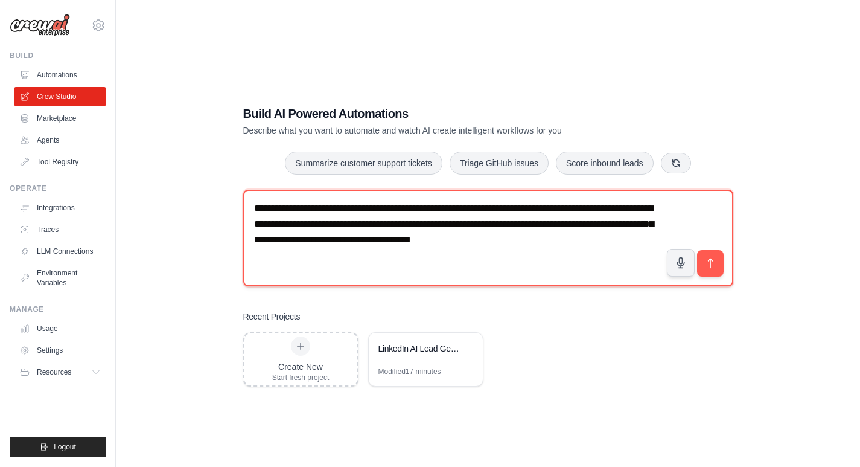
click at [602, 245] on textarea "**********" at bounding box center [488, 238] width 490 height 97
type textarea "**********"
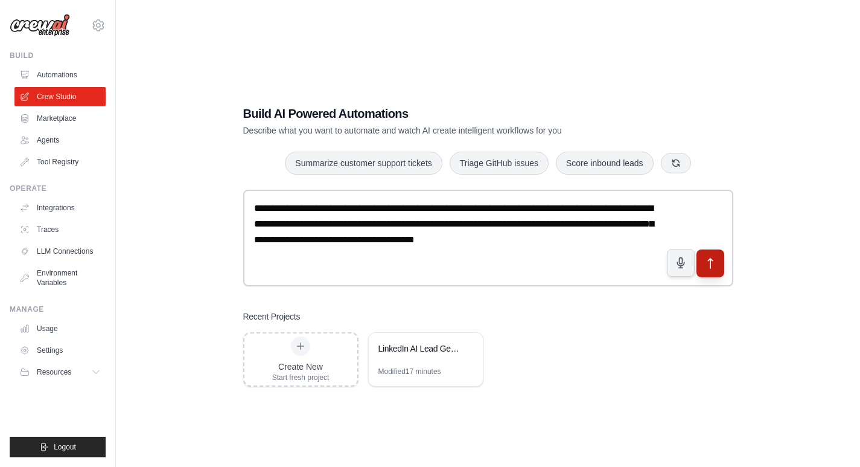
click at [713, 270] on button "submit" at bounding box center [710, 263] width 28 height 28
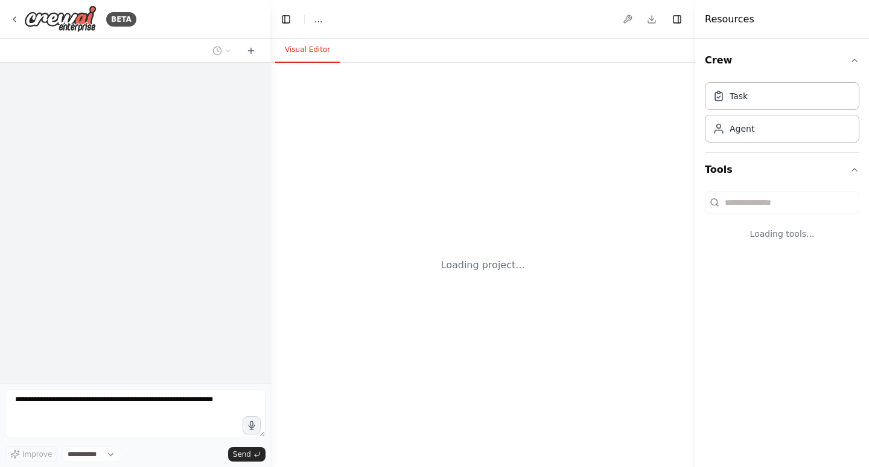
select select "****"
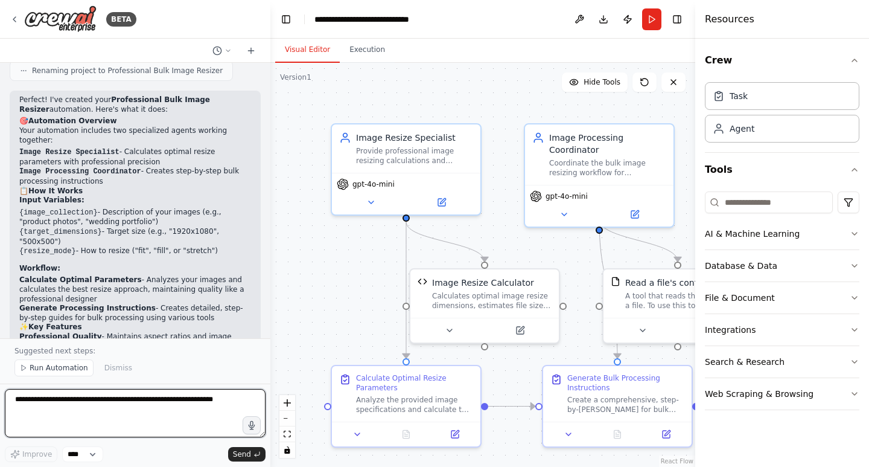
scroll to position [1488, 0]
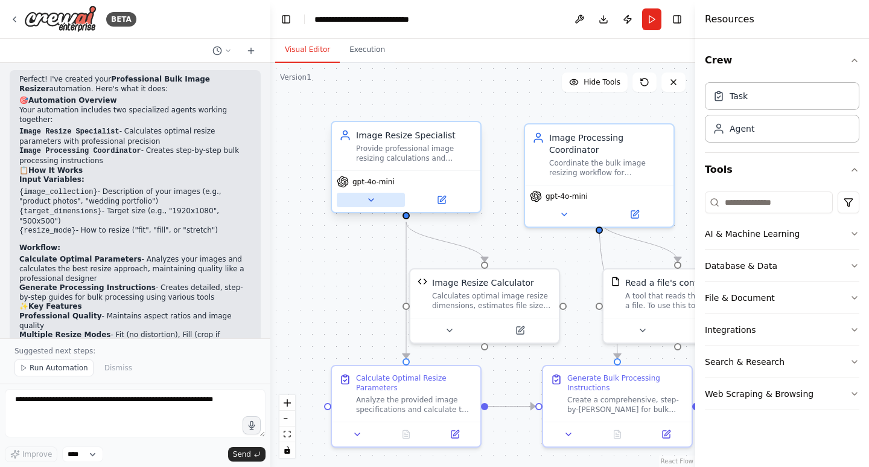
click at [365, 201] on button at bounding box center [371, 200] width 68 height 14
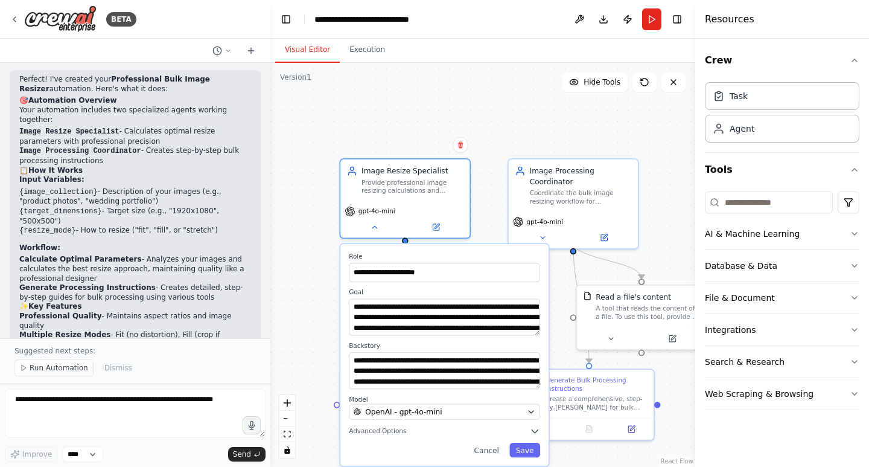
click at [316, 266] on div ".deletable-edge-delete-btn { width: 20px; height: 20px; border: 0px solid #ffff…" at bounding box center [482, 265] width 425 height 404
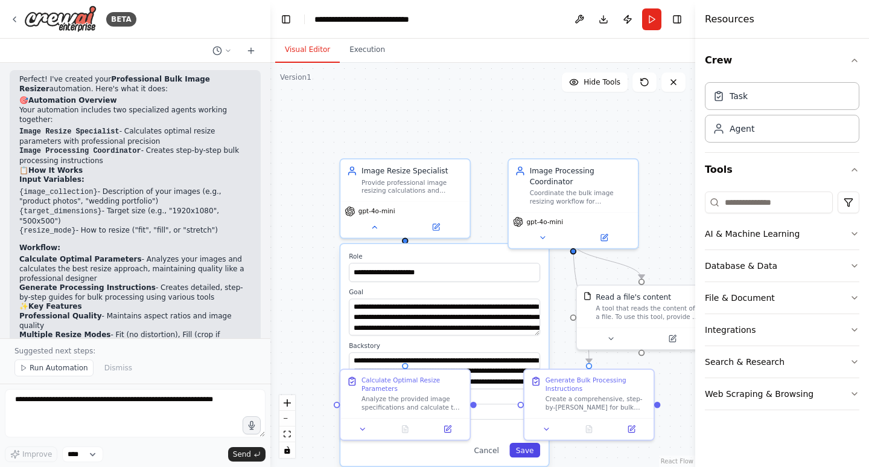
click at [523, 454] on button "Save" at bounding box center [524, 449] width 31 height 14
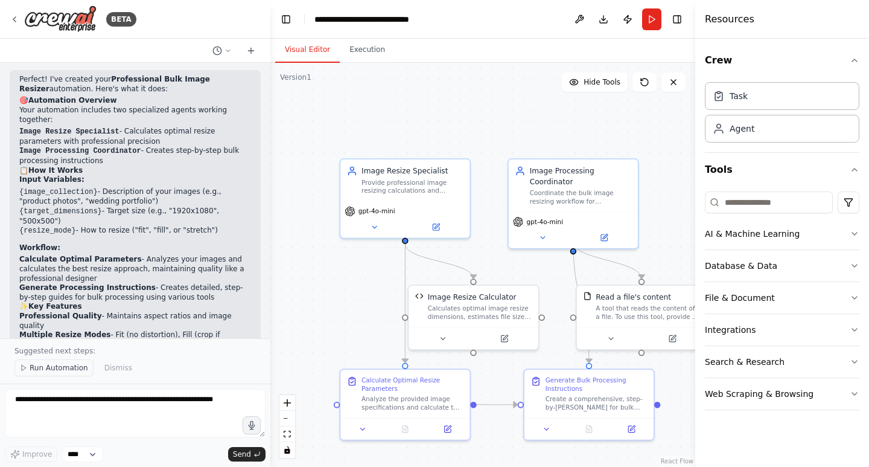
click at [54, 369] on span "Run Automation" at bounding box center [59, 368] width 59 height 10
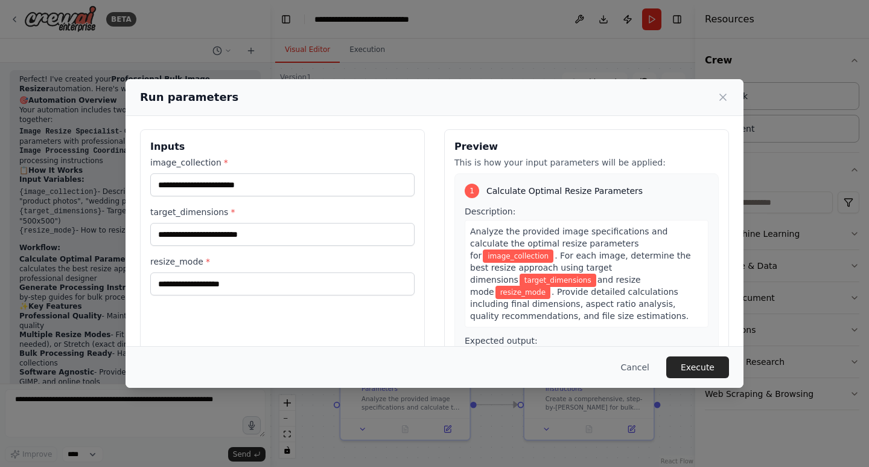
scroll to position [0, 0]
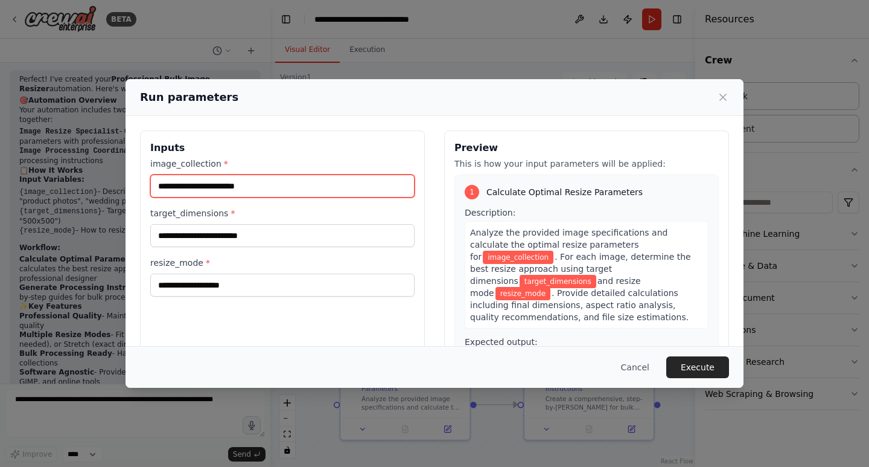
drag, startPoint x: 257, startPoint y: 188, endPoint x: 162, endPoint y: 187, distance: 94.8
click at [162, 187] on input "image_collection *" at bounding box center [282, 185] width 264 height 23
click at [215, 187] on input "image_collection *" at bounding box center [282, 185] width 264 height 23
click at [724, 100] on icon at bounding box center [723, 97] width 12 height 12
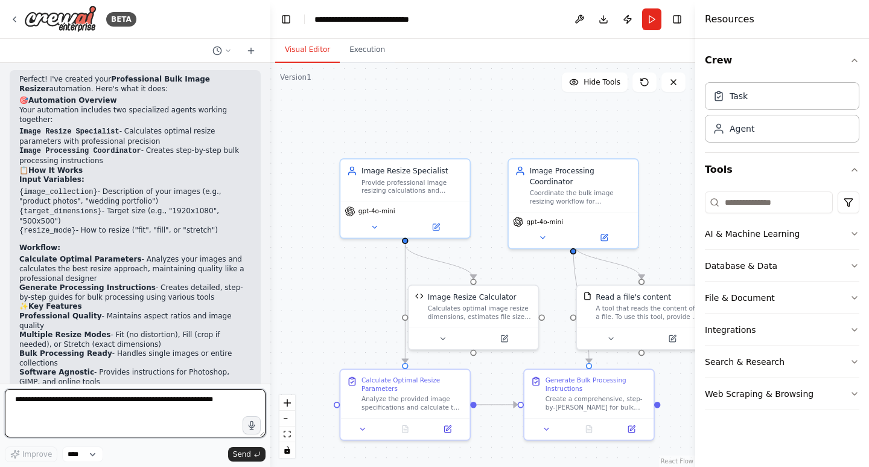
click at [133, 409] on textarea at bounding box center [135, 413] width 261 height 48
type textarea "**********"
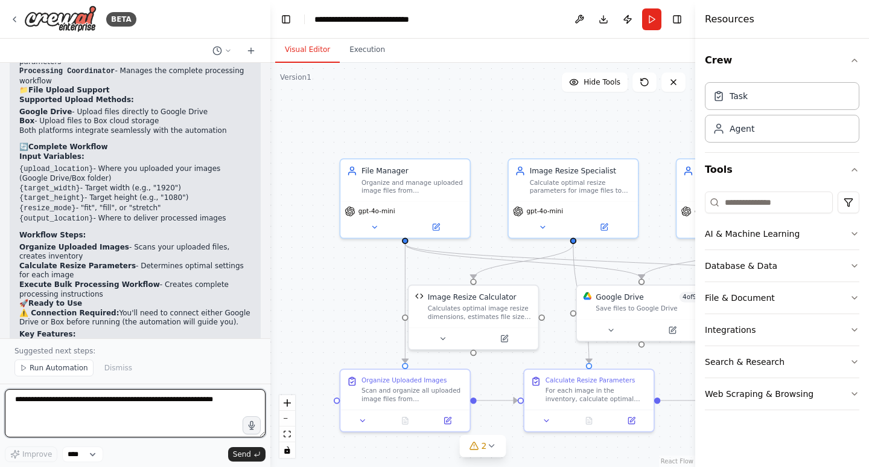
scroll to position [3253, 0]
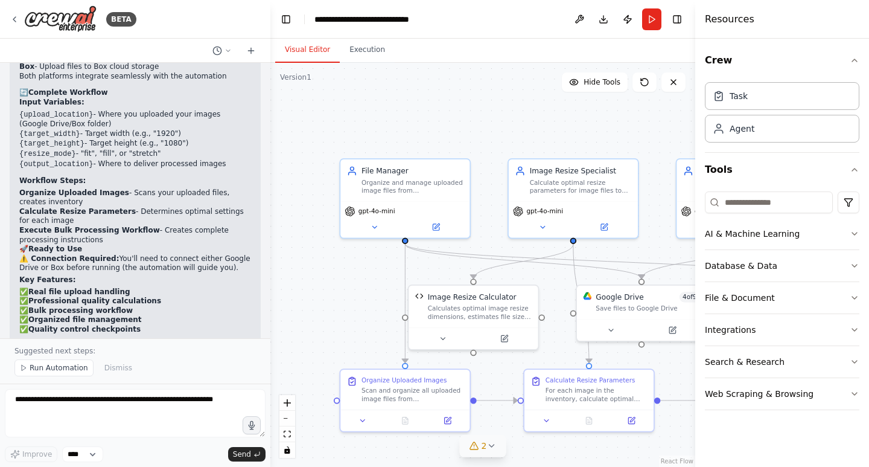
click at [487, 452] on button "2" at bounding box center [483, 446] width 46 height 22
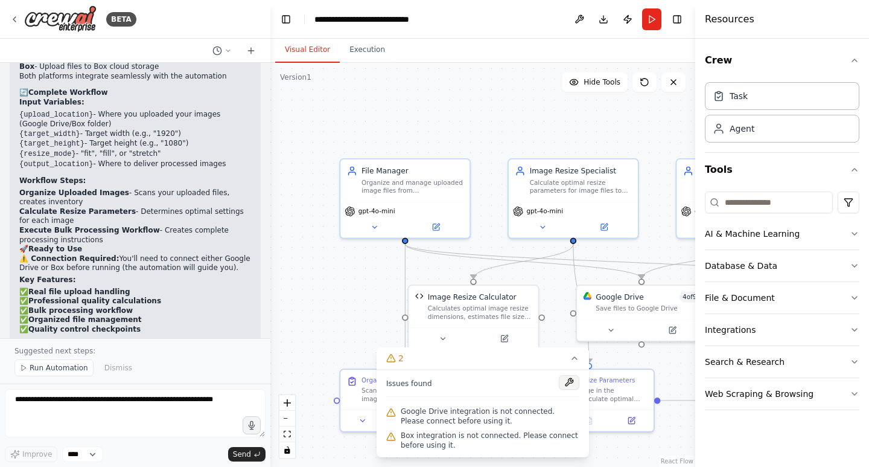
click at [569, 379] on button at bounding box center [569, 382] width 21 height 14
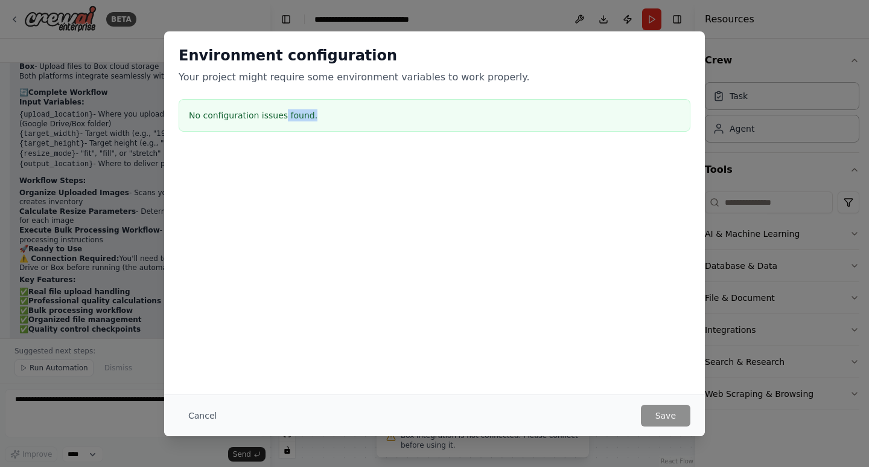
drag, startPoint x: 316, startPoint y: 114, endPoint x: 470, endPoint y: 107, distance: 153.5
click at [299, 115] on h3 "No configuration issues found." at bounding box center [434, 115] width 491 height 12
click at [736, 339] on div "Environment configuration Your project might require some environment variables…" at bounding box center [434, 233] width 869 height 467
click at [212, 407] on button "Cancel" at bounding box center [203, 415] width 48 height 22
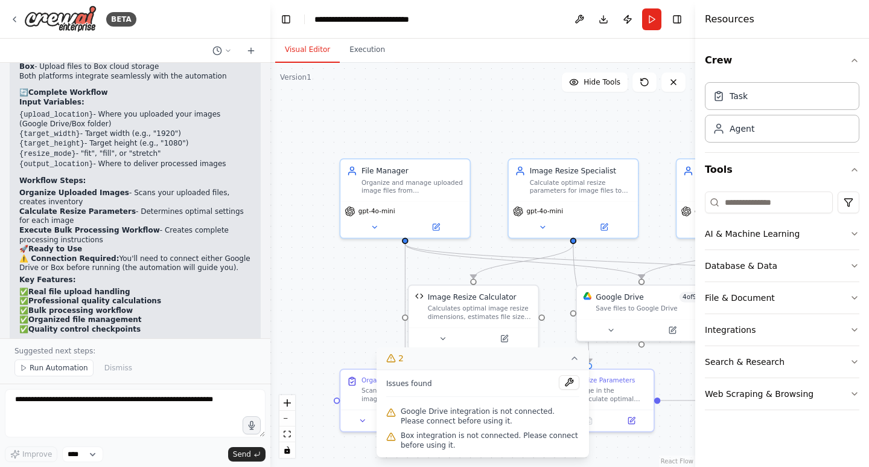
click at [413, 364] on button "2" at bounding box center [483, 358] width 212 height 22
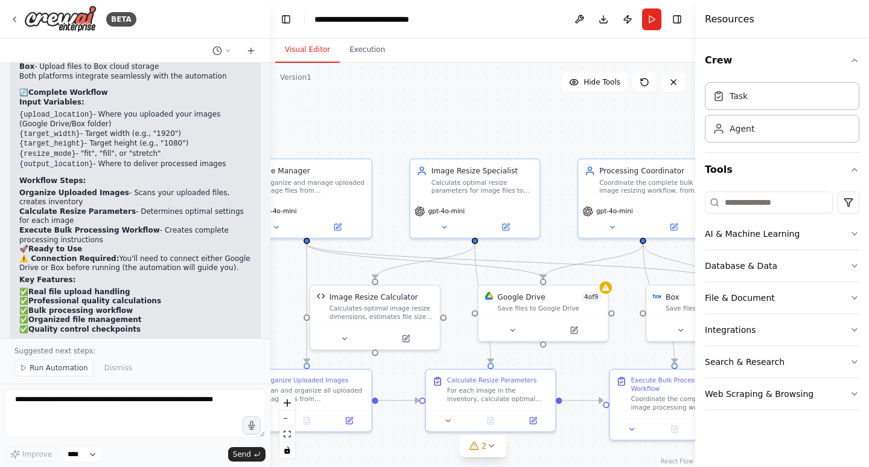
drag, startPoint x: 587, startPoint y: 131, endPoint x: 488, endPoint y: 131, distance: 98.4
click at [488, 131] on div ".deletable-edge-delete-btn { width: 20px; height: 20px; border: 0px solid #ffff…" at bounding box center [482, 265] width 425 height 404
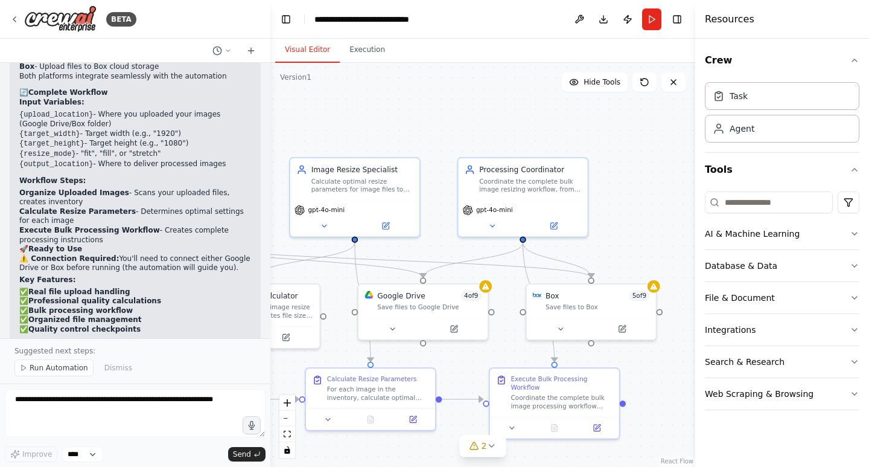
drag, startPoint x: 546, startPoint y: 132, endPoint x: 452, endPoint y: 129, distance: 93.6
click at [452, 129] on div ".deletable-edge-delete-btn { width: 20px; height: 20px; border: 0px solid #ffff…" at bounding box center [482, 265] width 425 height 404
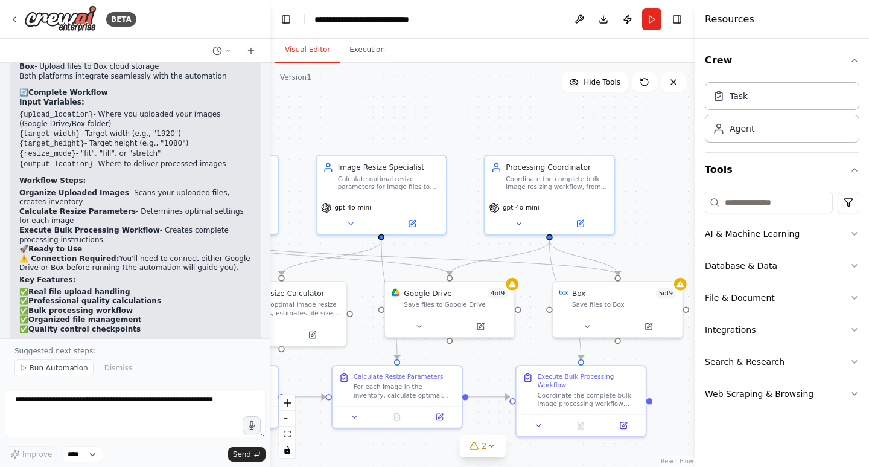
click at [518, 289] on div ".deletable-edge-delete-btn { width: 20px; height: 20px; border: 0px solid #ffff…" at bounding box center [482, 265] width 425 height 404
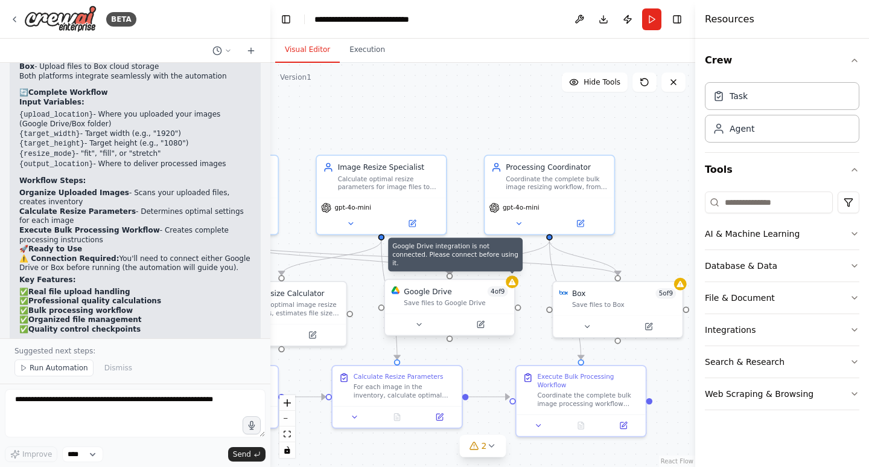
click at [514, 288] on div "Google Drive 4 of 9 Save files to Google Drive" at bounding box center [449, 296] width 129 height 34
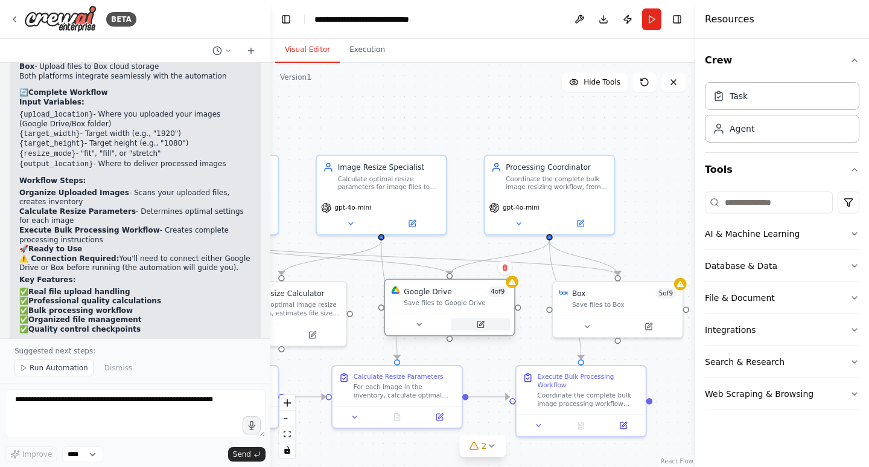
click at [485, 322] on button at bounding box center [480, 324] width 59 height 13
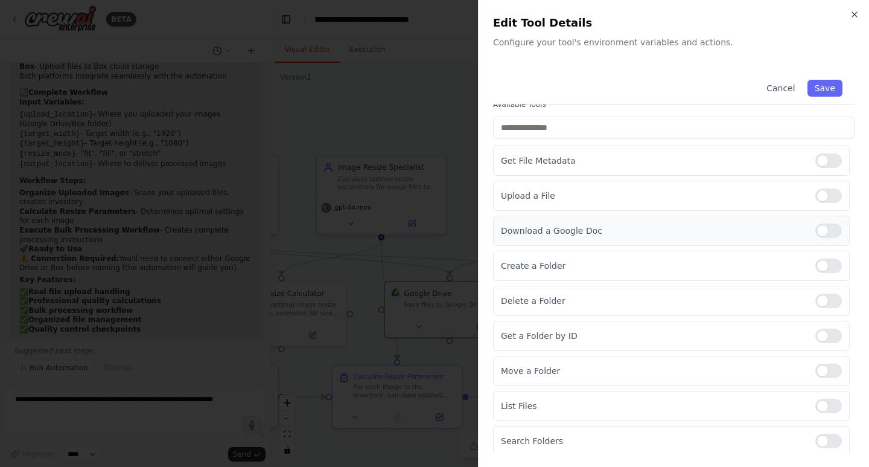
scroll to position [121, 0]
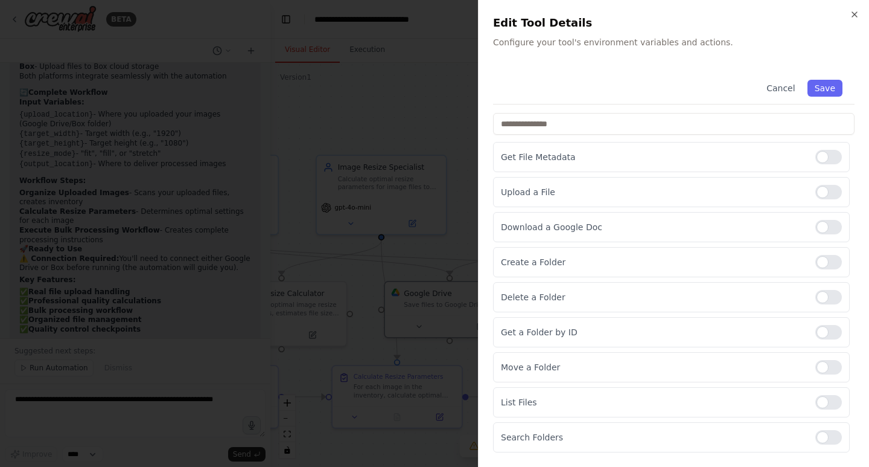
click at [412, 124] on div at bounding box center [434, 233] width 869 height 467
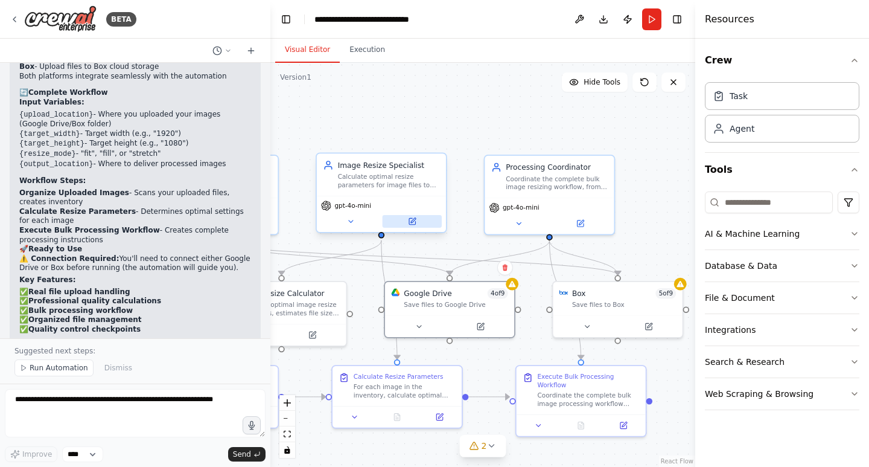
click at [416, 227] on button at bounding box center [412, 221] width 59 height 13
click at [416, 222] on icon at bounding box center [412, 221] width 8 height 8
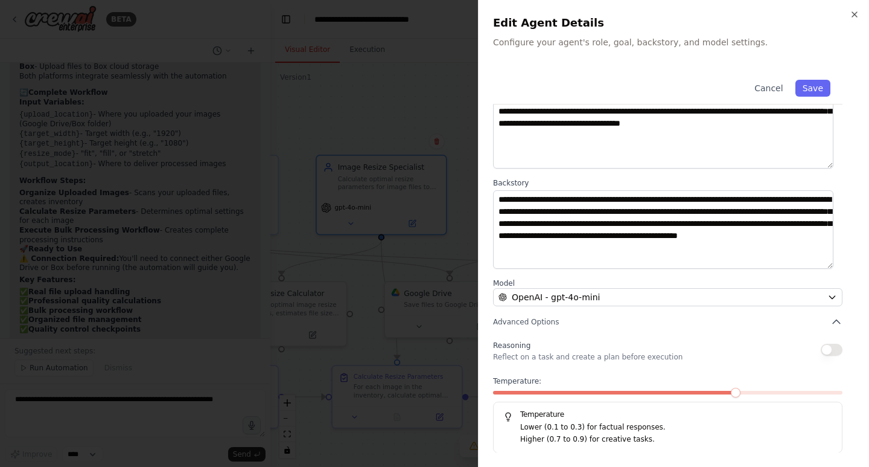
scroll to position [80, 0]
click at [406, 109] on div at bounding box center [434, 233] width 869 height 467
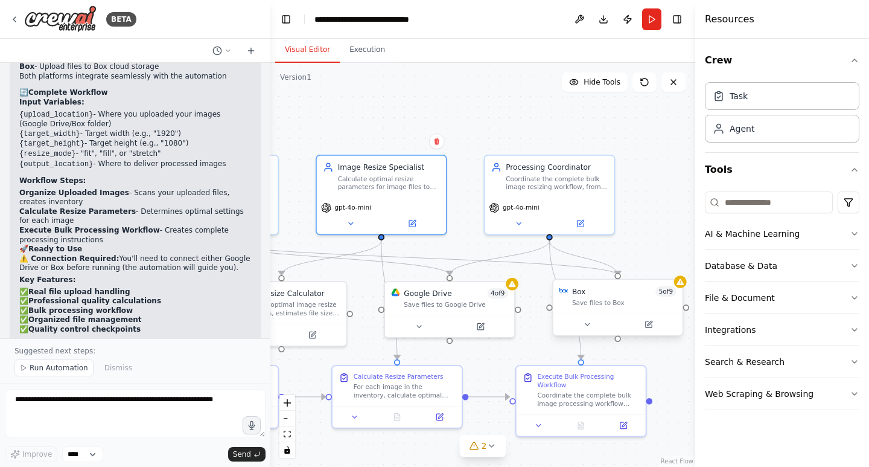
click at [599, 301] on div "Save files to Box" at bounding box center [624, 303] width 104 height 8
click at [589, 330] on button at bounding box center [587, 324] width 59 height 13
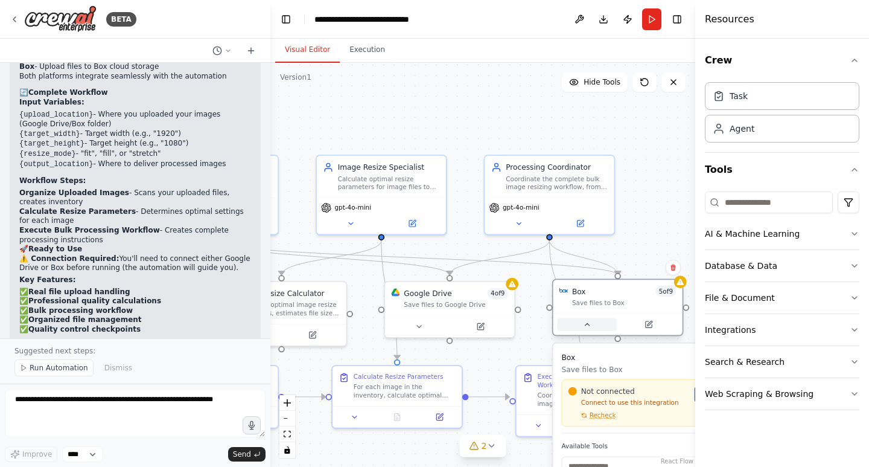
click at [589, 330] on button at bounding box center [587, 324] width 59 height 13
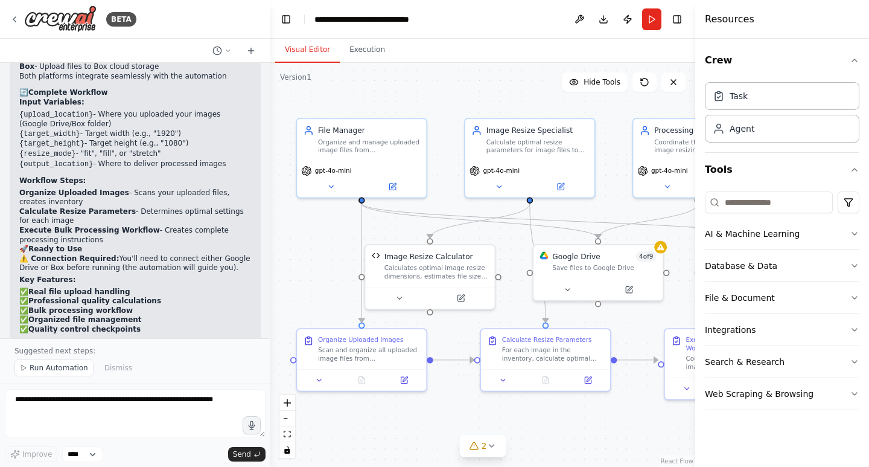
drag, startPoint x: 367, startPoint y: 271, endPoint x: 514, endPoint y: 234, distance: 151.2
click at [514, 234] on div ".deletable-edge-delete-btn { width: 20px; height: 20px; border: 0px solid #ffff…" at bounding box center [482, 265] width 425 height 404
click at [465, 292] on button at bounding box center [460, 296] width 59 height 13
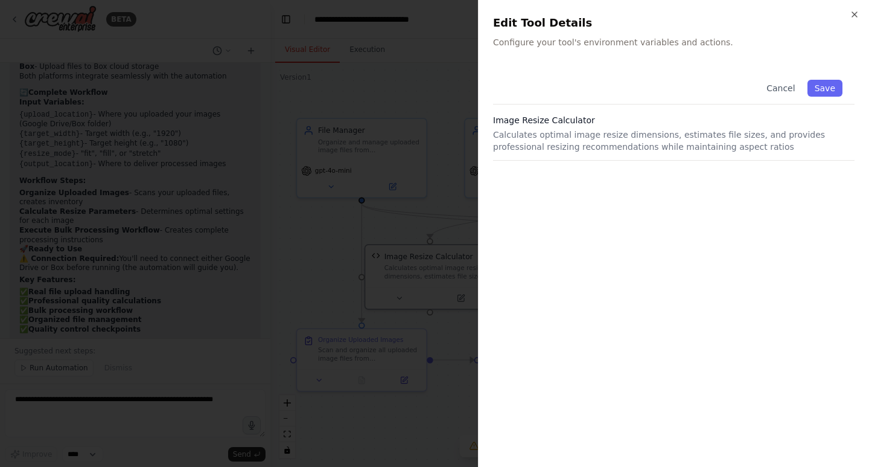
click at [333, 251] on div at bounding box center [434, 233] width 869 height 467
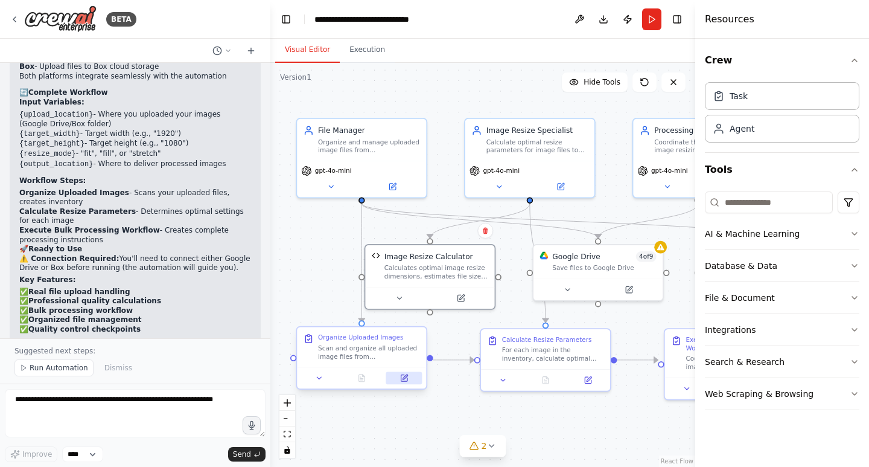
click at [403, 379] on icon at bounding box center [405, 376] width 5 height 5
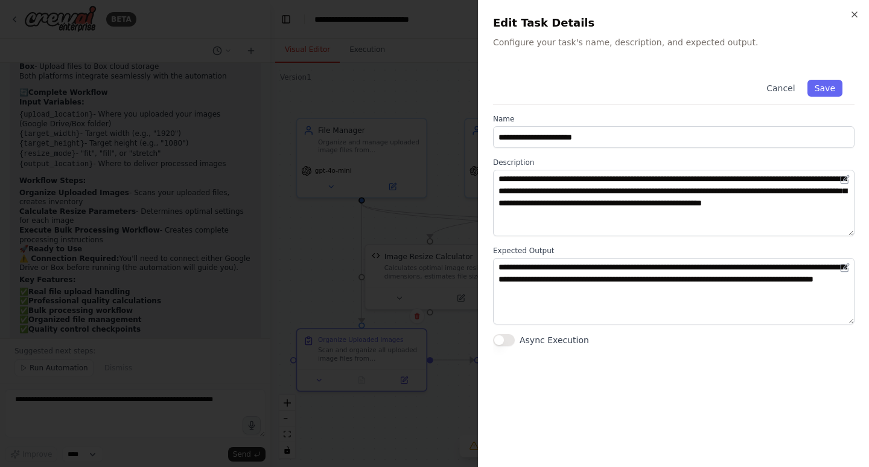
click at [329, 266] on div at bounding box center [434, 233] width 869 height 467
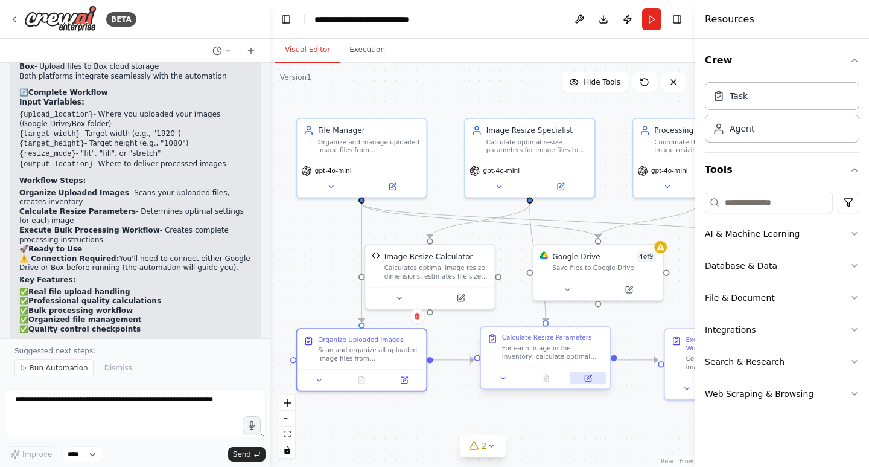
click at [598, 380] on button at bounding box center [588, 377] width 36 height 13
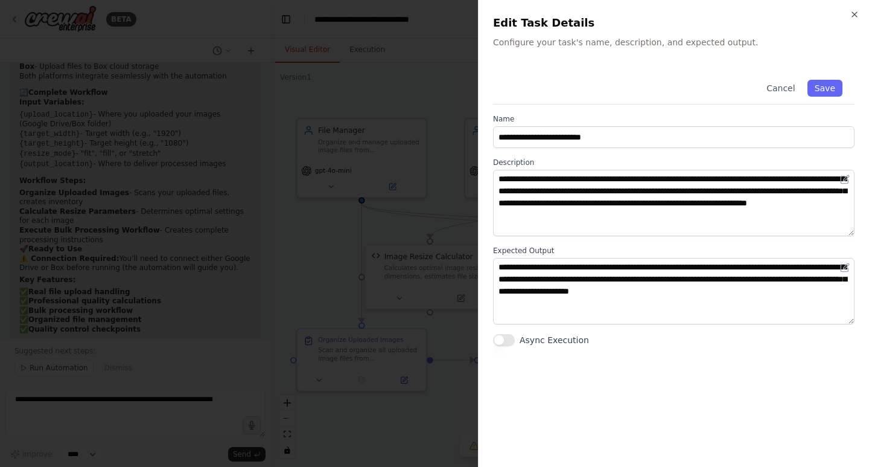
click at [326, 292] on div at bounding box center [434, 233] width 869 height 467
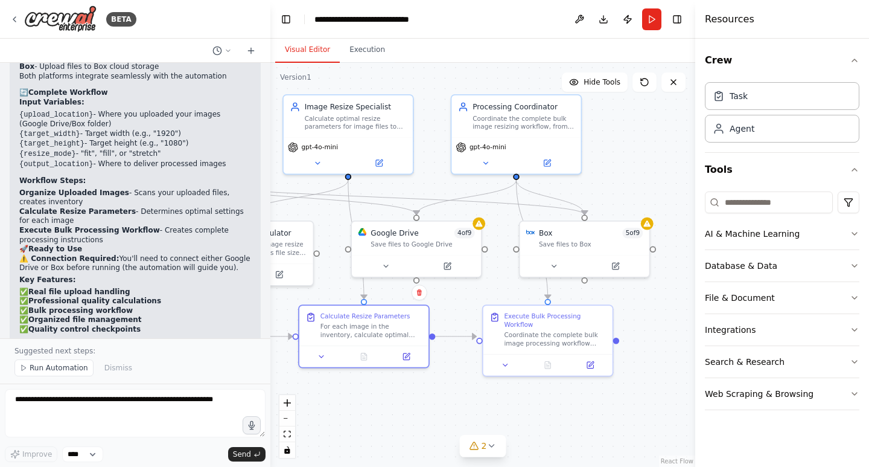
drag, startPoint x: 651, startPoint y: 317, endPoint x: 470, endPoint y: 293, distance: 183.2
click at [470, 293] on div ".deletable-edge-delete-btn { width: 20px; height: 20px; border: 0px solid #ffff…" at bounding box center [482, 265] width 425 height 404
click at [597, 359] on button at bounding box center [590, 362] width 36 height 13
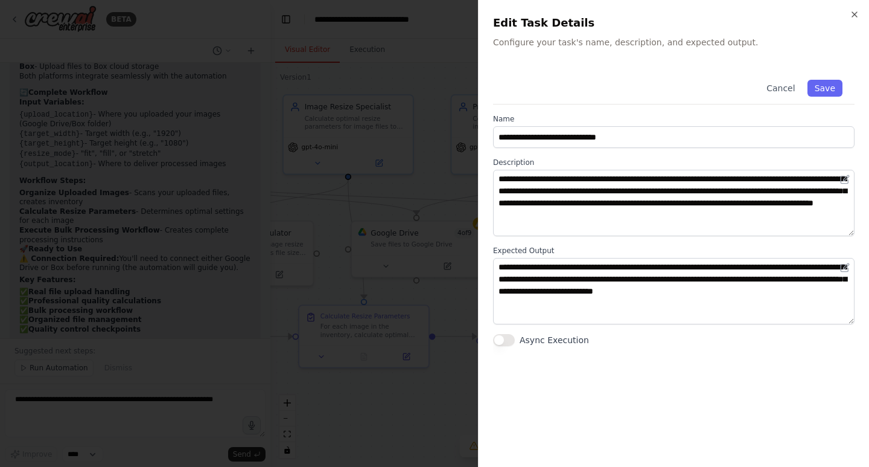
click at [421, 272] on div at bounding box center [434, 233] width 869 height 467
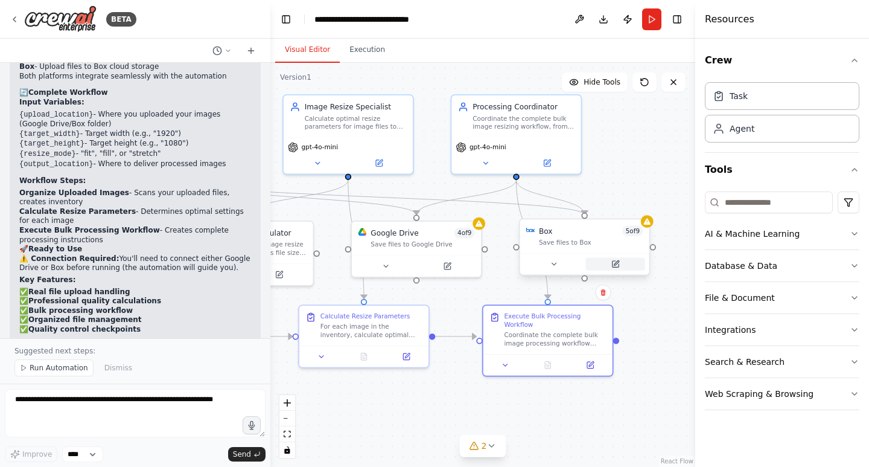
click at [611, 261] on icon at bounding box center [615, 264] width 8 height 8
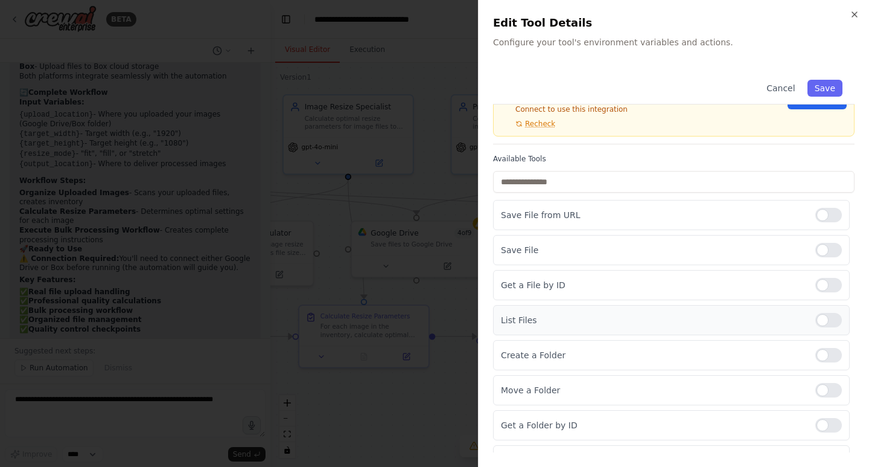
scroll to position [121, 0]
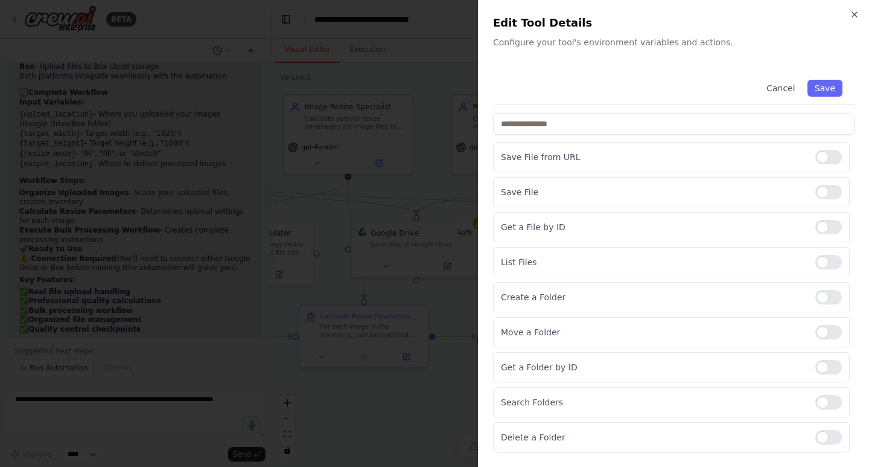
click at [436, 178] on div at bounding box center [434, 233] width 869 height 467
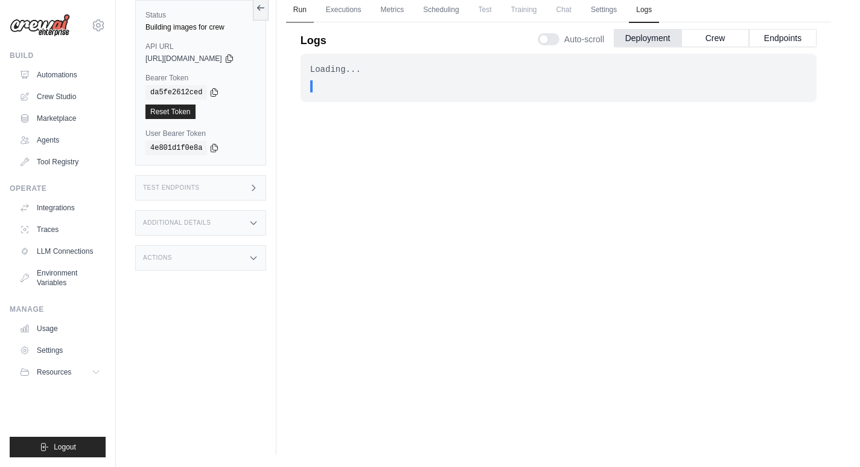
click at [314, 9] on link "Run" at bounding box center [300, 10] width 28 height 25
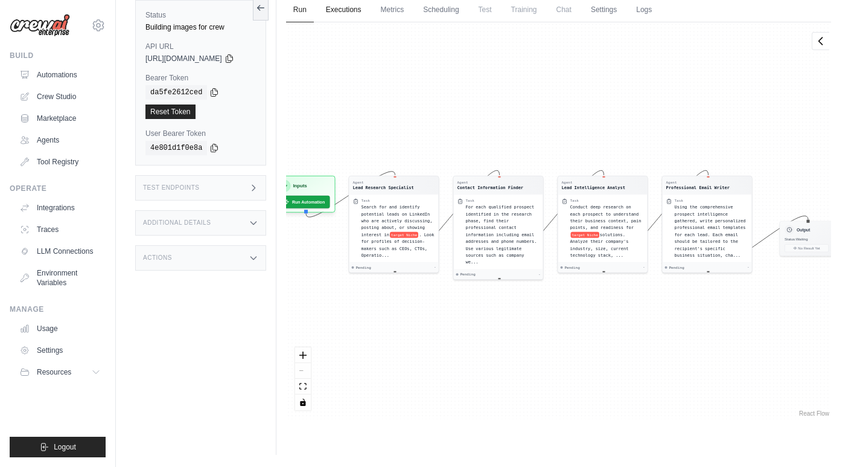
click at [352, 10] on link "Executions" at bounding box center [344, 10] width 50 height 25
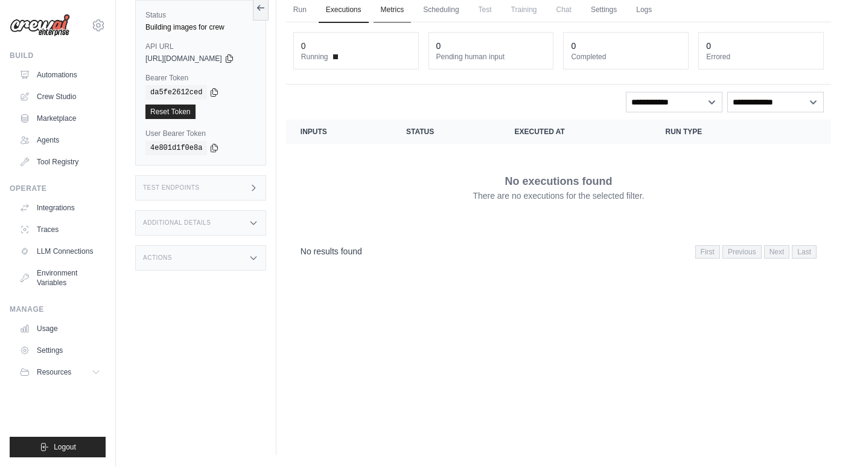
click at [406, 13] on link "Metrics" at bounding box center [393, 10] width 38 height 25
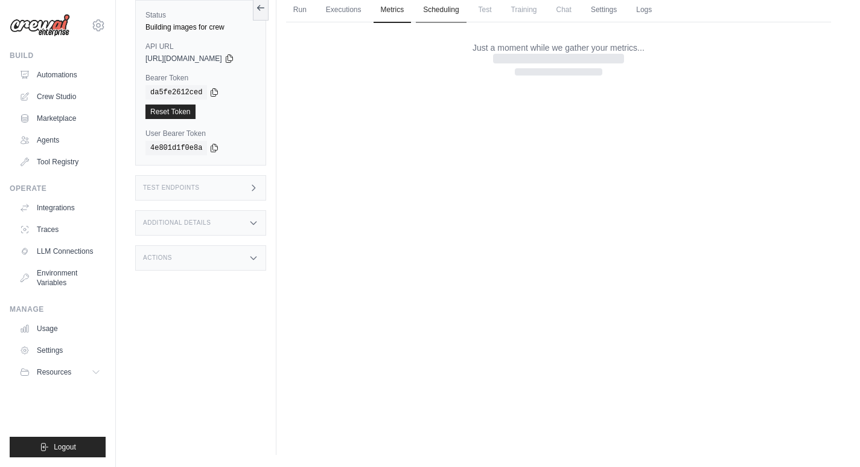
click at [441, 13] on link "Scheduling" at bounding box center [441, 10] width 50 height 25
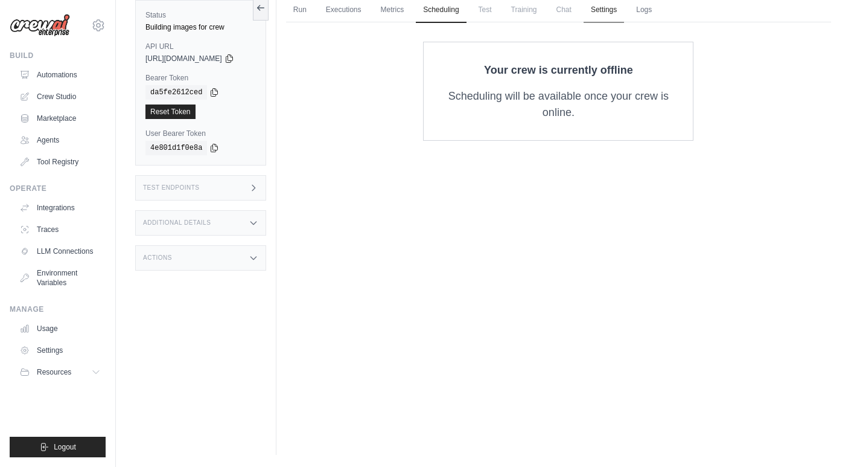
click at [607, 13] on link "Settings" at bounding box center [604, 10] width 40 height 25
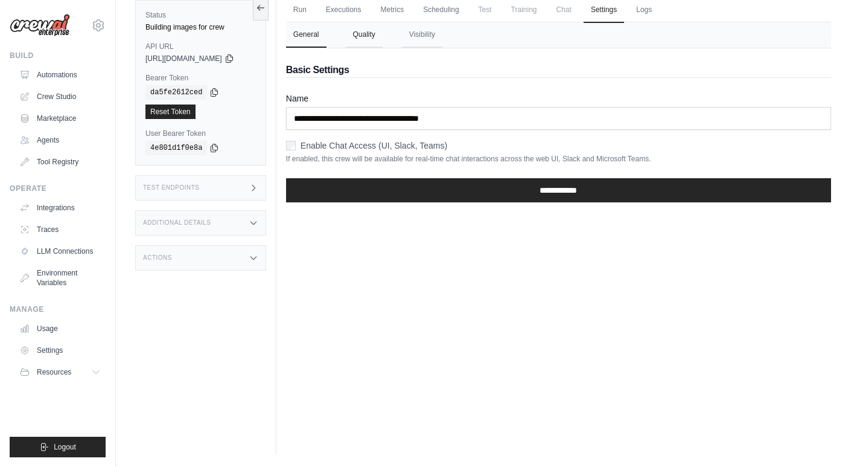
click at [381, 39] on button "Quality" at bounding box center [364, 34] width 37 height 25
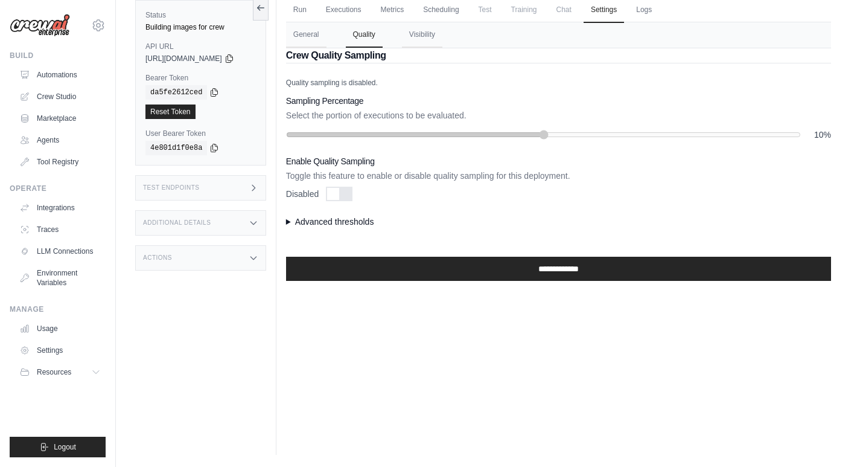
click at [646, 129] on div "10%" at bounding box center [558, 135] width 545 height 12
click at [352, 196] on div at bounding box center [339, 194] width 27 height 14
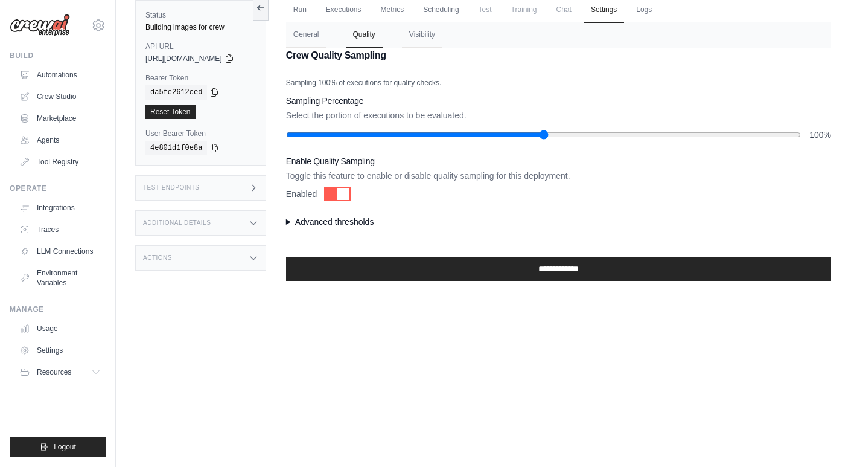
drag, startPoint x: 351, startPoint y: 133, endPoint x: 869, endPoint y: 127, distance: 517.9
type input "***"
click at [801, 130] on input "range" at bounding box center [543, 135] width 515 height 10
click at [366, 220] on summary "Advanced thresholds" at bounding box center [558, 221] width 545 height 12
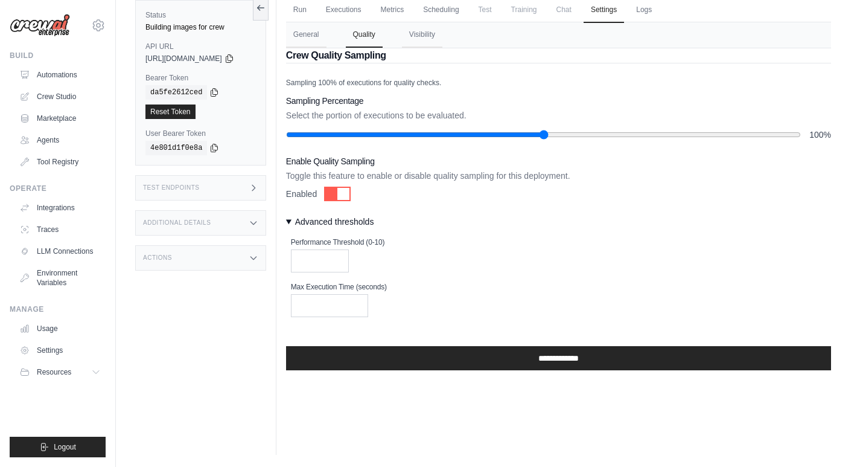
click at [372, 219] on summary "Advanced thresholds" at bounding box center [558, 221] width 545 height 12
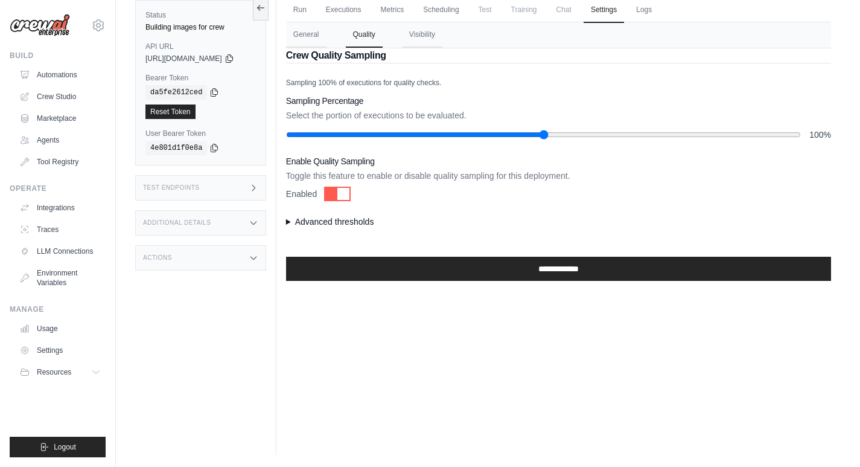
click at [349, 194] on div at bounding box center [343, 194] width 12 height 12
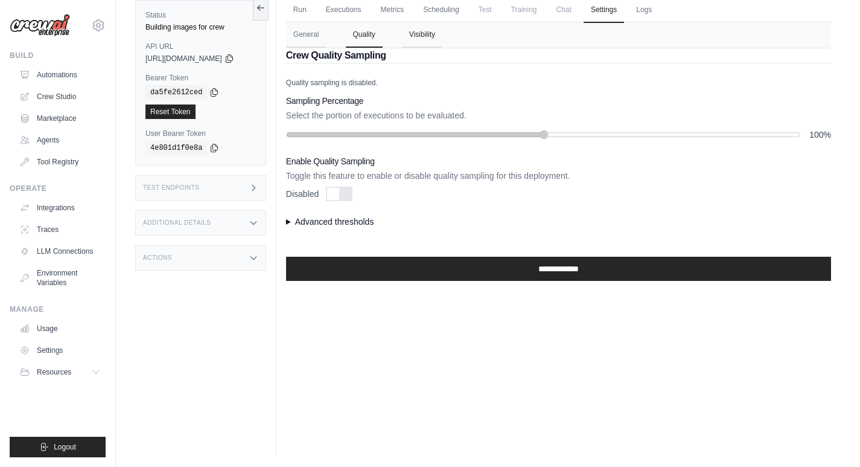
click at [439, 34] on button "Visibility" at bounding box center [422, 34] width 40 height 25
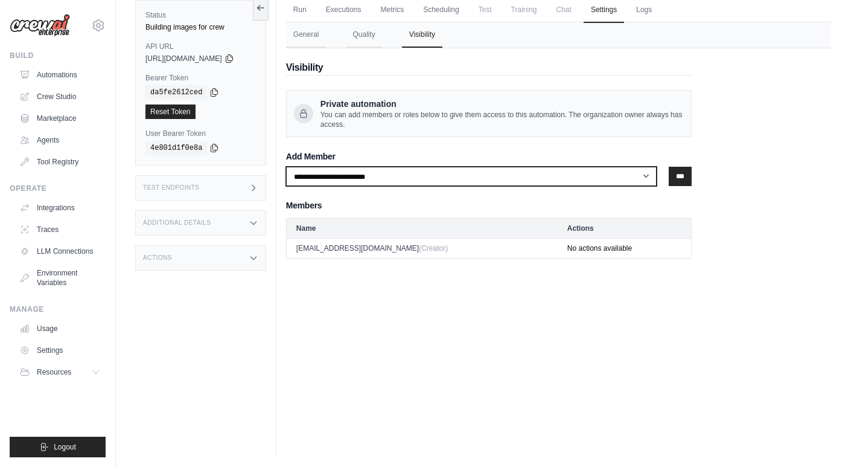
click at [364, 175] on select "**********" at bounding box center [471, 176] width 371 height 19
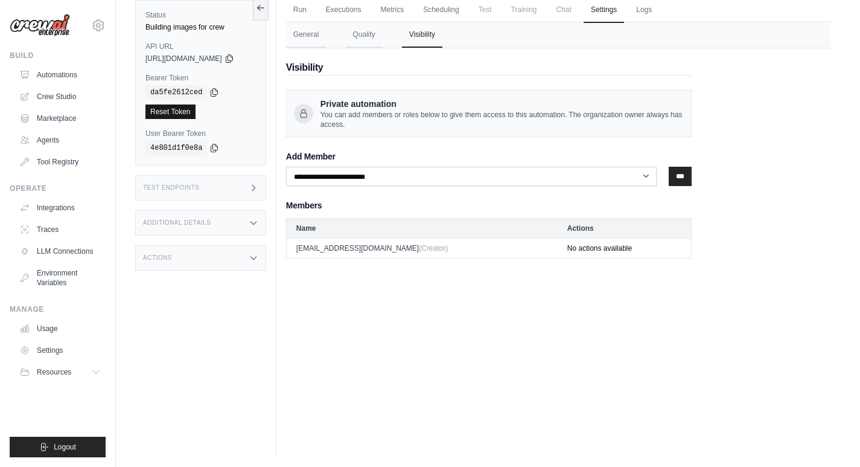
click at [174, 113] on link "Reset Token" at bounding box center [170, 111] width 50 height 14
click at [258, 190] on icon at bounding box center [254, 188] width 10 height 10
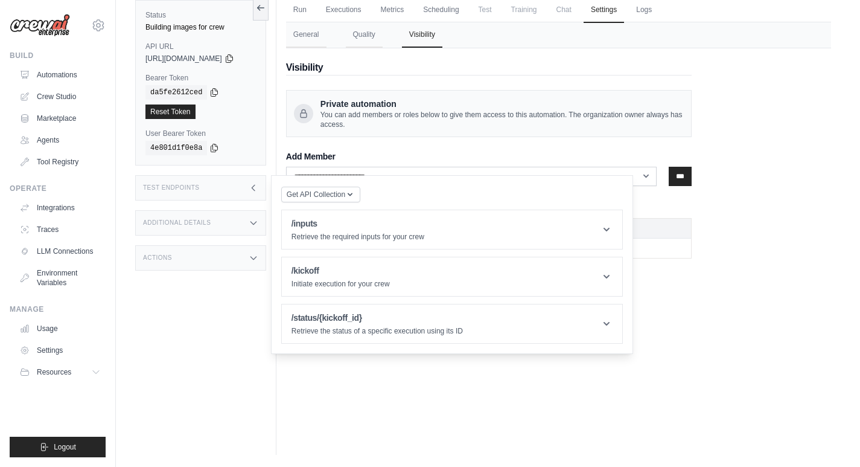
click at [258, 190] on icon at bounding box center [254, 188] width 10 height 10
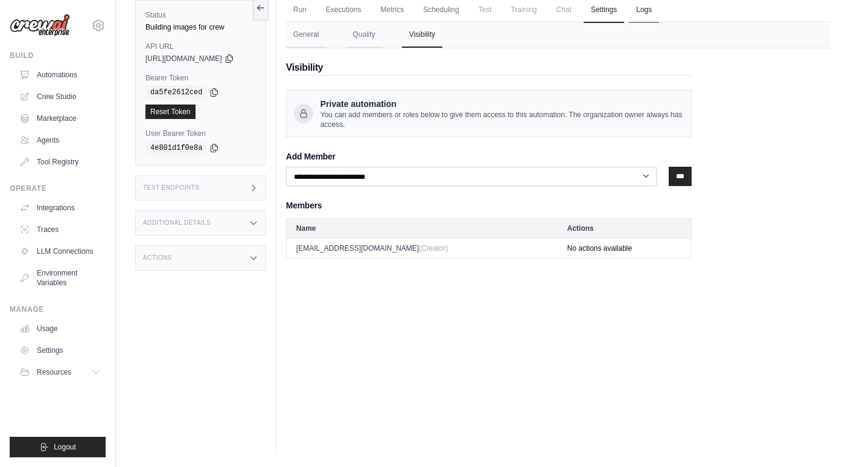
click at [647, 13] on link "Logs" at bounding box center [644, 10] width 30 height 25
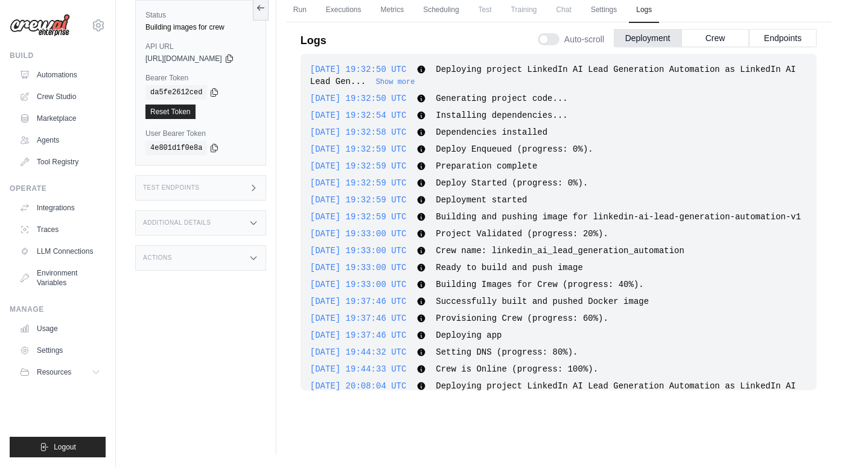
scroll to position [316, 0]
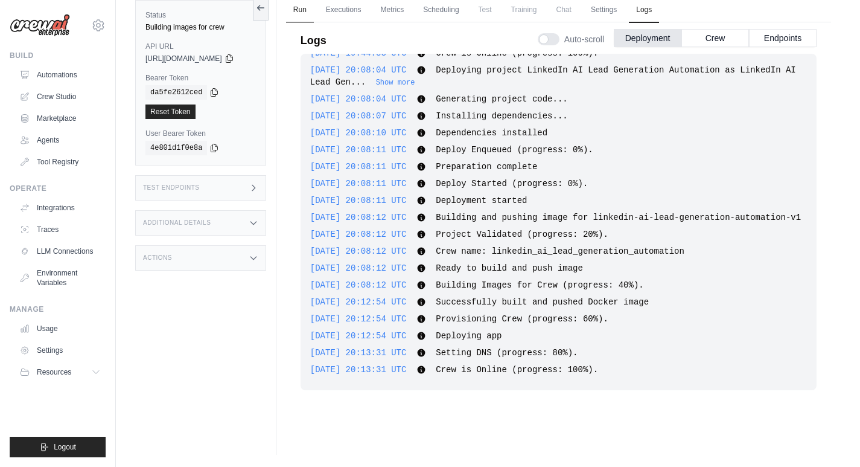
click at [314, 11] on link "Run" at bounding box center [300, 10] width 28 height 25
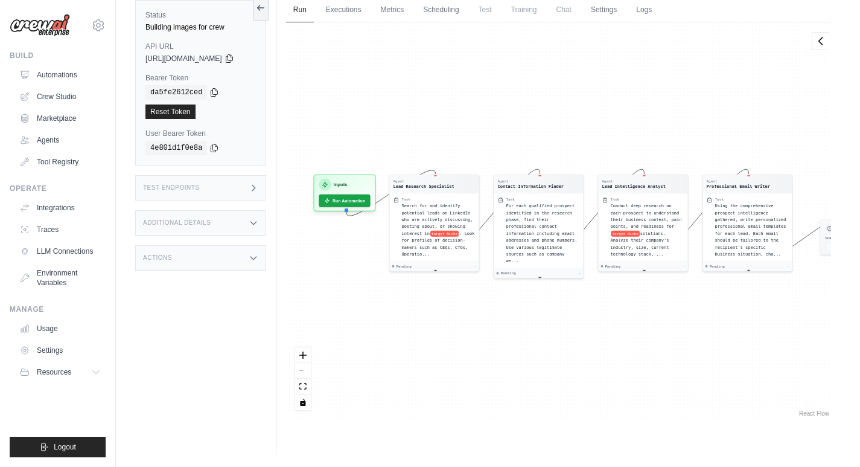
drag, startPoint x: 715, startPoint y: 343, endPoint x: 755, endPoint y: 342, distance: 40.5
click at [755, 342] on div "Agent Lead Research Specialist Task Search for and identify potential leads on …" at bounding box center [558, 220] width 545 height 397
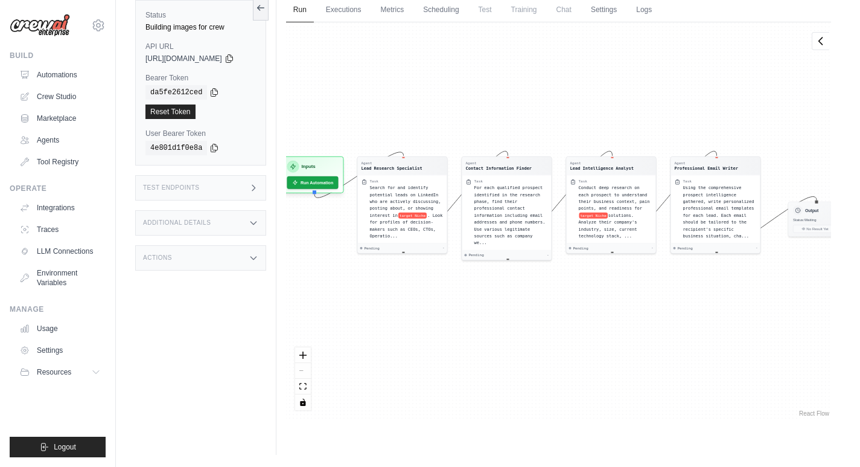
drag, startPoint x: 682, startPoint y: 316, endPoint x: 650, endPoint y: 298, distance: 36.8
click at [650, 298] on div "Agent Lead Research Specialist Task Search for and identify potential leads on …" at bounding box center [558, 220] width 545 height 397
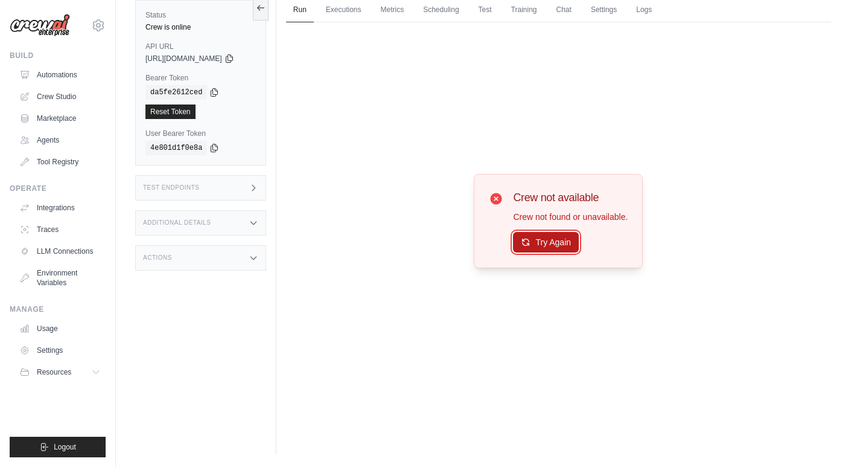
click at [560, 240] on button "Try Again" at bounding box center [546, 242] width 66 height 21
click at [560, 246] on button "Try Again" at bounding box center [546, 242] width 66 height 21
click at [607, 18] on link "Settings" at bounding box center [604, 10] width 40 height 25
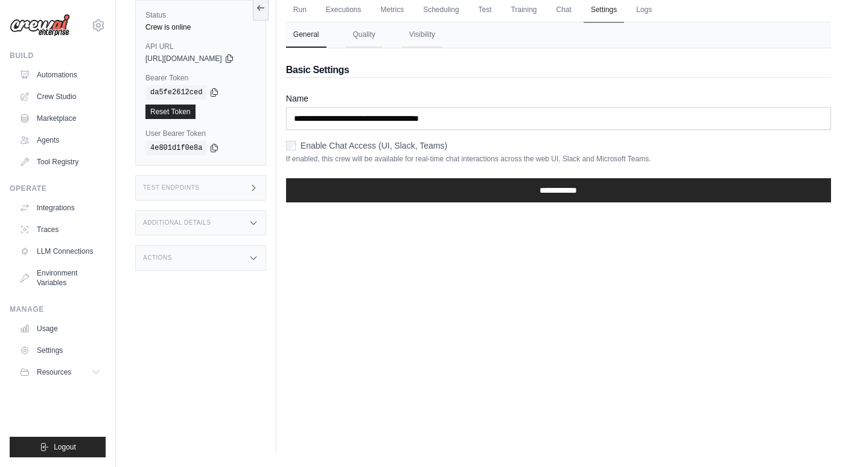
click at [624, 18] on link "Settings" at bounding box center [604, 10] width 40 height 25
click at [641, 18] on link "Logs" at bounding box center [644, 10] width 30 height 25
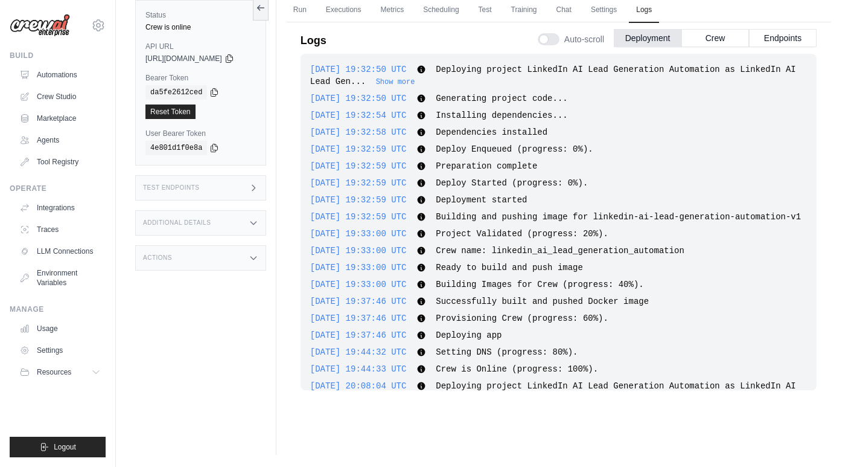
scroll to position [316, 0]
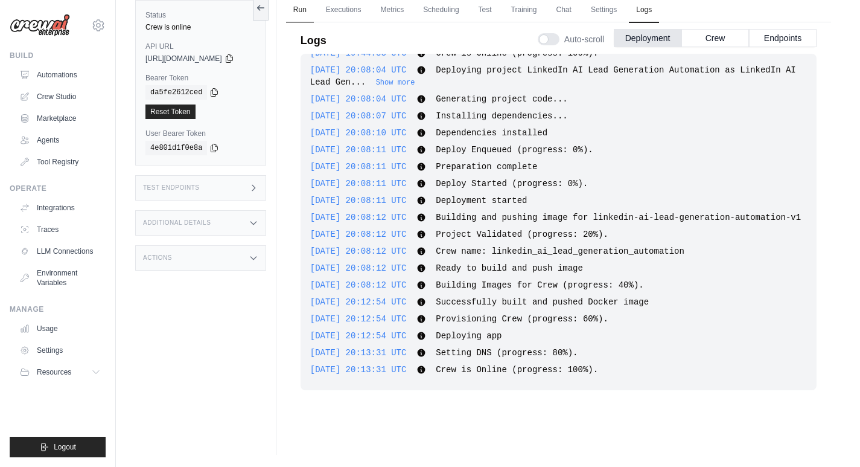
click at [314, 7] on link "Run" at bounding box center [300, 10] width 28 height 25
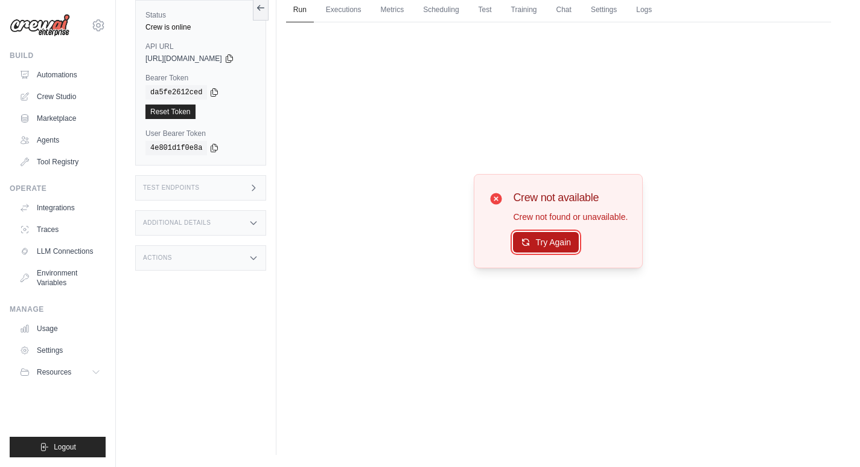
click at [553, 244] on button "Try Again" at bounding box center [546, 242] width 66 height 21
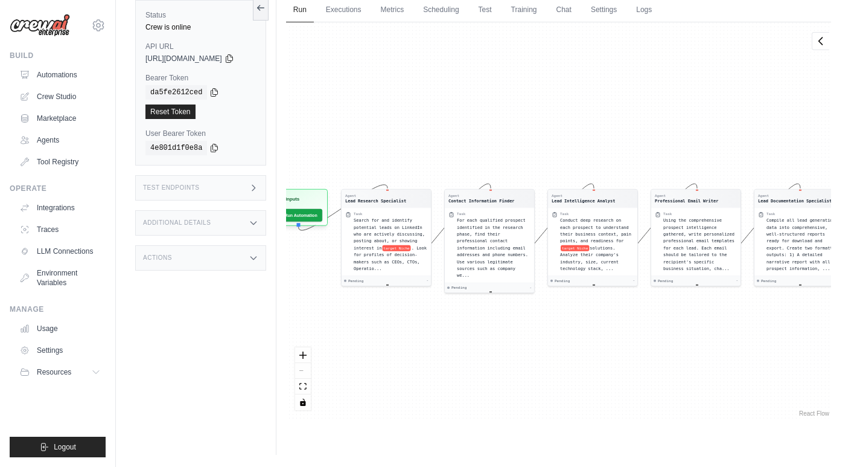
drag, startPoint x: 695, startPoint y: 305, endPoint x: 781, endPoint y: 319, distance: 87.3
click at [781, 319] on div "Agent Lead Research Specialist Task Search for and identify potential leads on …" at bounding box center [558, 220] width 545 height 397
click at [315, 211] on button "Run Automation" at bounding box center [297, 212] width 54 height 13
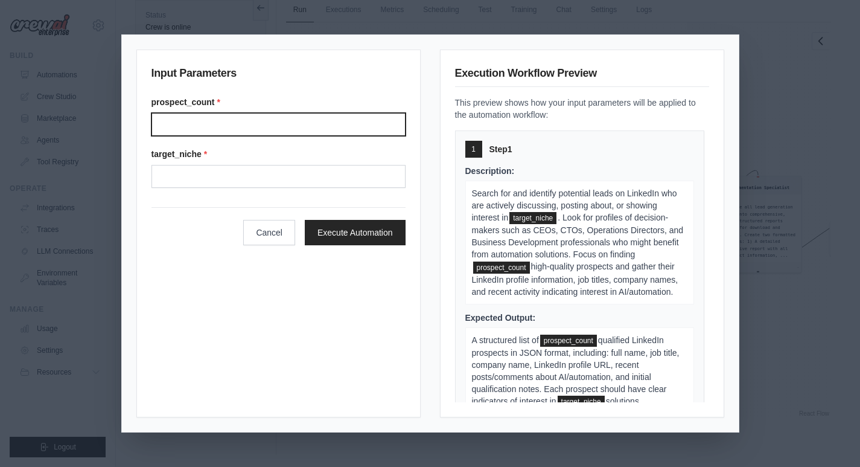
click at [244, 134] on input "prospect_count *" at bounding box center [278, 124] width 254 height 23
click at [239, 120] on input "**********" at bounding box center [278, 124] width 254 height 23
type input "**********"
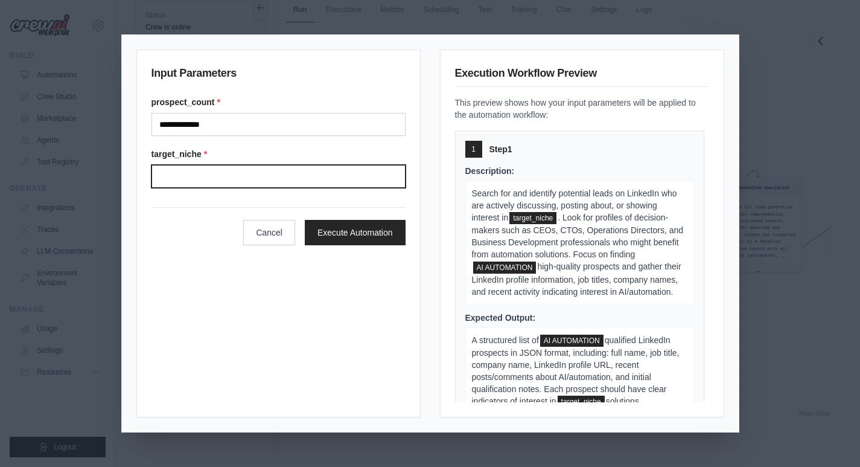
click at [231, 178] on input "target_niche *" at bounding box center [278, 176] width 254 height 23
paste input "**********"
drag, startPoint x: 241, startPoint y: 176, endPoint x: 133, endPoint y: 177, distance: 108.0
click at [133, 177] on div "**********" at bounding box center [430, 233] width 617 height 397
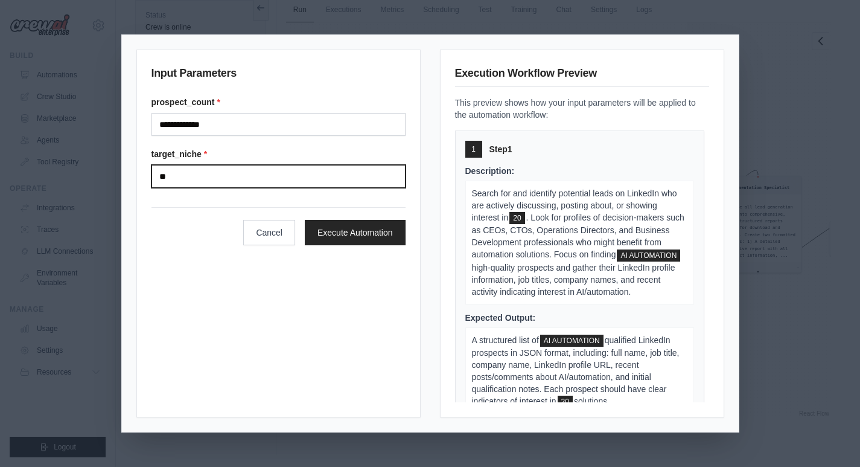
type input "*"
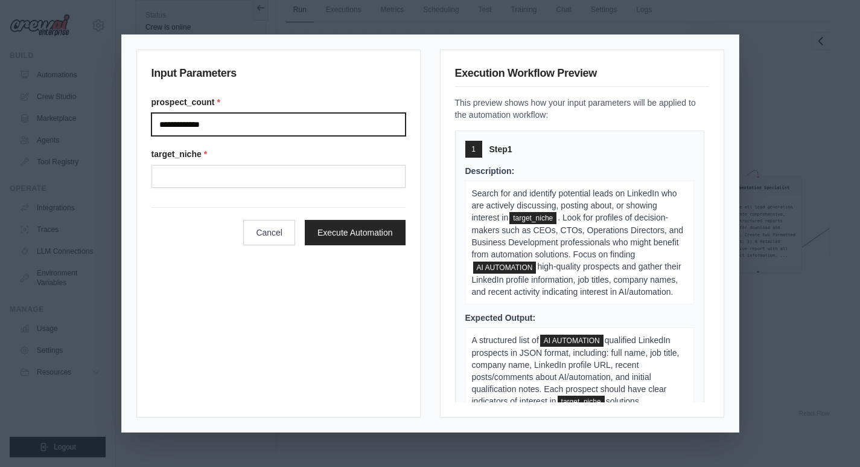
click at [260, 133] on input "**********" at bounding box center [278, 124] width 254 height 23
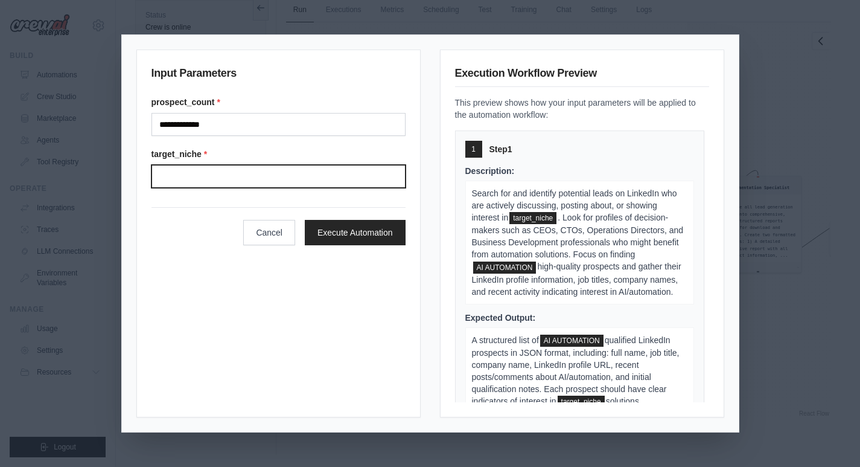
click at [208, 177] on input "target_niche *" at bounding box center [278, 176] width 254 height 23
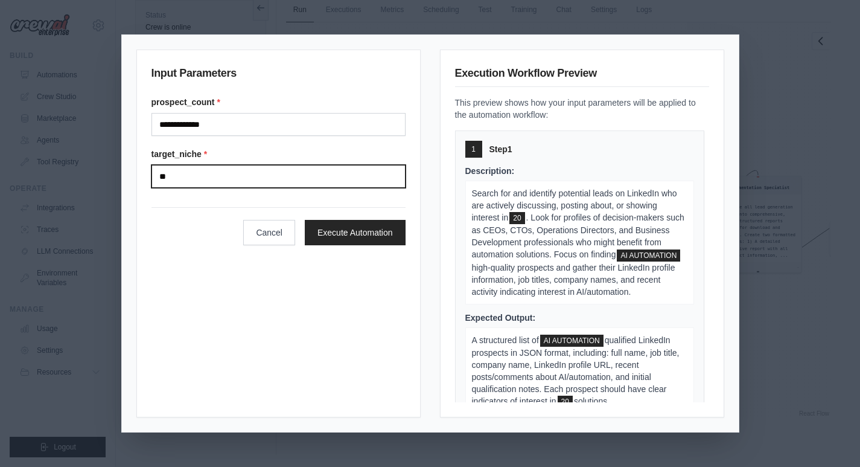
drag, startPoint x: 185, startPoint y: 177, endPoint x: 148, endPoint y: 176, distance: 36.8
click at [148, 176] on div "**********" at bounding box center [278, 233] width 284 height 368
paste input "**********"
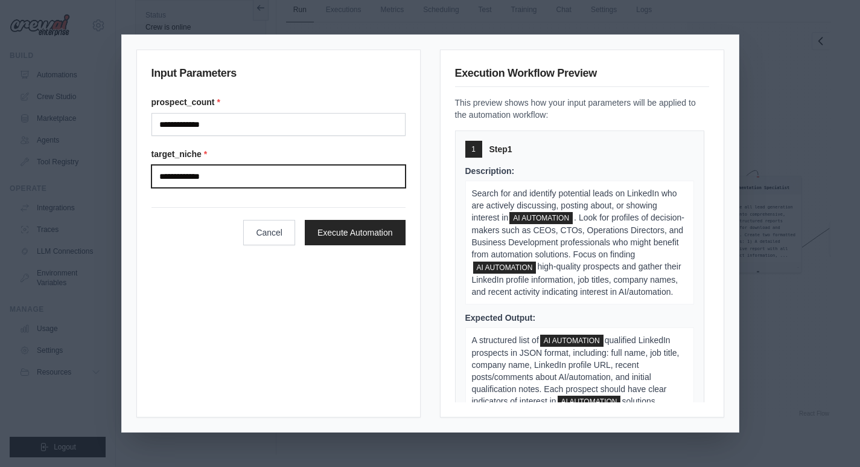
type input "**********"
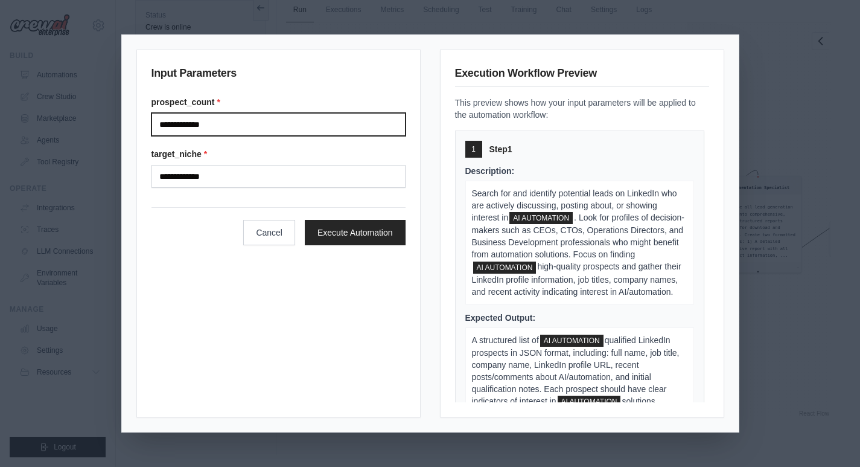
drag, startPoint x: 235, startPoint y: 123, endPoint x: 141, endPoint y: 126, distance: 94.2
click at [141, 126] on div "**********" at bounding box center [278, 233] width 284 height 368
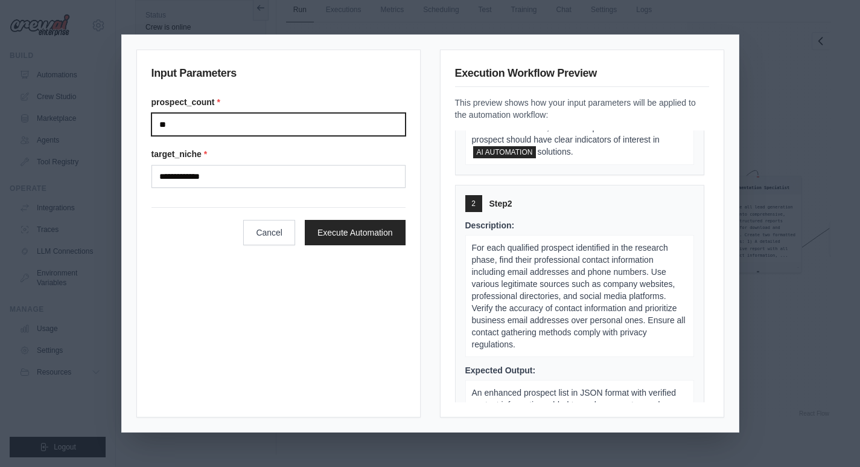
scroll to position [362, 0]
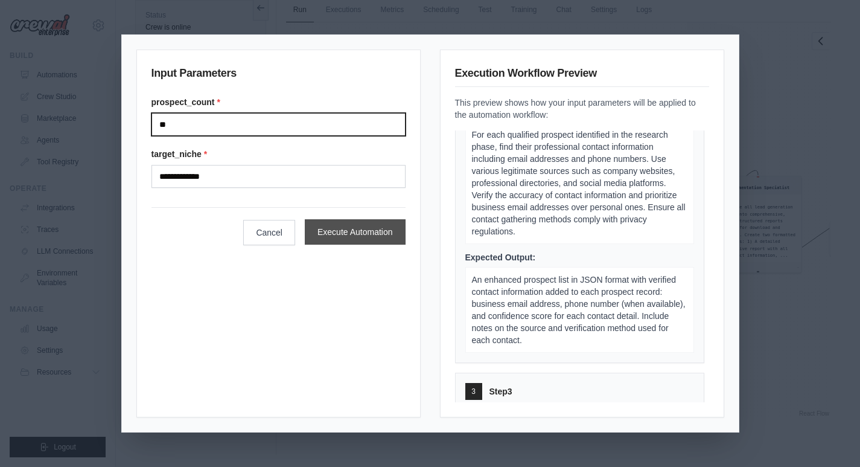
type input "**"
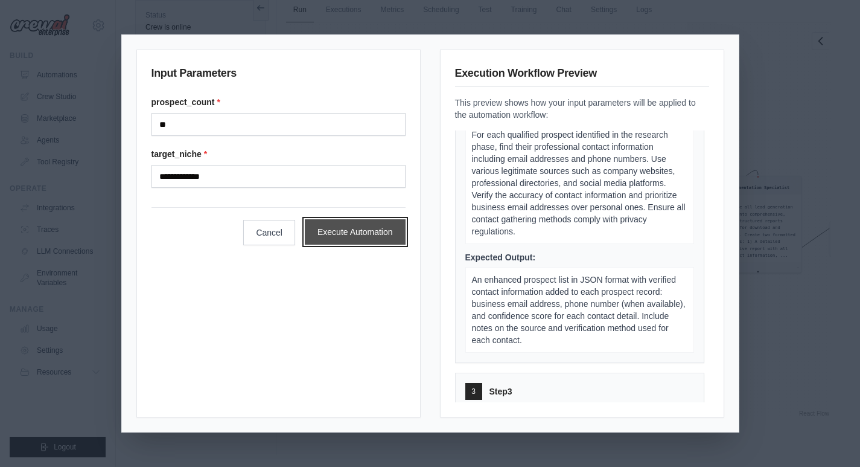
click at [374, 240] on button "Execute Automation" at bounding box center [355, 231] width 101 height 25
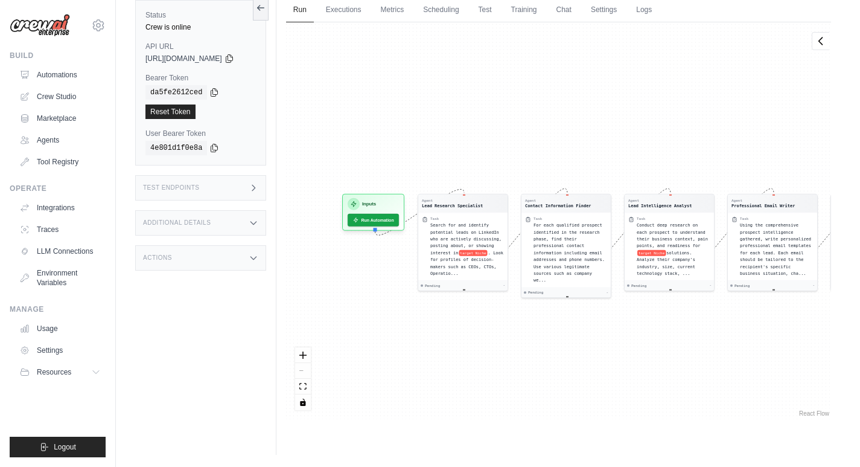
drag, startPoint x: 379, startPoint y: 317, endPoint x: 498, endPoint y: 336, distance: 120.3
click at [498, 336] on div "Agent Lead Research Specialist Task Search for and identify potential leads on …" at bounding box center [558, 220] width 545 height 397
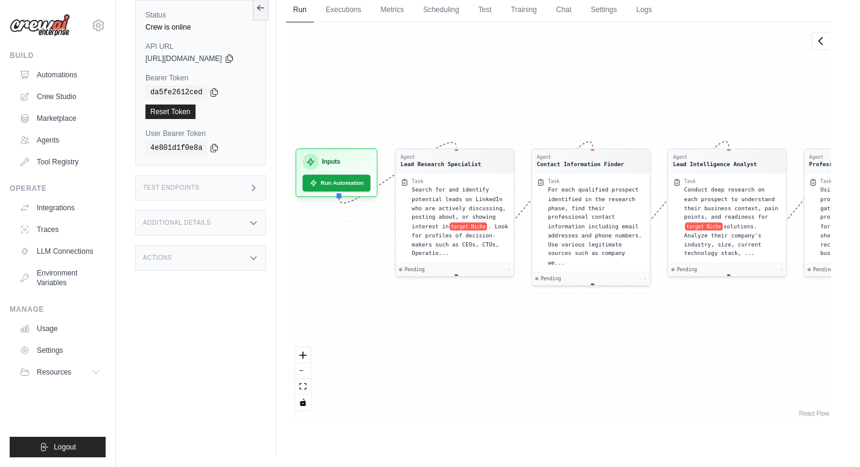
scroll to position [1, 0]
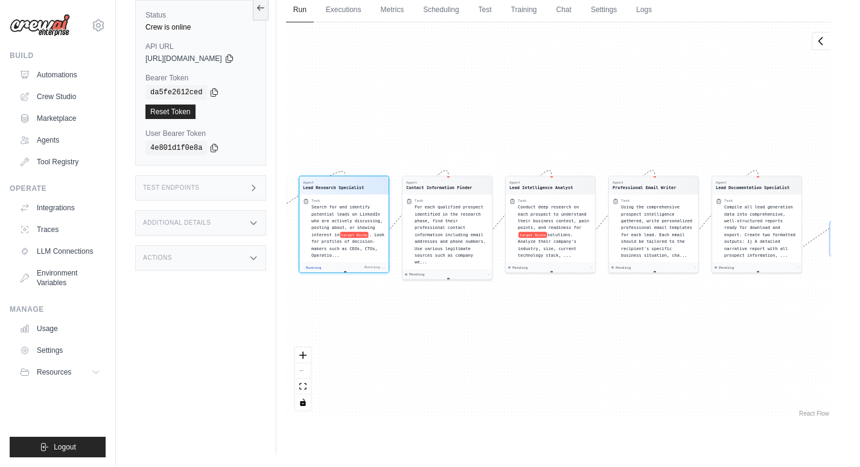
drag, startPoint x: 416, startPoint y: 313, endPoint x: 526, endPoint y: 341, distance: 113.9
click at [526, 341] on div "Agent Lead Research Specialist Task Search for and identify potential leads on …" at bounding box center [558, 220] width 545 height 397
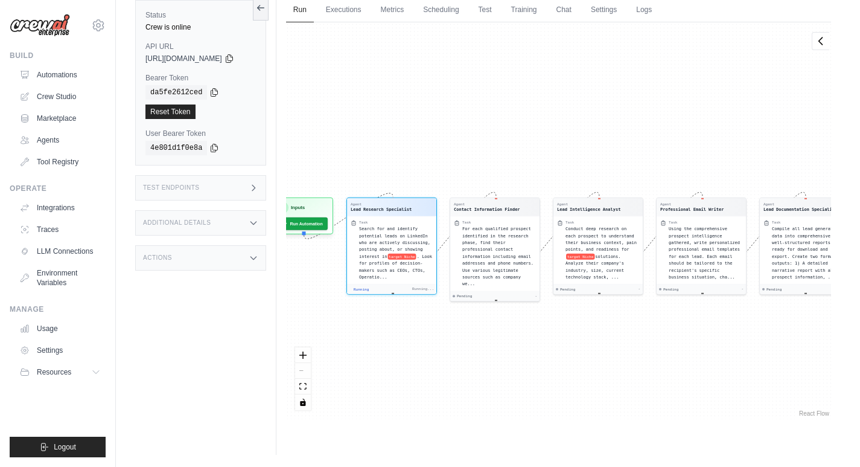
drag, startPoint x: 418, startPoint y: 309, endPoint x: 465, endPoint y: 331, distance: 52.4
click at [465, 331] on div "Agent Lead Research Specialist Task Search for and identify potential leads on …" at bounding box center [558, 220] width 545 height 397
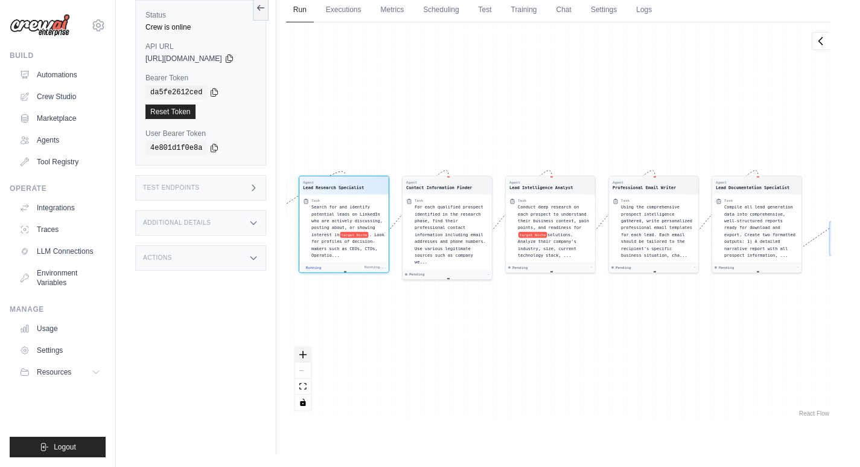
click at [307, 357] on icon "zoom in" at bounding box center [302, 354] width 7 height 7
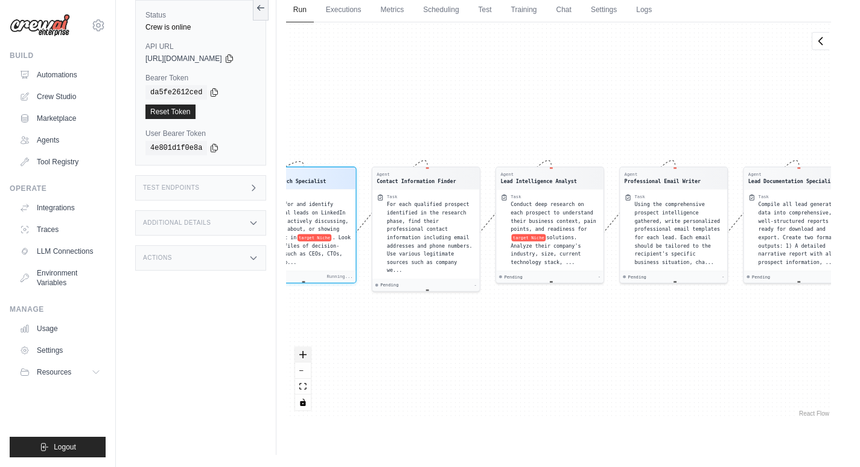
click at [307, 357] on icon "zoom in" at bounding box center [302, 354] width 7 height 7
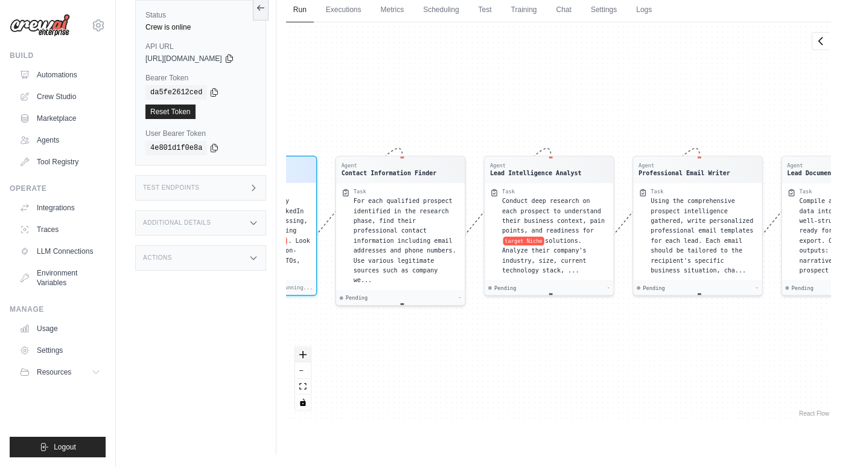
click at [307, 357] on icon "zoom in" at bounding box center [302, 354] width 7 height 7
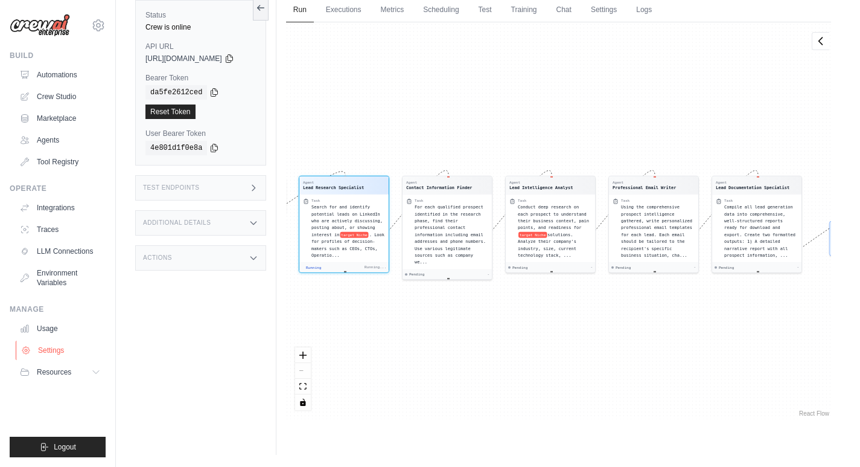
scroll to position [214, 0]
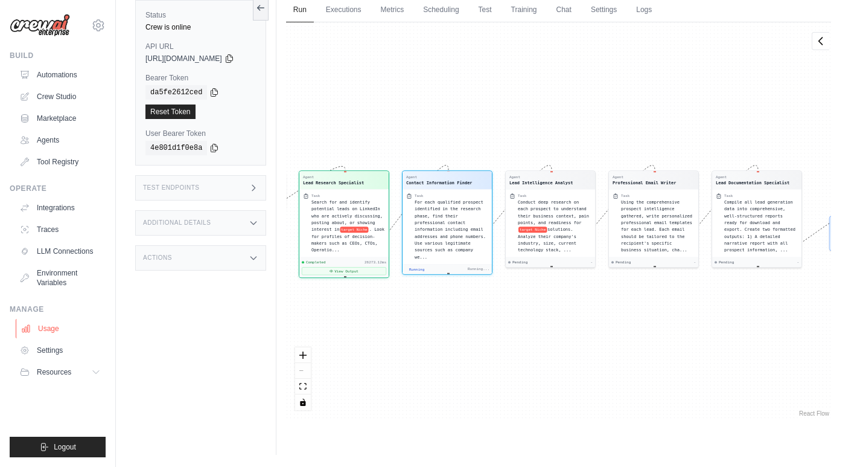
click at [62, 329] on link "Usage" at bounding box center [61, 328] width 91 height 19
click at [576, 13] on link "Chat" at bounding box center [564, 10] width 30 height 25
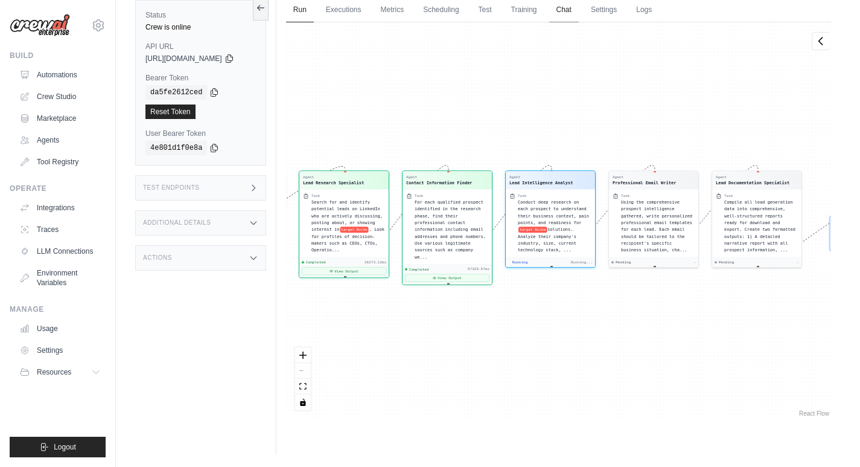
scroll to position [383, 0]
click at [622, 10] on link "Settings" at bounding box center [604, 10] width 40 height 25
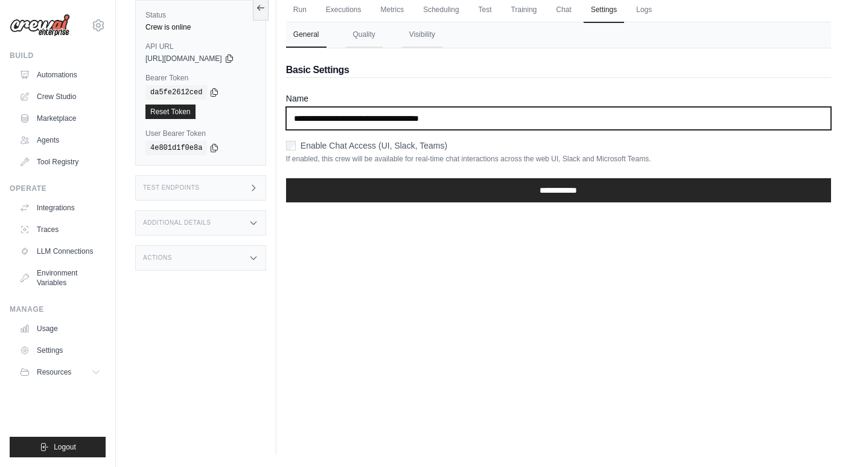
click at [332, 116] on input "**********" at bounding box center [558, 118] width 545 height 23
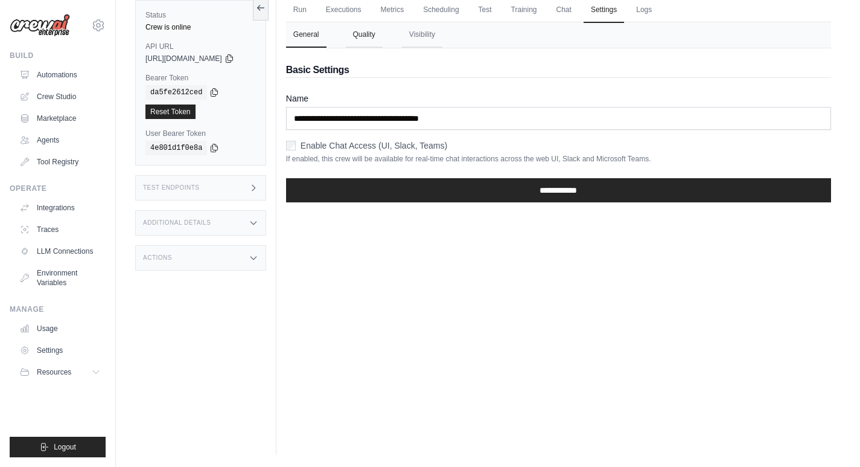
click at [362, 36] on button "Quality" at bounding box center [364, 34] width 37 height 25
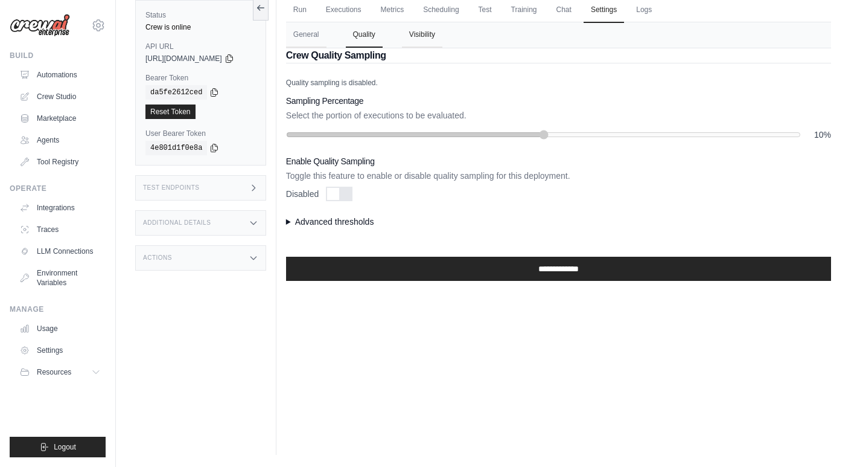
click at [426, 29] on button "Visibility" at bounding box center [422, 34] width 40 height 25
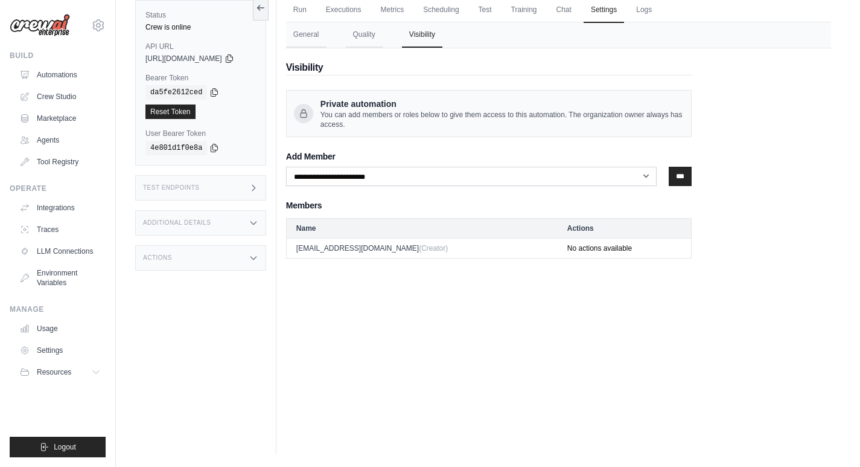
click at [439, 120] on span "You can add members or roles below to give them access to this automation. The …" at bounding box center [501, 119] width 363 height 19
click at [373, 107] on span "Private automation" at bounding box center [501, 104] width 363 height 12
click at [324, 37] on button "General" at bounding box center [306, 34] width 40 height 25
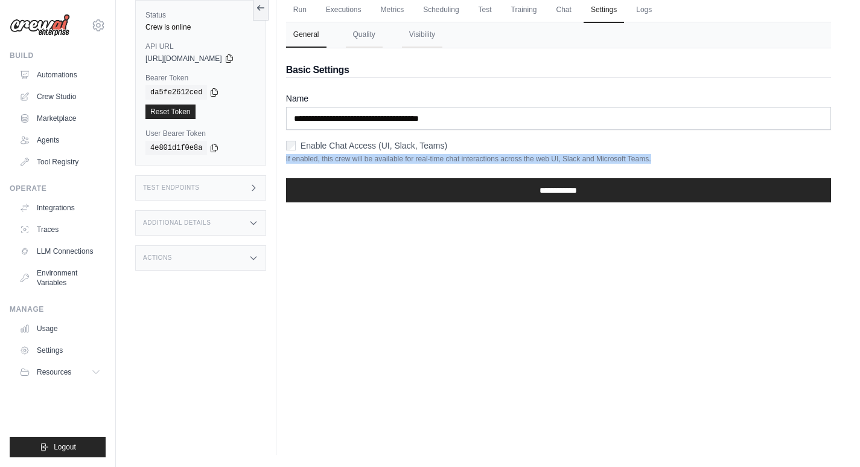
drag, startPoint x: 678, startPoint y: 152, endPoint x: 294, endPoint y: 154, distance: 384.5
click at [294, 154] on div "Run Executions Metrics Scheduling Test Training Chat Settings Logs 1 Running 0 …" at bounding box center [558, 221] width 564 height 467
click at [317, 159] on p "If enabled, this crew will be available for real-time chat interactions across …" at bounding box center [558, 159] width 545 height 10
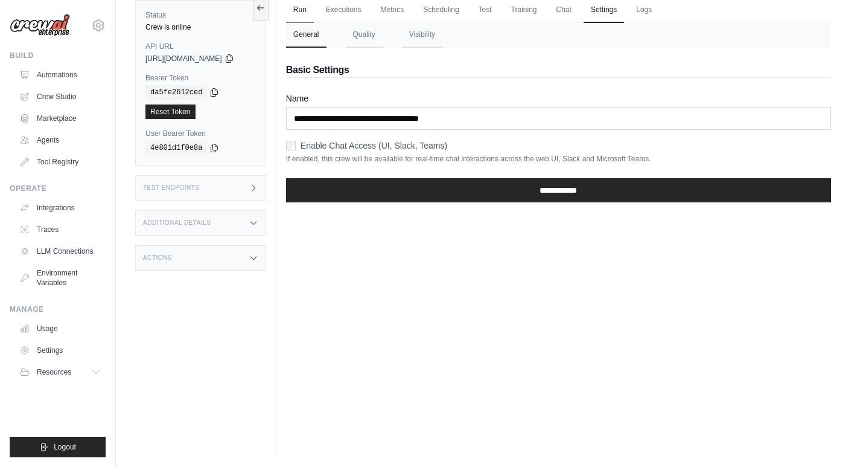
click at [305, 10] on link "Run" at bounding box center [300, 10] width 28 height 25
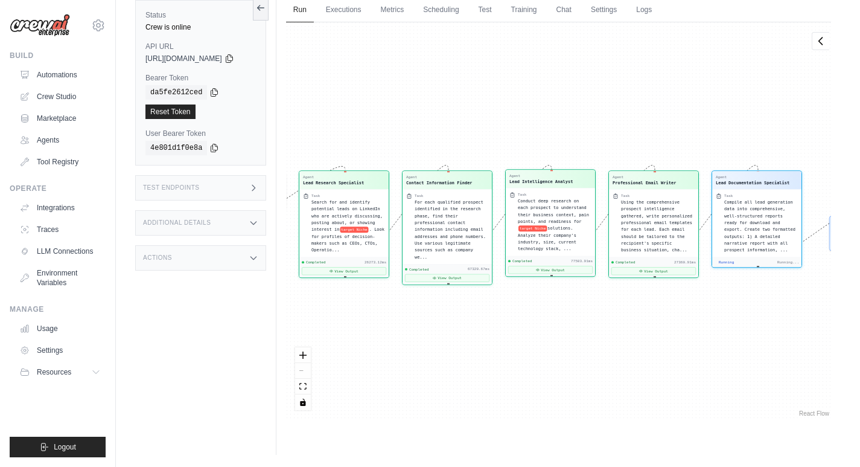
scroll to position [722, 0]
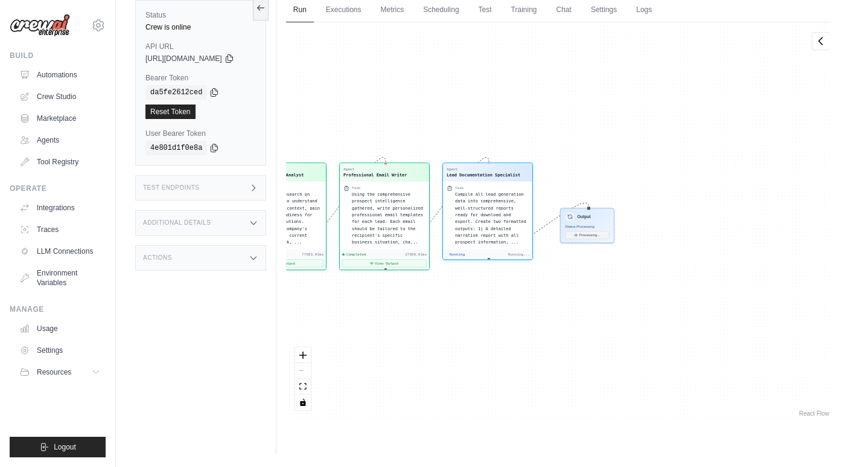
drag, startPoint x: 718, startPoint y: 321, endPoint x: 449, endPoint y: 313, distance: 269.3
click at [449, 313] on div "Agent Lead Research Specialist Task Search for and identify potential leads on …" at bounding box center [558, 220] width 545 height 397
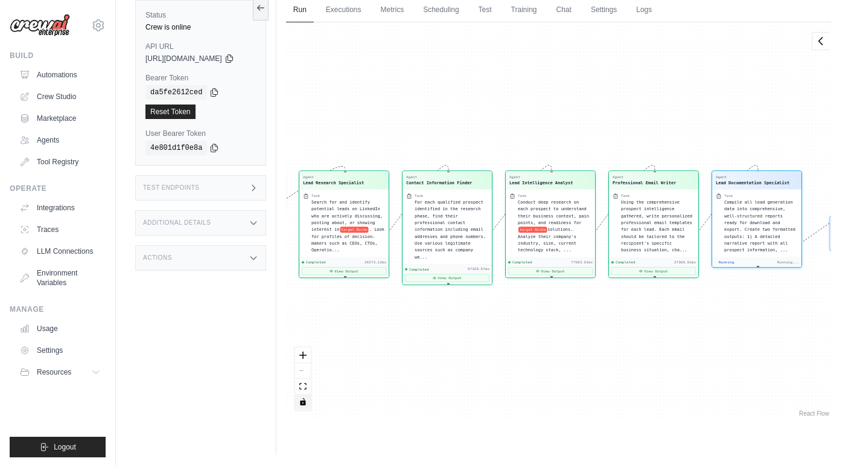
click at [305, 403] on icon "toggle interactivity" at bounding box center [302, 401] width 5 height 7
drag, startPoint x: 718, startPoint y: 354, endPoint x: 434, endPoint y: 355, distance: 284.3
click at [434, 355] on div "Agent Lead Research Specialist Task Search for and identify potential leads on …" at bounding box center [558, 220] width 545 height 397
click at [535, 13] on link "Training" at bounding box center [524, 10] width 40 height 25
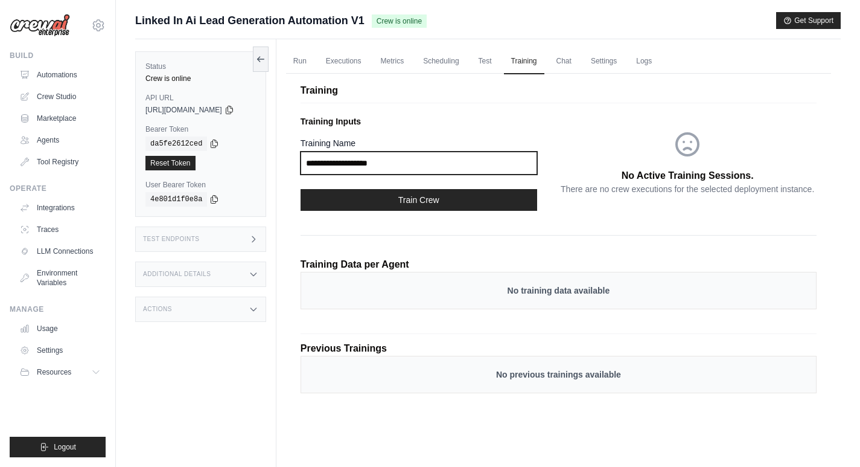
drag, startPoint x: 410, startPoint y: 164, endPoint x: 320, endPoint y: 160, distance: 90.6
click at [320, 160] on input "Training Name" at bounding box center [419, 162] width 237 height 23
click at [392, 158] on input "Training Name" at bounding box center [419, 162] width 237 height 23
click at [445, 162] on input "Training Name" at bounding box center [419, 162] width 237 height 23
click at [496, 62] on link "Test" at bounding box center [485, 61] width 28 height 25
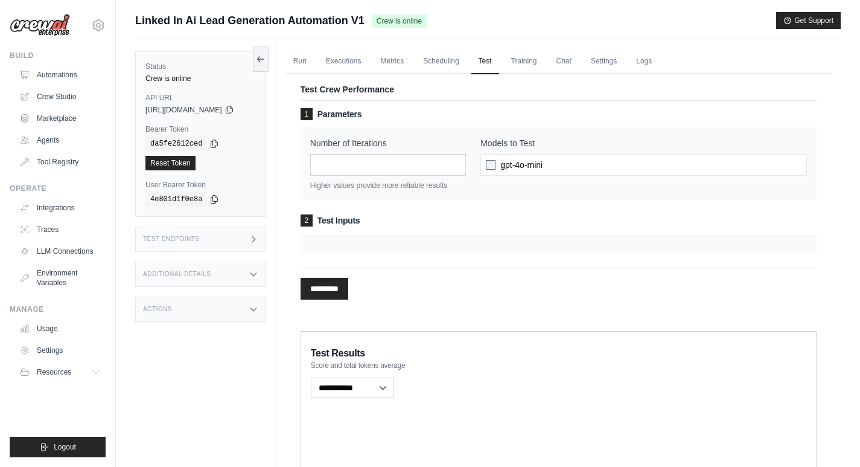
click at [537, 165] on span "gpt-4o-mini" at bounding box center [521, 165] width 42 height 12
click at [360, 243] on div at bounding box center [559, 243] width 516 height 19
click at [444, 60] on link "Scheduling" at bounding box center [441, 61] width 50 height 25
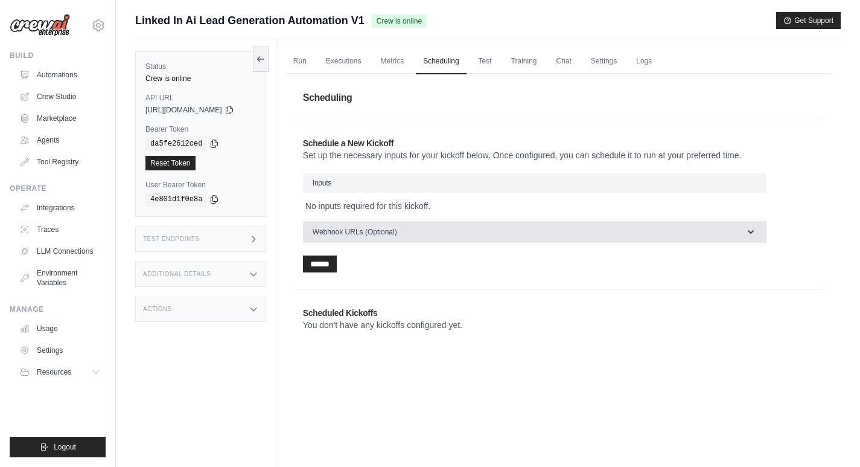
click at [387, 229] on span "Webhook URLs (Optional)" at bounding box center [355, 232] width 84 height 10
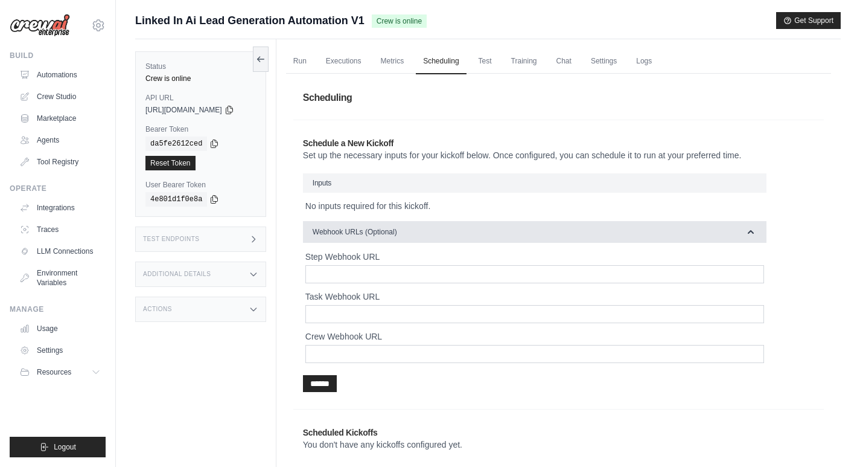
click at [387, 229] on span "Webhook URLs (Optional)" at bounding box center [355, 232] width 84 height 10
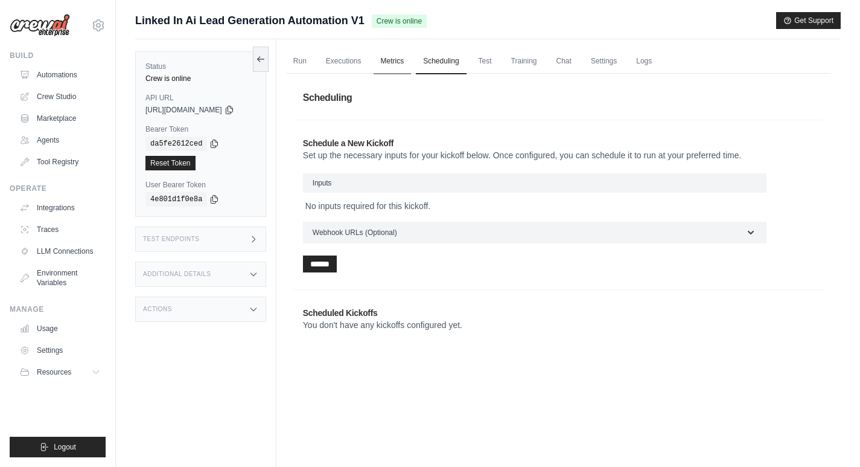
click at [409, 57] on link "Metrics" at bounding box center [393, 61] width 38 height 25
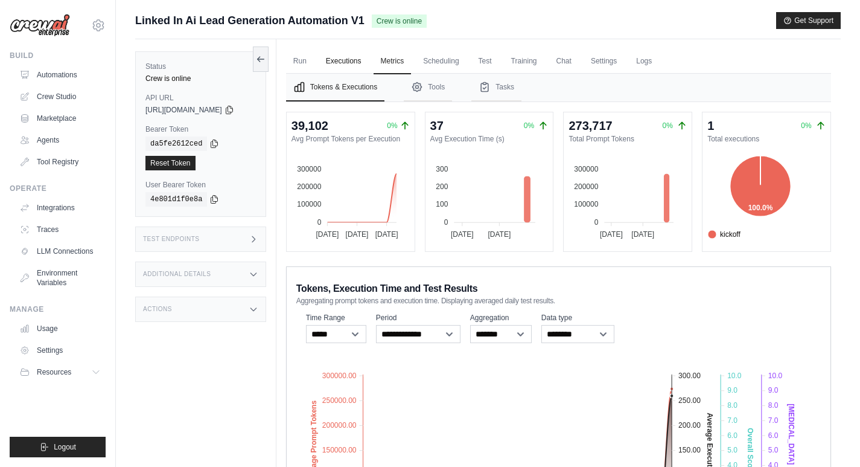
click at [357, 64] on link "Executions" at bounding box center [344, 61] width 50 height 25
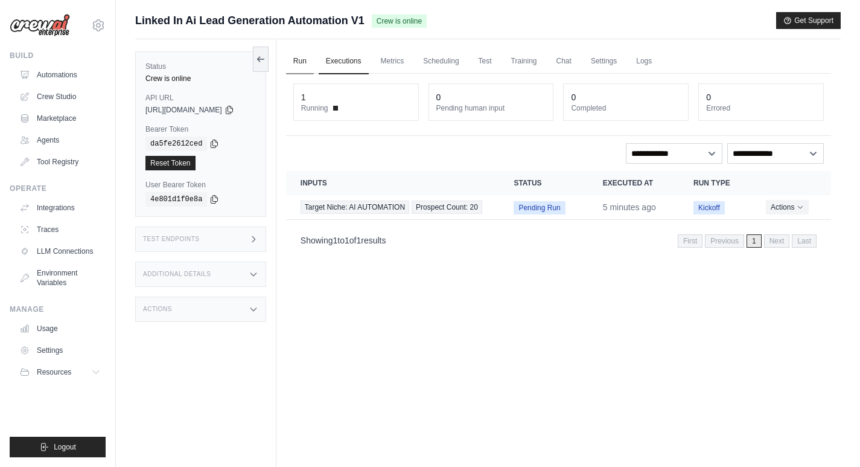
click at [310, 60] on link "Run" at bounding box center [300, 61] width 28 height 25
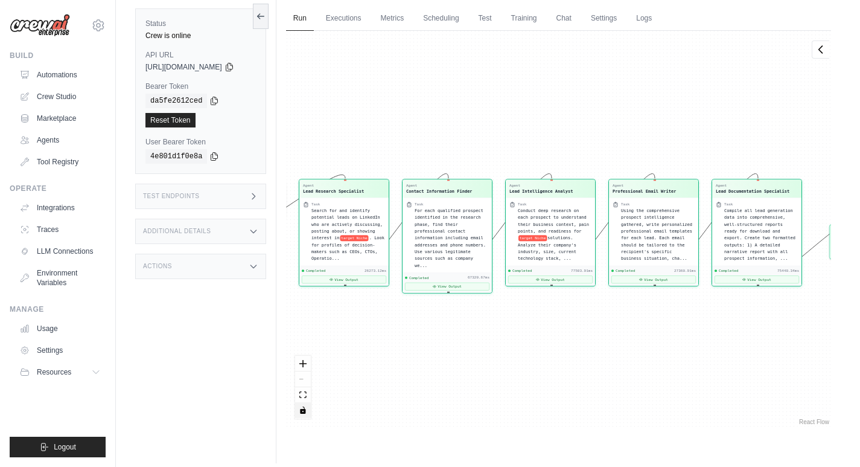
scroll to position [51, 0]
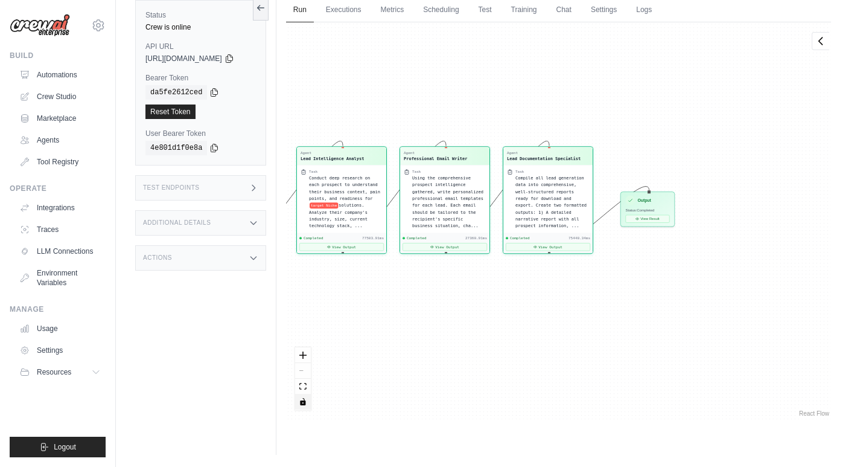
drag, startPoint x: 719, startPoint y: 367, endPoint x: 532, endPoint y: 343, distance: 189.3
click at [532, 343] on div "Agent Lead Research Specialist Task Search for and identify potential leads on …" at bounding box center [558, 220] width 545 height 397
click at [659, 217] on button "View Result" at bounding box center [647, 217] width 44 height 8
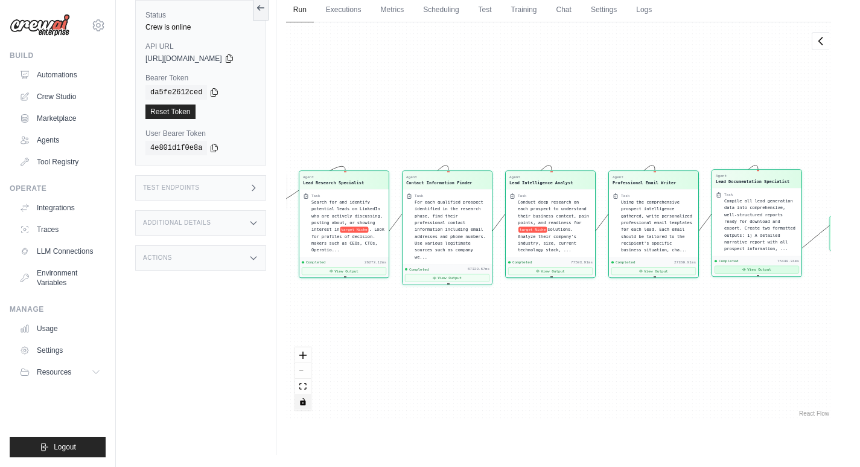
click at [764, 266] on button "View Output" at bounding box center [757, 270] width 84 height 8
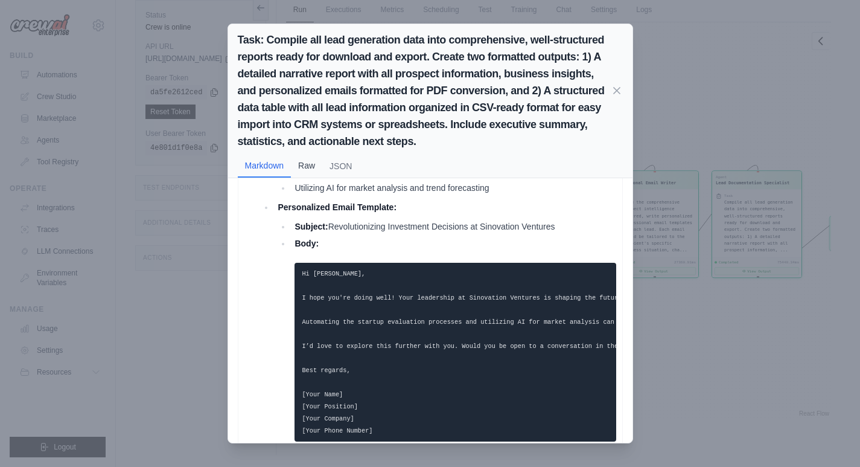
click at [314, 155] on button "Raw" at bounding box center [306, 165] width 31 height 23
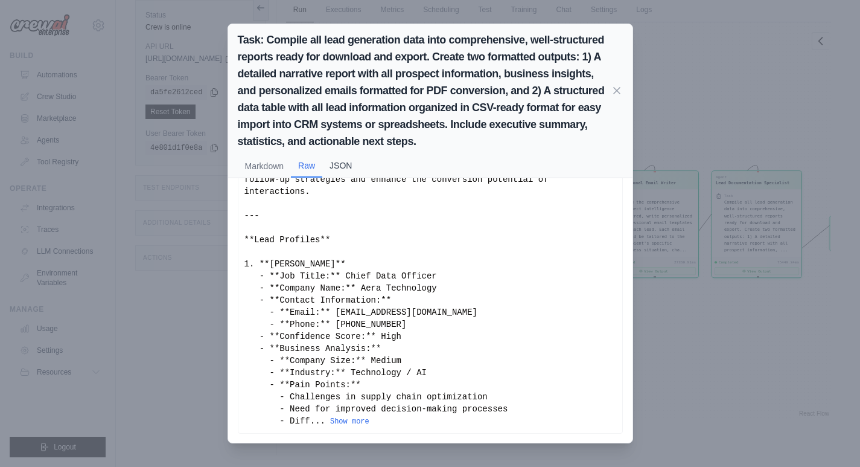
scroll to position [106, 0]
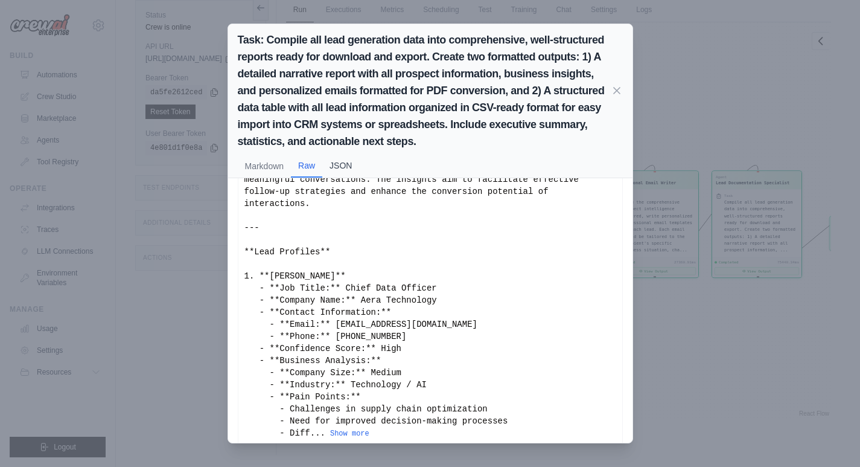
click at [348, 163] on button "JSON" at bounding box center [340, 165] width 37 height 23
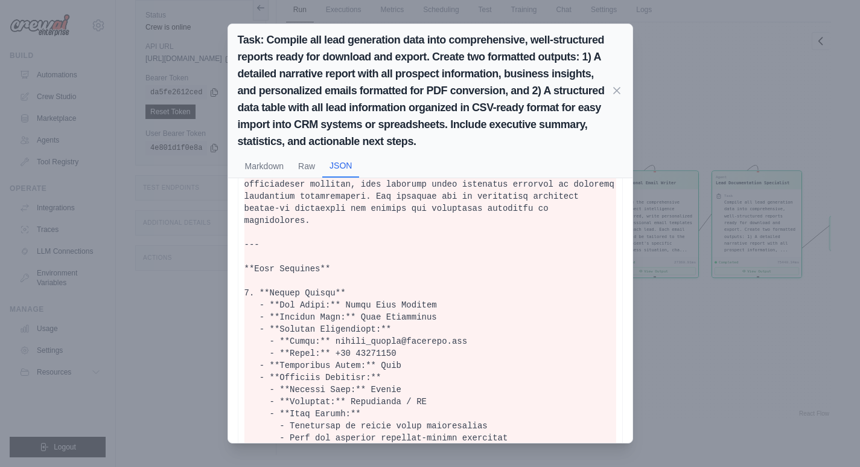
click at [305, 173] on button "Raw" at bounding box center [306, 165] width 31 height 23
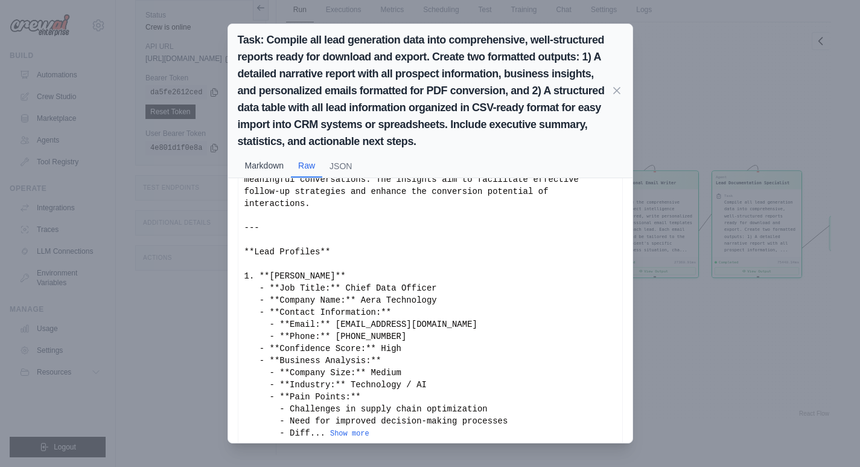
click at [273, 171] on button "Markdown" at bounding box center [265, 165] width 54 height 23
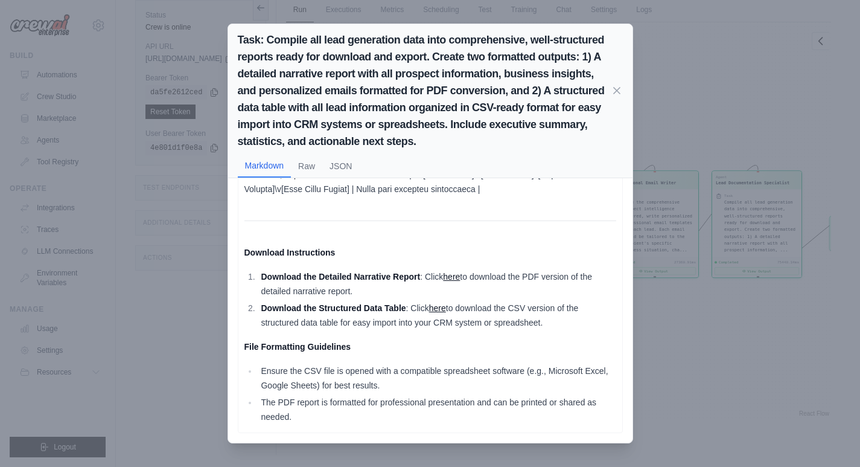
scroll to position [5604, 0]
click at [693, 391] on div "Task: Compile all lead generation data into comprehensive, well-structured repo…" at bounding box center [430, 233] width 860 height 467
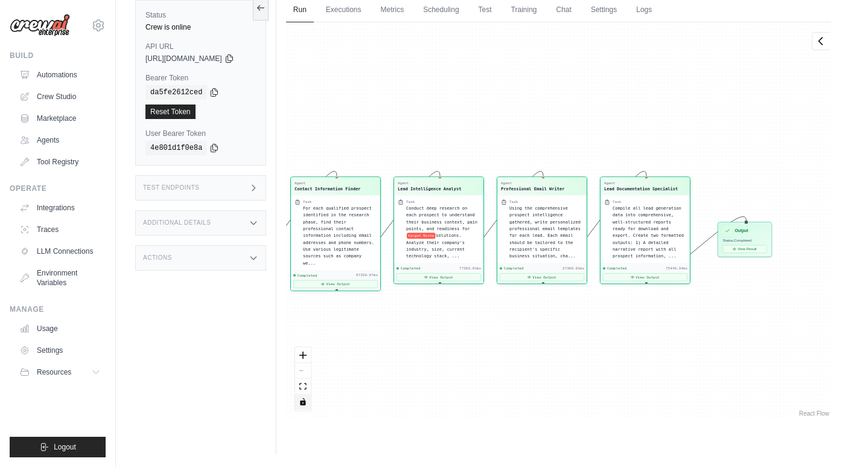
drag, startPoint x: 659, startPoint y: 356, endPoint x: 509, endPoint y: 362, distance: 150.4
click at [509, 365] on div "Agent Lead Research Specialist Task Search for and identify potential leads on …" at bounding box center [558, 220] width 545 height 397
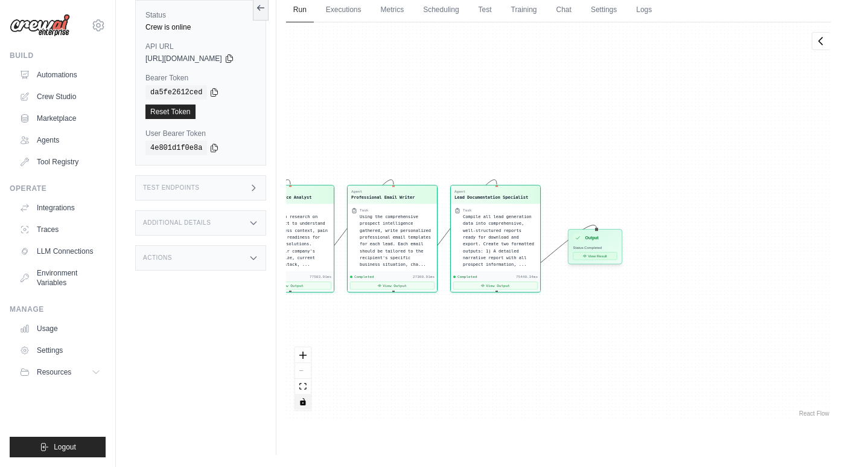
click at [609, 255] on button "View Result" at bounding box center [595, 256] width 44 height 8
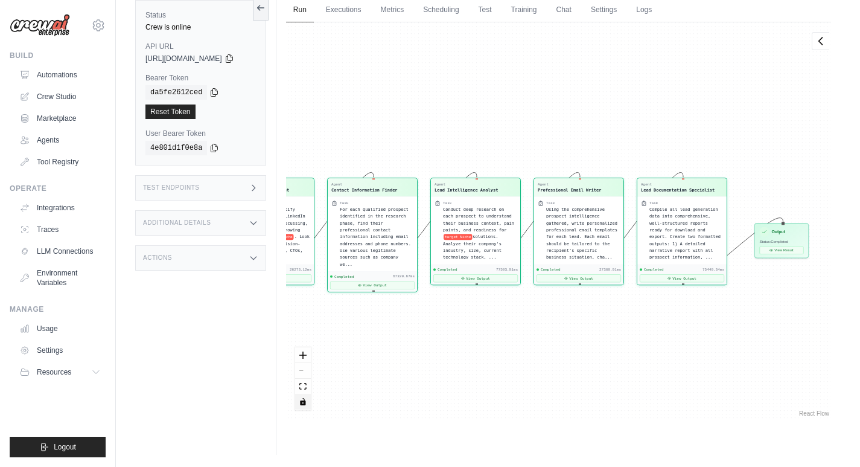
drag, startPoint x: 604, startPoint y: 345, endPoint x: 517, endPoint y: 342, distance: 86.4
click at [518, 345] on div "Agent Lead Research Specialist Task Search for and identify potential leads on …" at bounding box center [558, 220] width 545 height 397
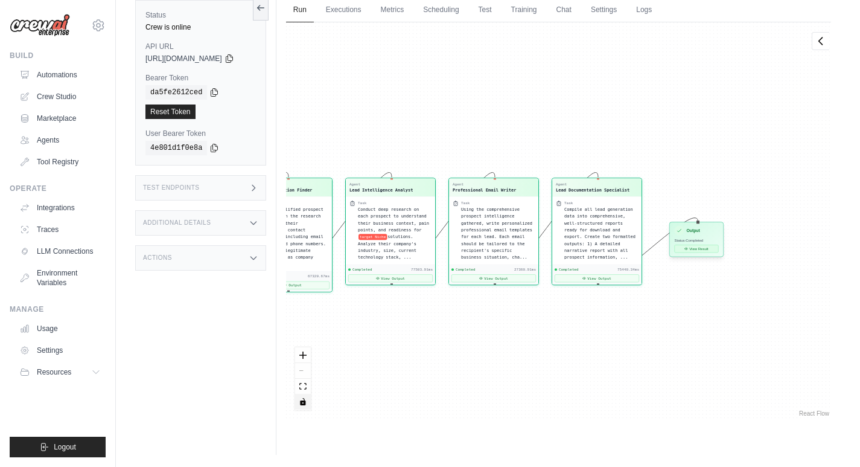
click at [709, 246] on button "View Result" at bounding box center [696, 248] width 44 height 8
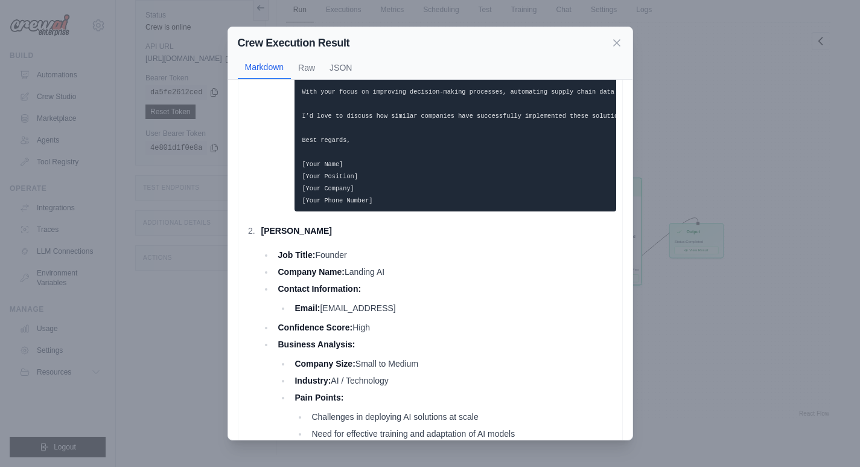
scroll to position [664, 0]
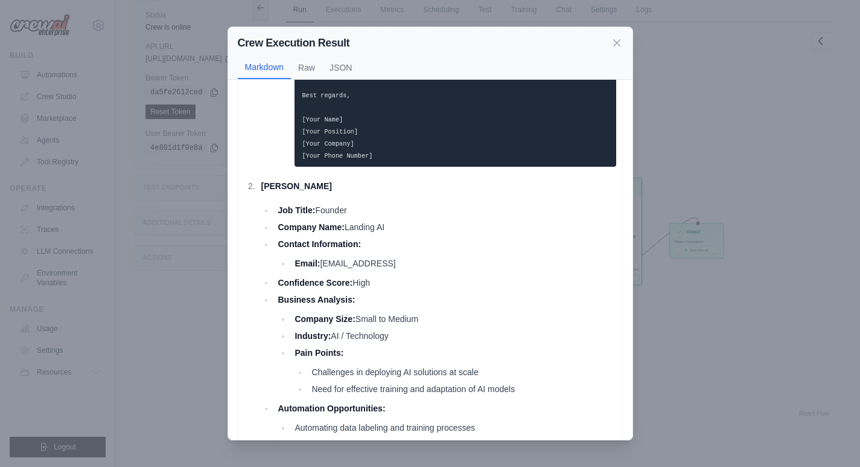
drag, startPoint x: 388, startPoint y: 272, endPoint x: 348, endPoint y: 273, distance: 39.9
click at [348, 270] on li "Email: hello@landing.ai" at bounding box center [453, 263] width 325 height 14
copy li "landing.ai"
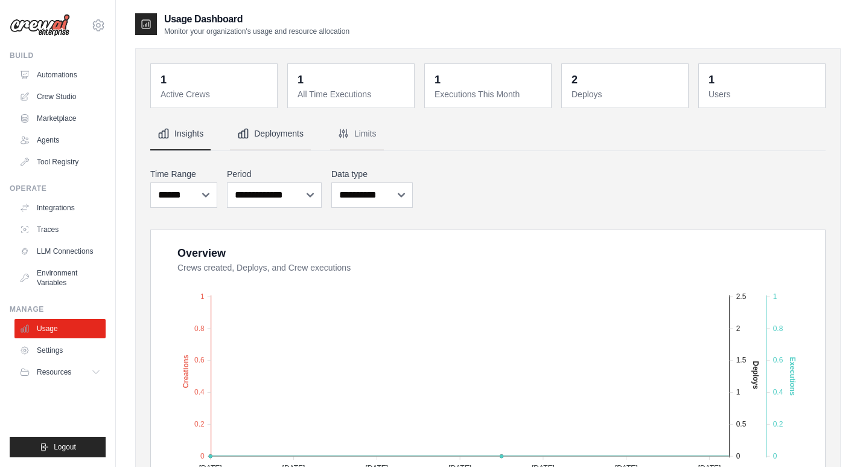
click at [282, 137] on button "Deployments" at bounding box center [270, 134] width 81 height 33
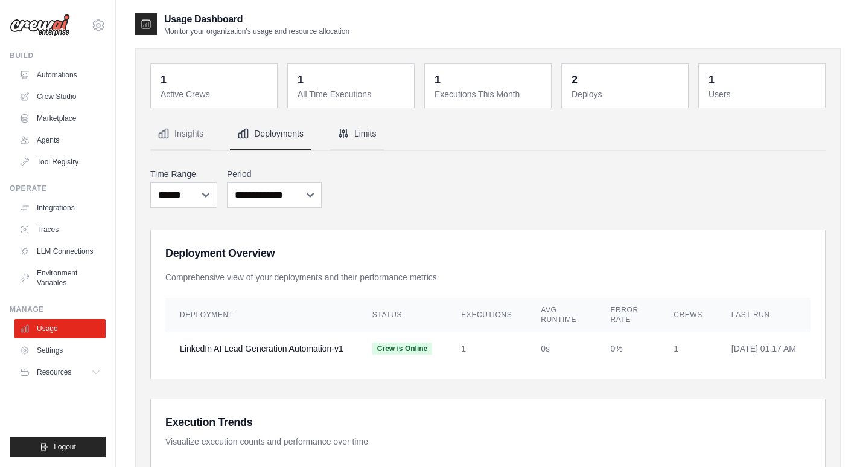
click at [374, 139] on button "Limits" at bounding box center [357, 134] width 54 height 33
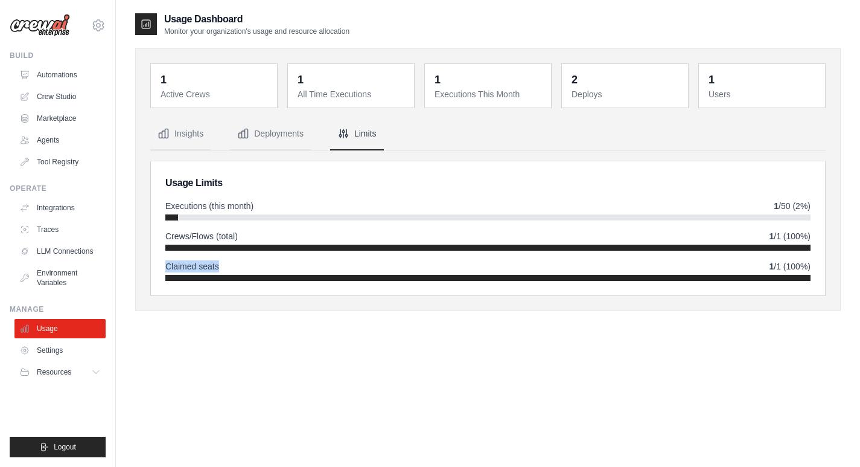
drag, startPoint x: 171, startPoint y: 264, endPoint x: 247, endPoint y: 267, distance: 76.1
click at [243, 267] on div "Claimed seats 1 /1 (100%)" at bounding box center [487, 266] width 645 height 12
click at [247, 267] on div "Claimed seats 1 /1 (100%)" at bounding box center [487, 266] width 645 height 12
drag, startPoint x: 774, startPoint y: 265, endPoint x: 814, endPoint y: 262, distance: 39.9
click at [814, 262] on div "Usage Limits Executions (this month) 1 /50 (2%) Crews/Flows (total) 1 /1 (100%)…" at bounding box center [488, 228] width 674 height 134
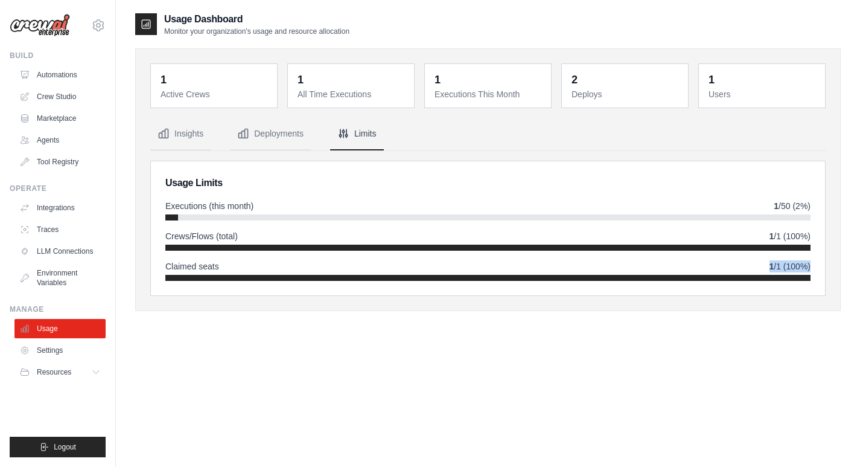
click at [814, 262] on div "Usage Limits Executions (this month) 1 /50 (2%) Crews/Flows (total) 1 /1 (100%)…" at bounding box center [488, 228] width 674 height 134
drag, startPoint x: 165, startPoint y: 202, endPoint x: 266, endPoint y: 208, distance: 100.3
click at [251, 209] on span "Executions (this month)" at bounding box center [209, 206] width 88 height 12
click at [275, 206] on div "Executions (this month) 1 /50 (2%)" at bounding box center [487, 206] width 645 height 12
drag, startPoint x: 767, startPoint y: 205, endPoint x: 819, endPoint y: 207, distance: 52.5
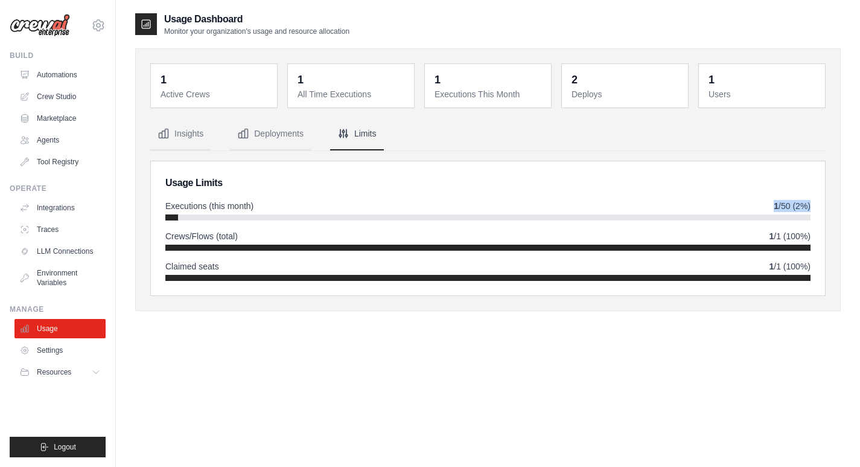
click at [819, 207] on div "Usage Limits Executions (this month) 1 /50 (2%) Crews/Flows (total) 1 /1 (100%)…" at bounding box center [488, 228] width 674 height 134
click at [195, 134] on button "Insights" at bounding box center [180, 134] width 60 height 33
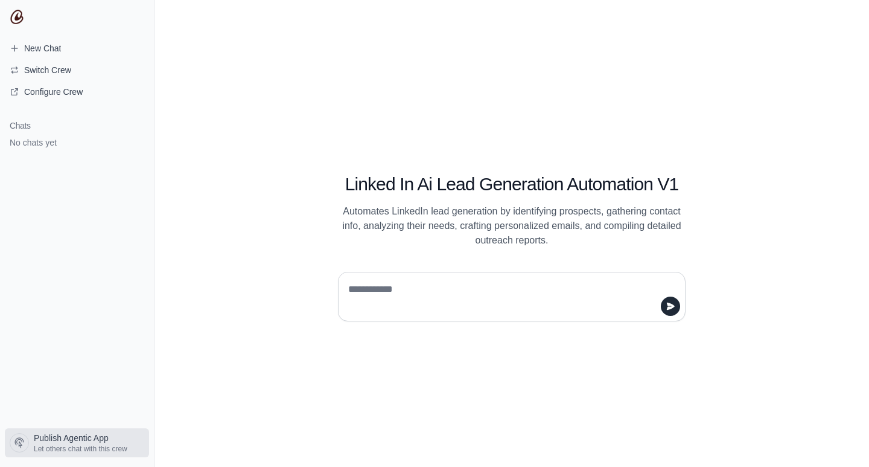
click at [63, 446] on span "Let others chat with this crew" at bounding box center [81, 449] width 94 height 10
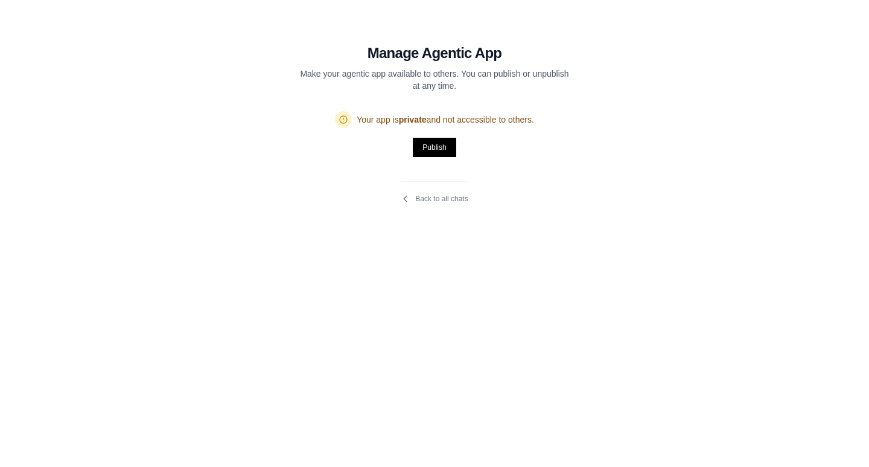
drag, startPoint x: 303, startPoint y: 75, endPoint x: 497, endPoint y: 81, distance: 193.9
click at [497, 81] on p "Make your agentic app available to others. You can publish or unpublish at any …" at bounding box center [434, 80] width 270 height 24
click at [503, 89] on p "Make your agentic app available to others. You can publish or unpublish at any …" at bounding box center [434, 80] width 270 height 24
click at [429, 201] on link "Back to all chats" at bounding box center [434, 199] width 67 height 10
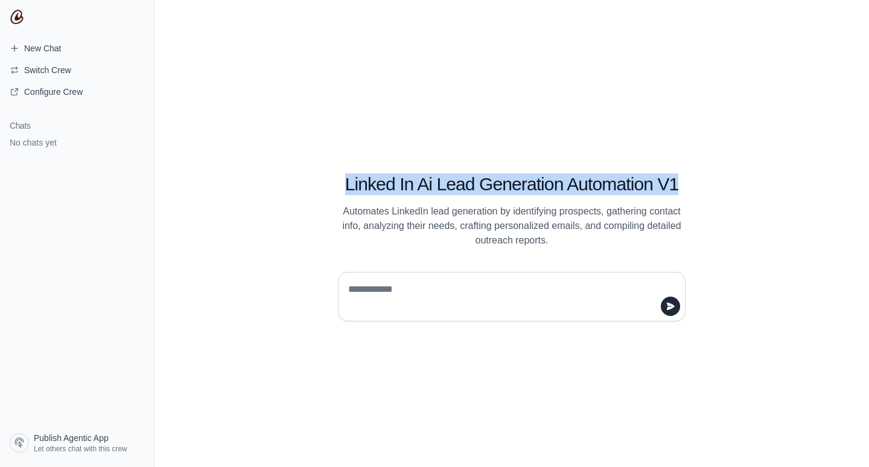
drag, startPoint x: 342, startPoint y: 187, endPoint x: 733, endPoint y: 176, distance: 391.9
click at [733, 176] on div "Linked In Ai Lead Generation Automation V1 Automates LinkedIn lead generation b…" at bounding box center [512, 233] width 464 height 176
